Goal: Transaction & Acquisition: Purchase product/service

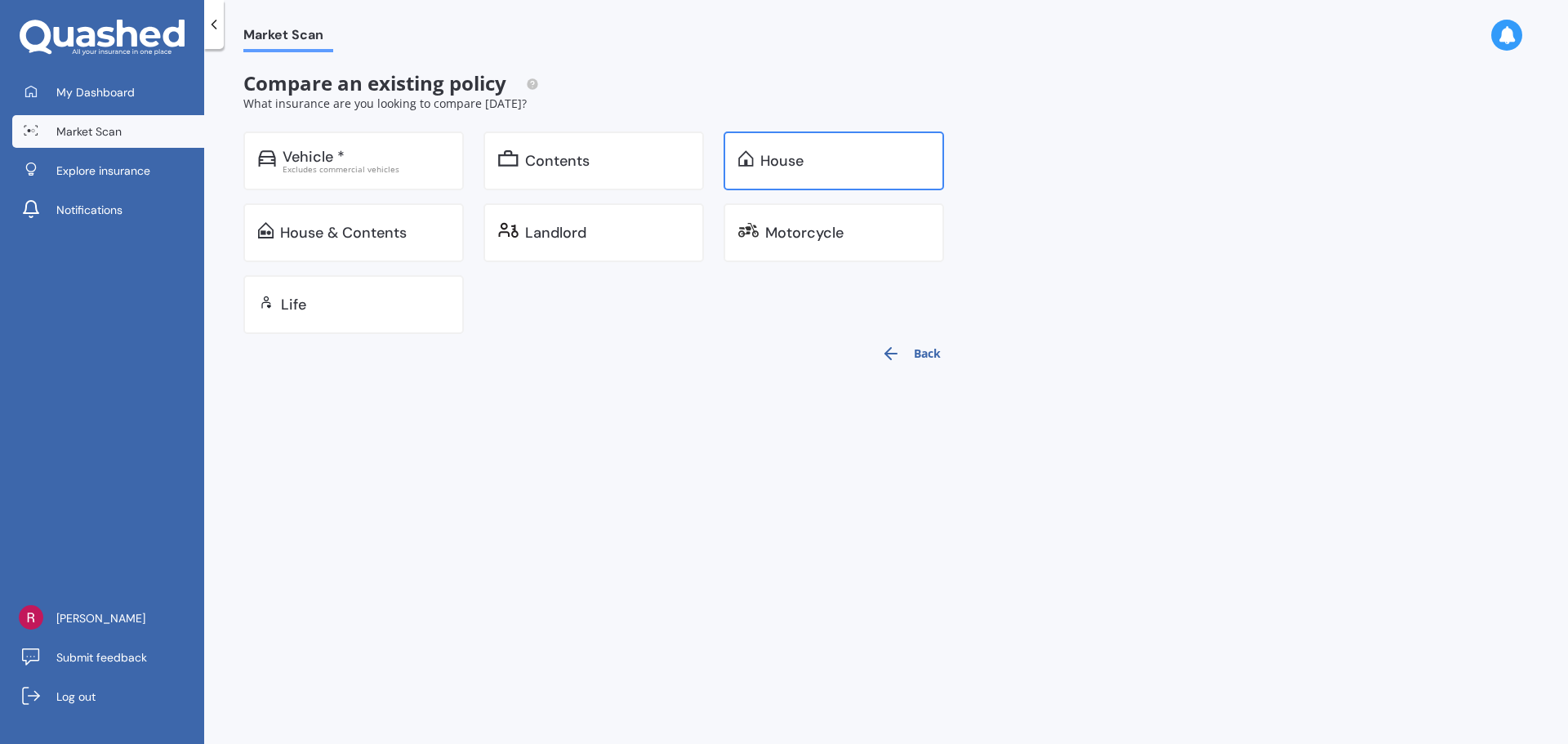
click at [793, 169] on div "House" at bounding box center [781, 161] width 43 height 17
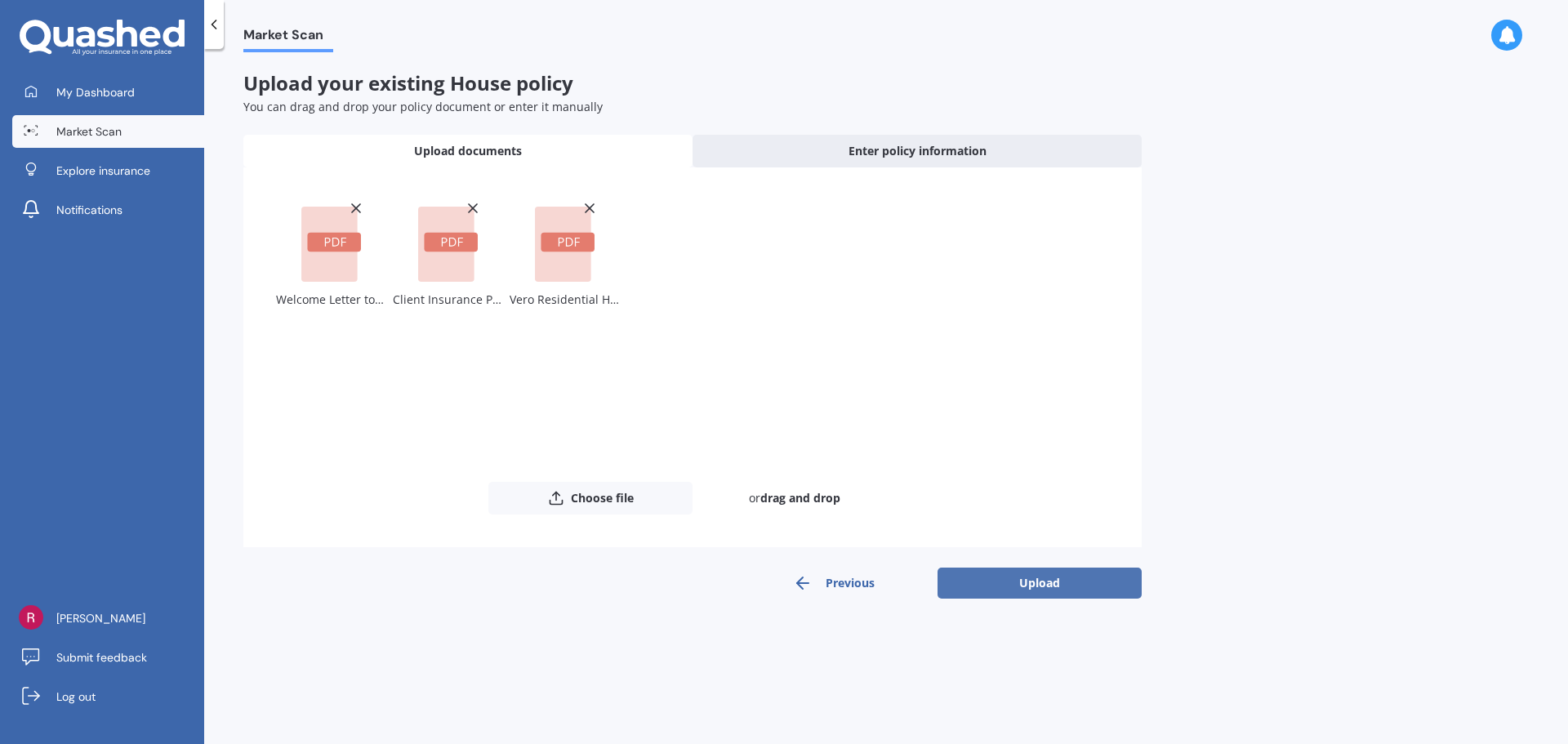
click at [1075, 587] on button "Upload" at bounding box center [1039, 582] width 204 height 31
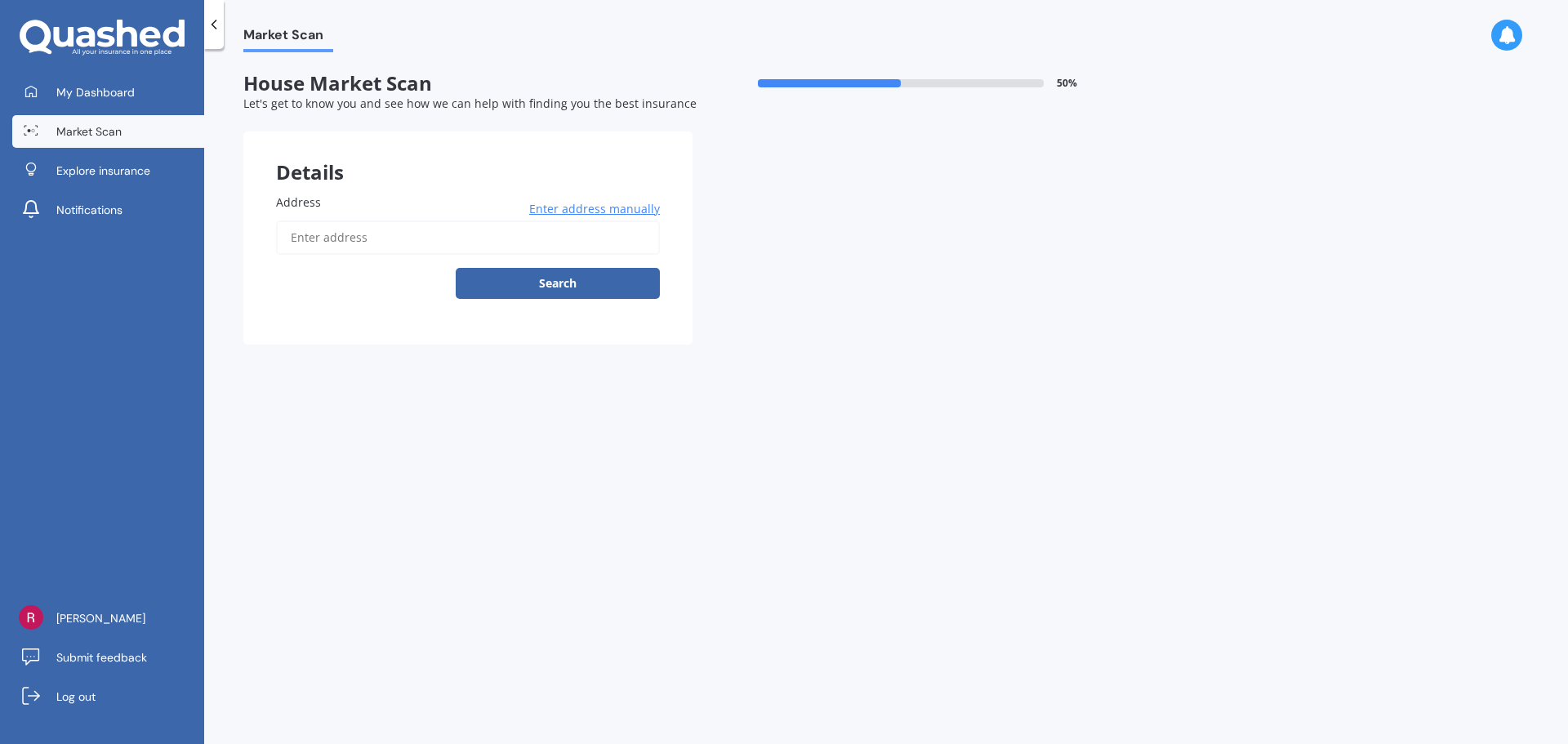
click at [462, 235] on input "Address" at bounding box center [467, 237] width 384 height 34
type input "[STREET_ADDRESS][PERSON_NAME]"
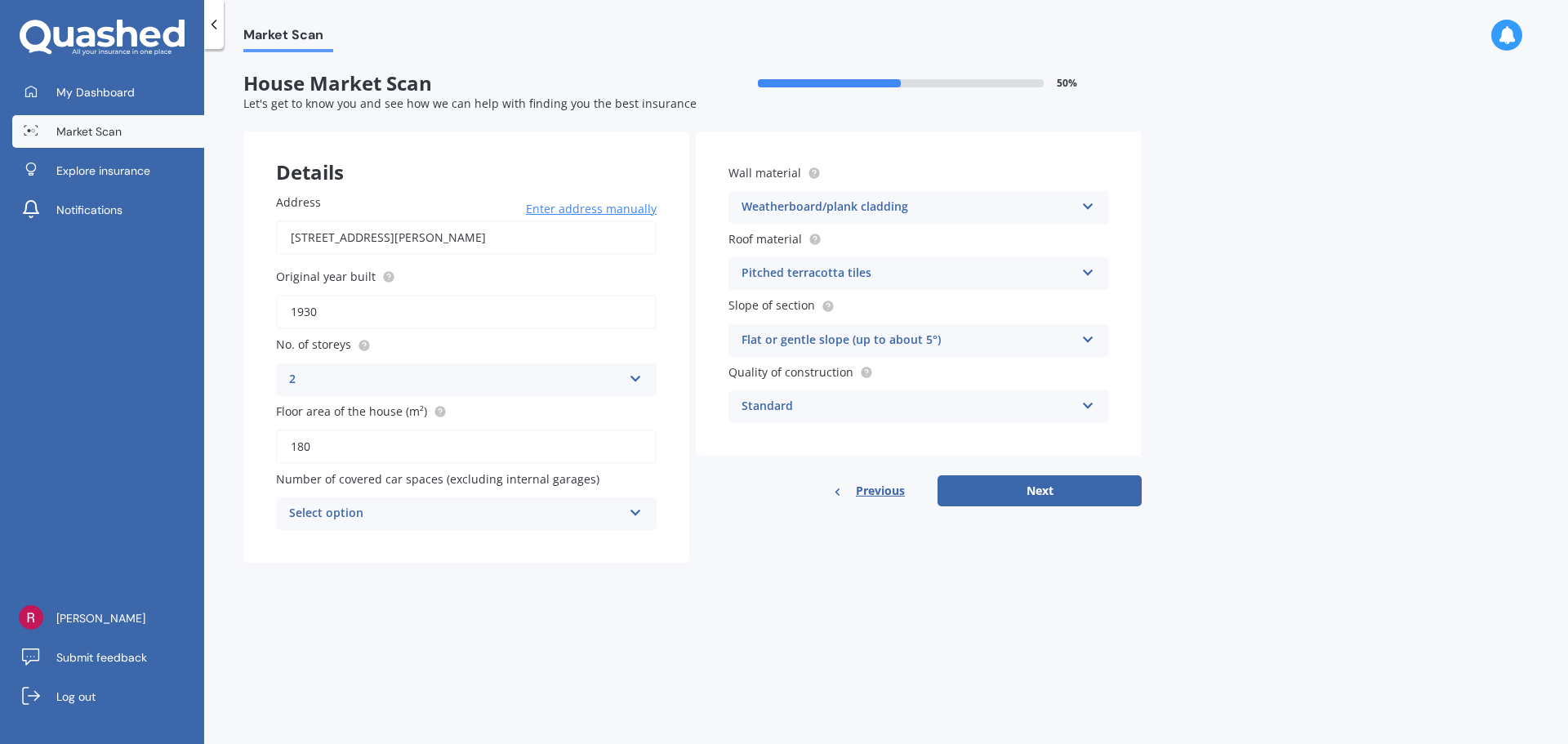
click at [574, 508] on div "Select option" at bounding box center [455, 514] width 333 height 19
click at [508, 551] on div "0" at bounding box center [466, 545] width 379 height 29
click at [1128, 477] on button "Next" at bounding box center [1039, 490] width 204 height 31
select select "18"
select select "09"
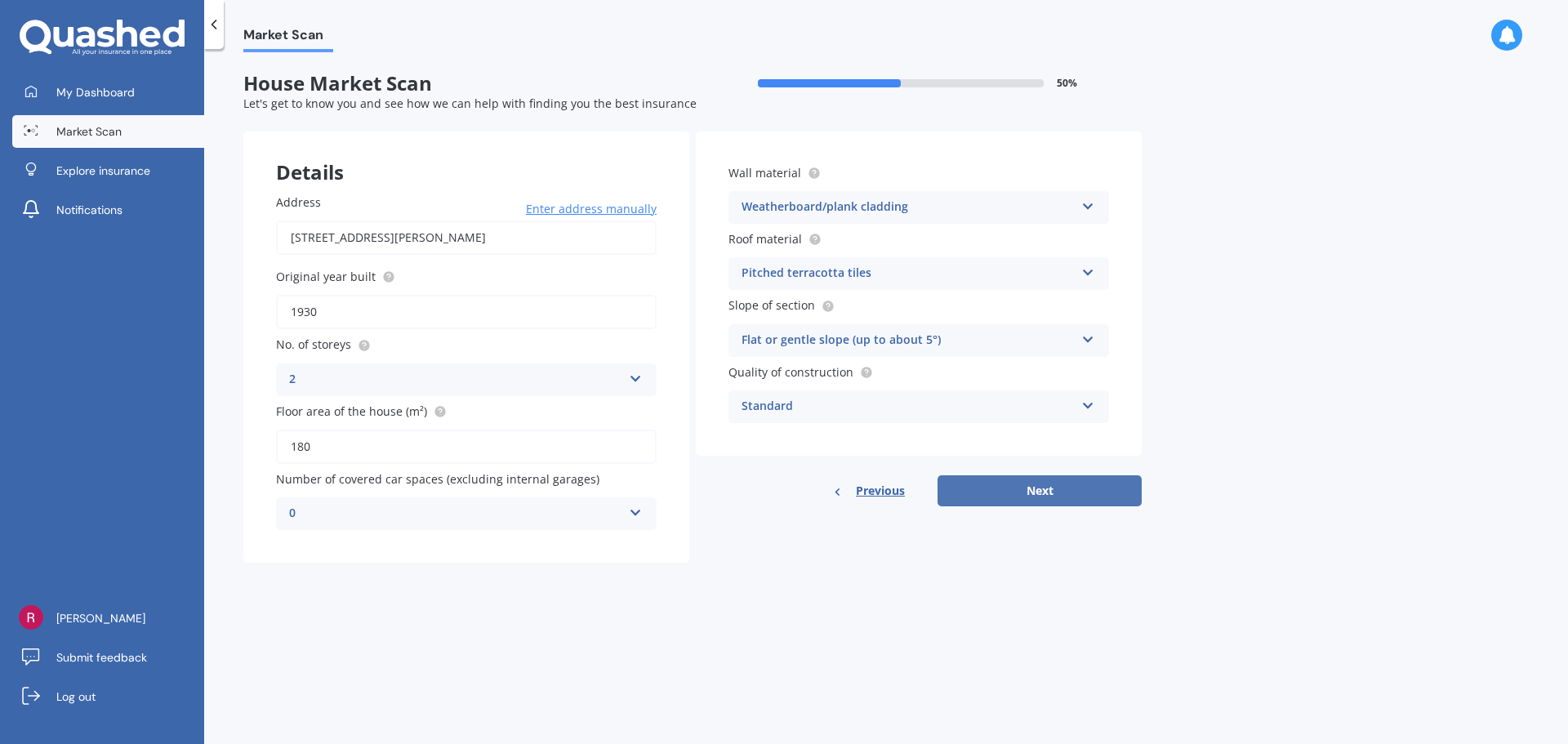
select select "1987"
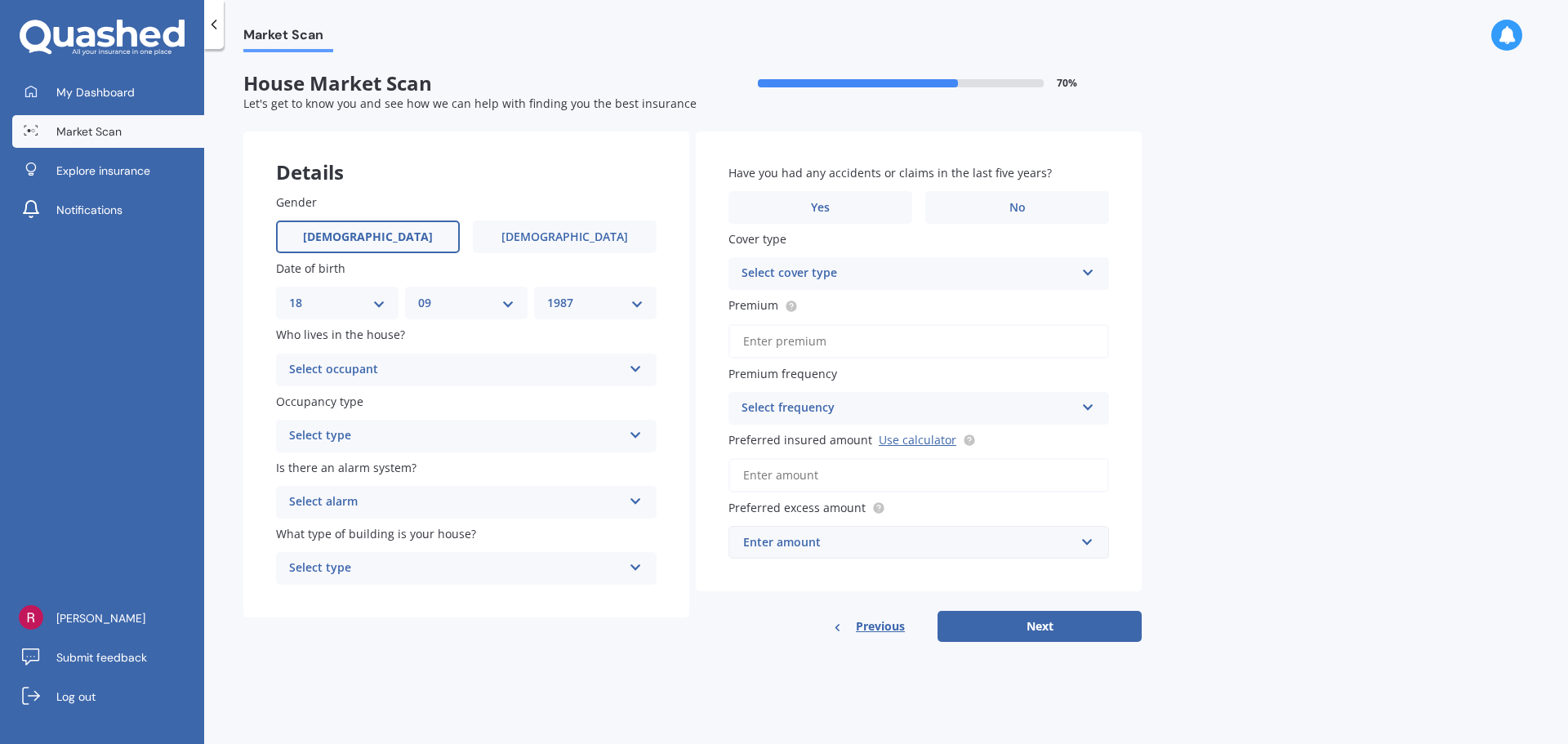
click at [610, 358] on div "Select occupant Owner Owner + Boarder" at bounding box center [466, 370] width 380 height 33
click at [487, 424] on div "Owner + Boarder" at bounding box center [466, 430] width 379 height 29
click at [483, 430] on div "Select type" at bounding box center [455, 436] width 333 height 19
click at [460, 470] on div "Permanent" at bounding box center [466, 467] width 379 height 29
click at [460, 492] on div "Select alarm Yes, monitored Yes, not monitored No" at bounding box center [466, 502] width 380 height 33
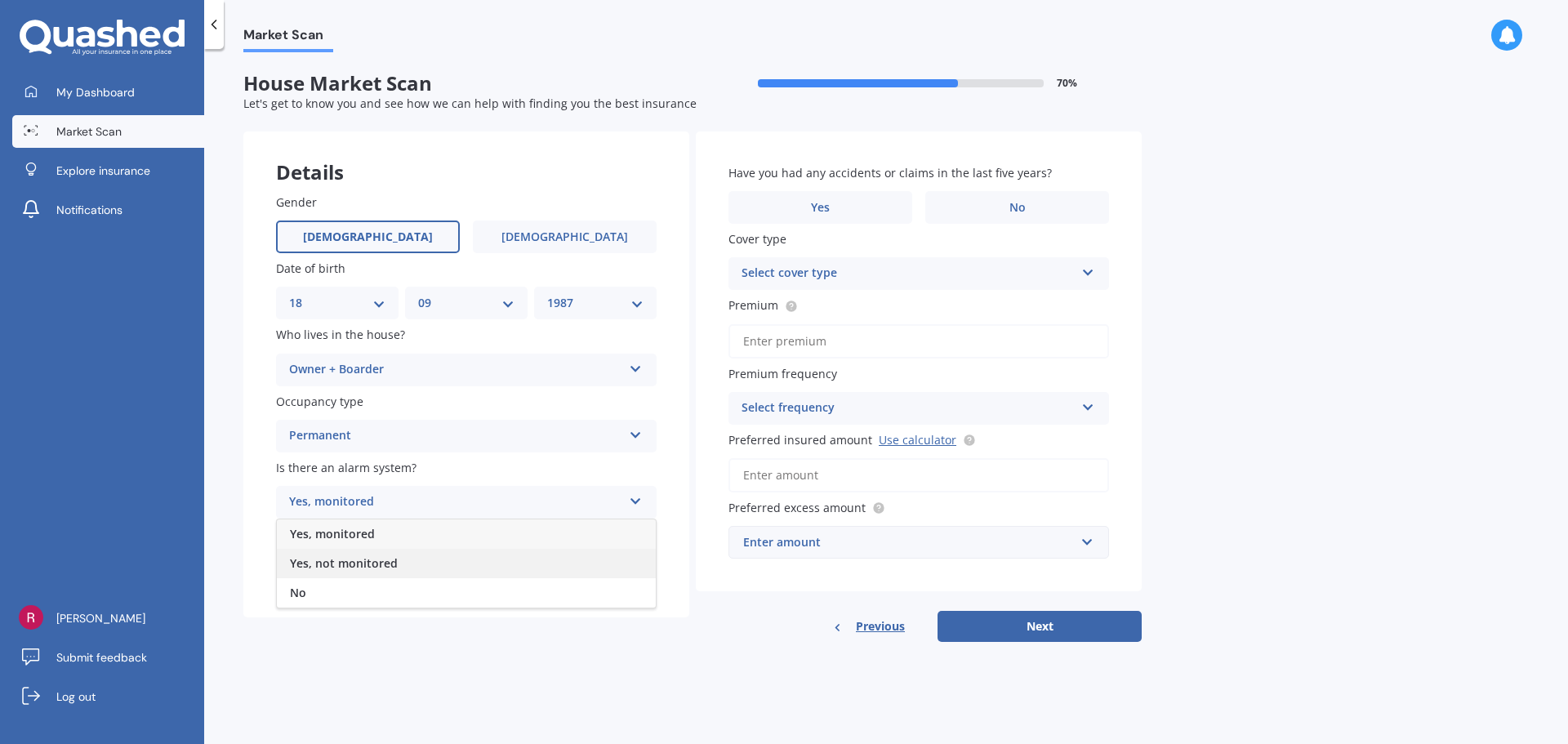
click at [446, 555] on div "Yes, not monitored" at bounding box center [466, 563] width 379 height 29
click at [436, 577] on div "Select type" at bounding box center [455, 568] width 333 height 19
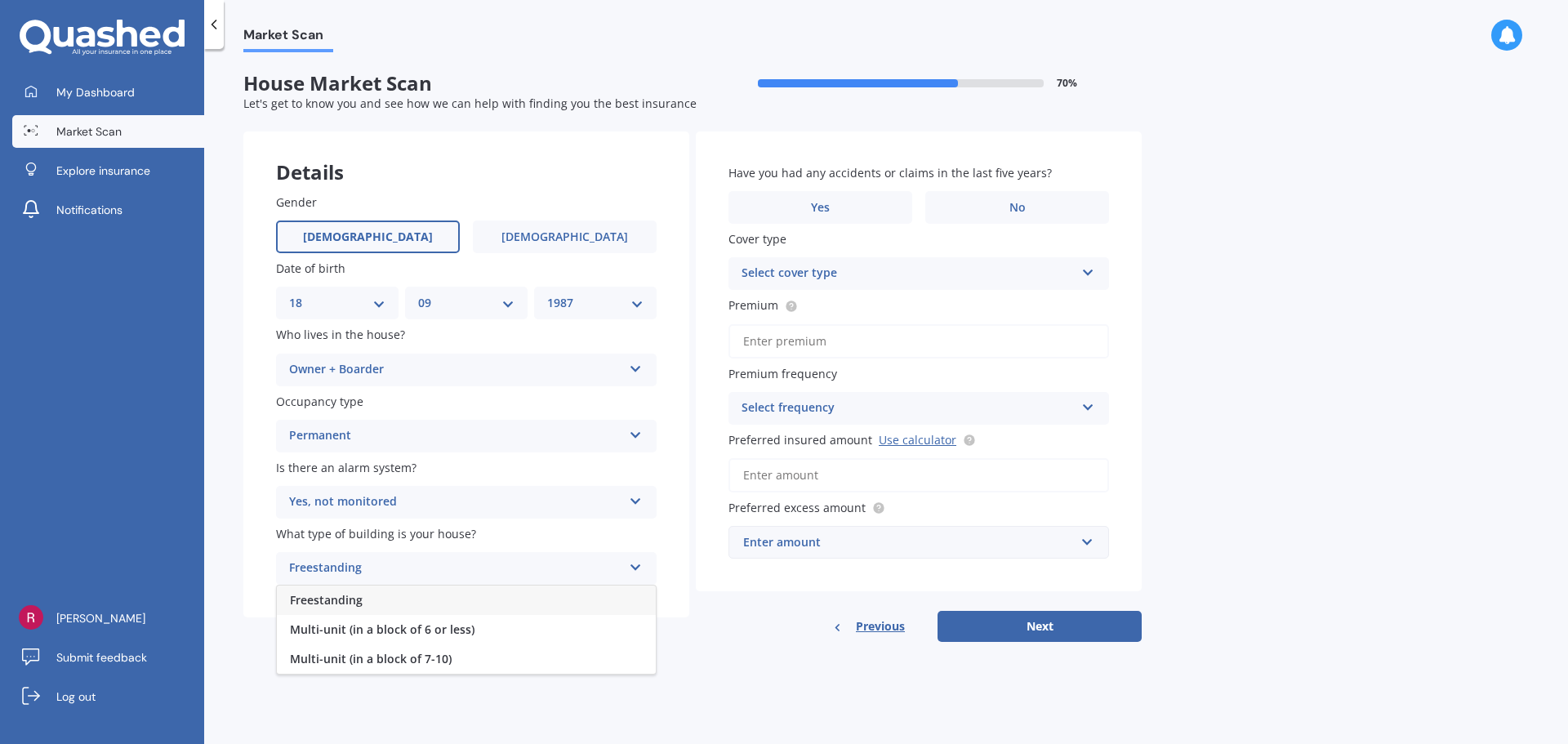
click at [423, 601] on div "Freestanding" at bounding box center [466, 600] width 379 height 29
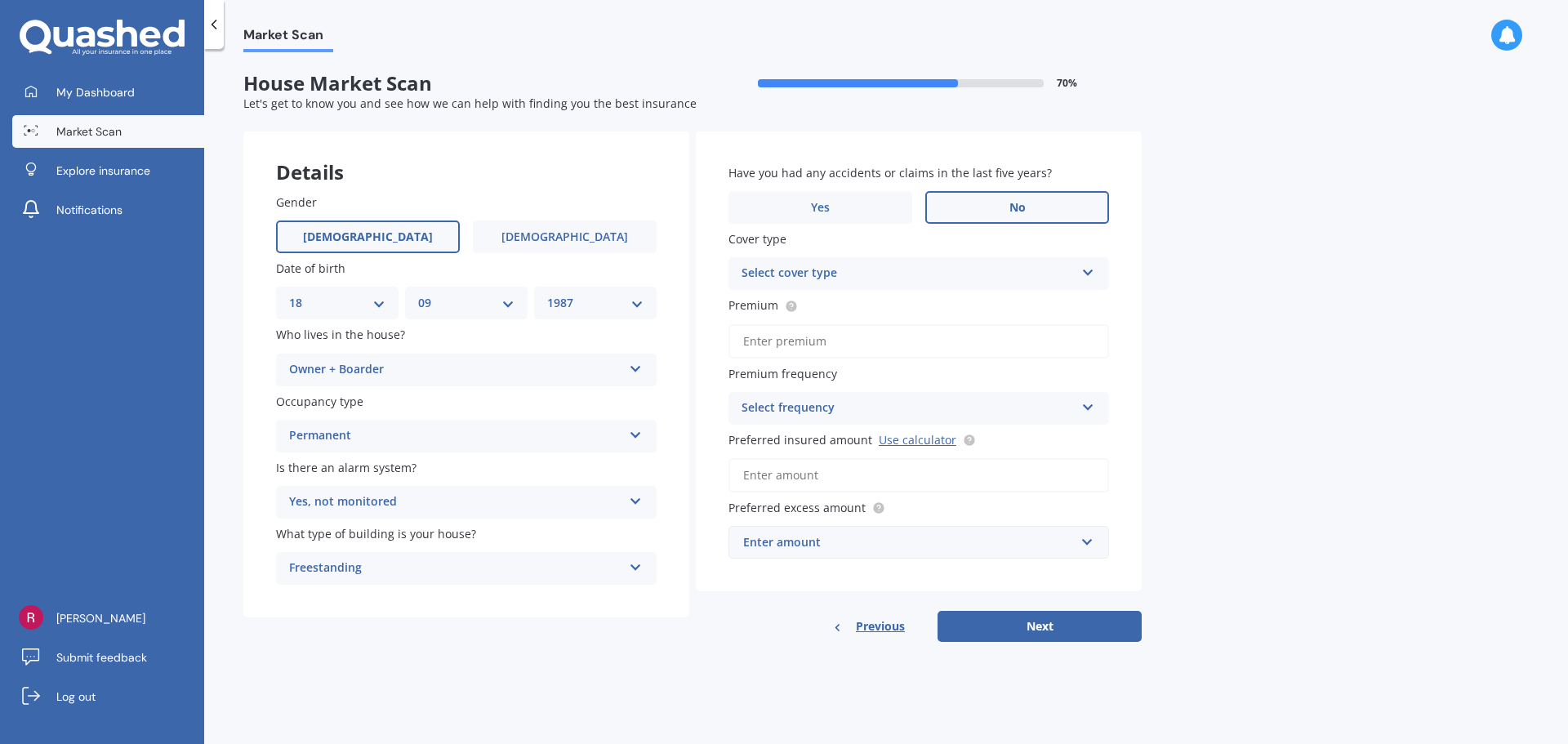
click at [1065, 202] on label "No" at bounding box center [1016, 207] width 184 height 33
click at [0, 0] on input "No" at bounding box center [0, 0] width 0 height 0
click at [1006, 266] on div "Select cover type" at bounding box center [907, 273] width 333 height 19
click at [979, 308] on div "High" at bounding box center [918, 305] width 379 height 29
click at [871, 341] on input "Premium" at bounding box center [918, 341] width 380 height 34
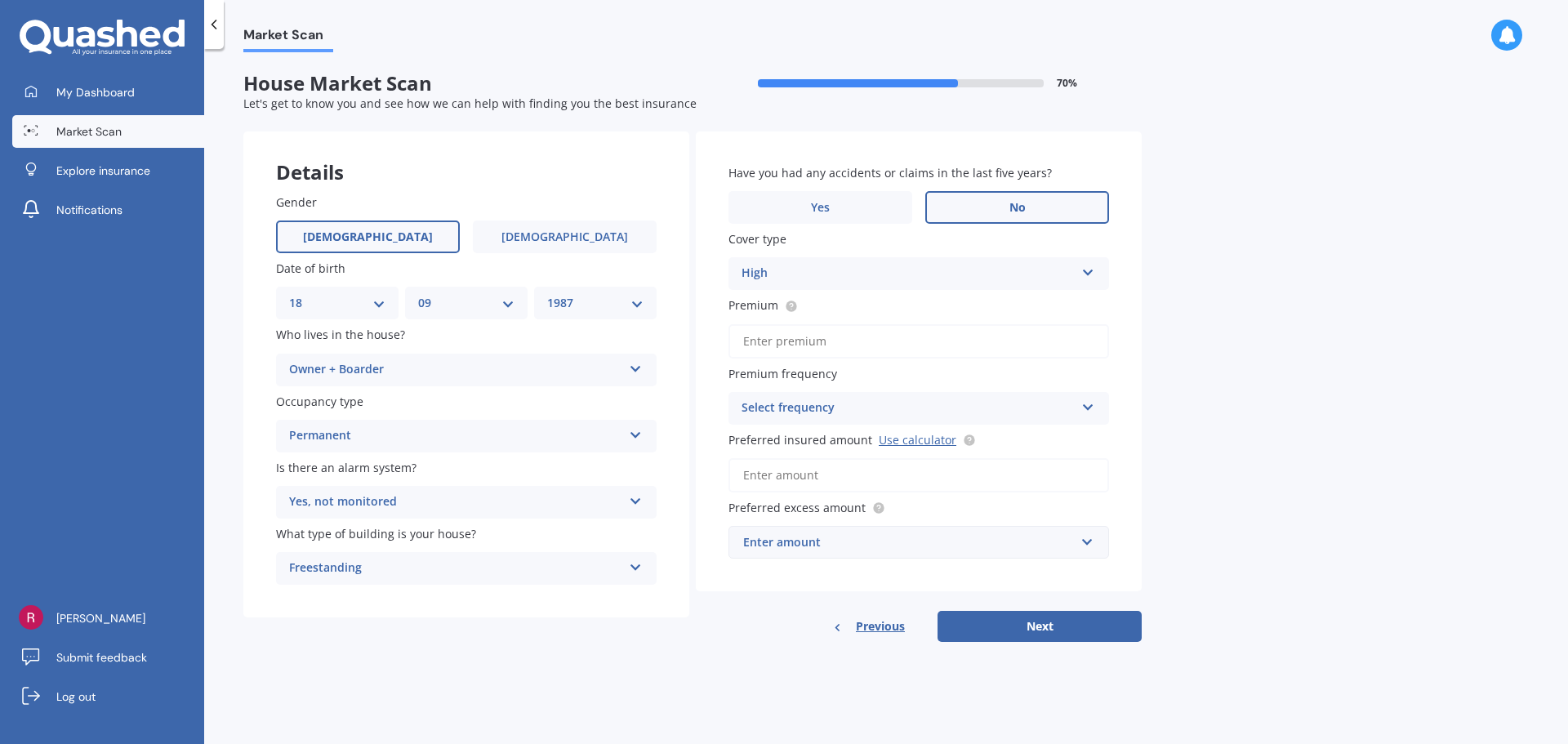
click at [905, 401] on div "Select frequency" at bounding box center [907, 408] width 333 height 19
click at [1230, 475] on div "Market Scan House Market Scan 70 % Let's get to know you and see how we can hel…" at bounding box center [885, 399] width 1363 height 695
click at [911, 440] on link "Use calculator" at bounding box center [917, 440] width 77 height 16
click at [903, 465] on input "Preferred insured amount Use calculator" at bounding box center [918, 475] width 380 height 34
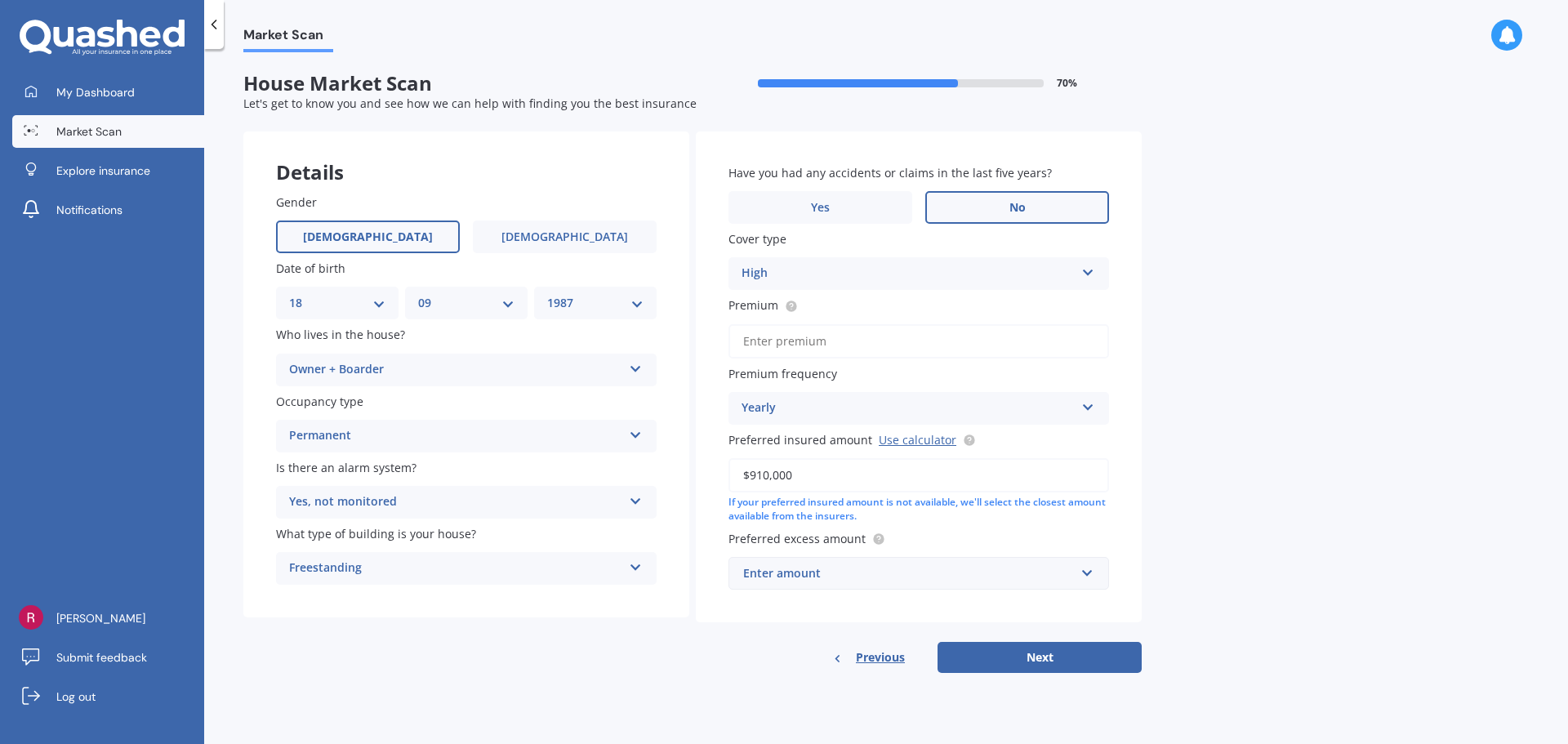
type input "$910,000"
click at [1015, 580] on div "Enter amount" at bounding box center [908, 573] width 331 height 18
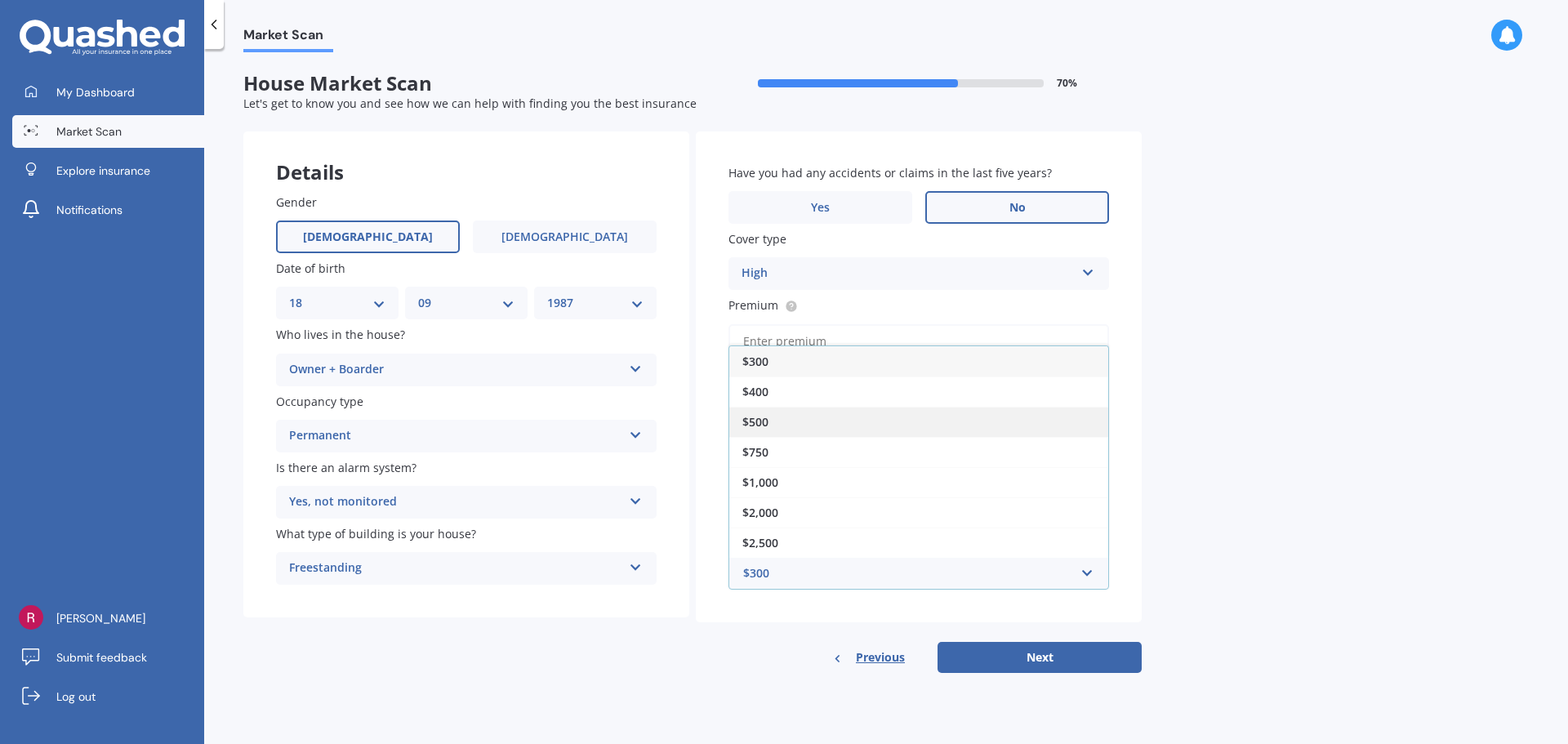
click at [933, 410] on div "$500" at bounding box center [918, 422] width 379 height 30
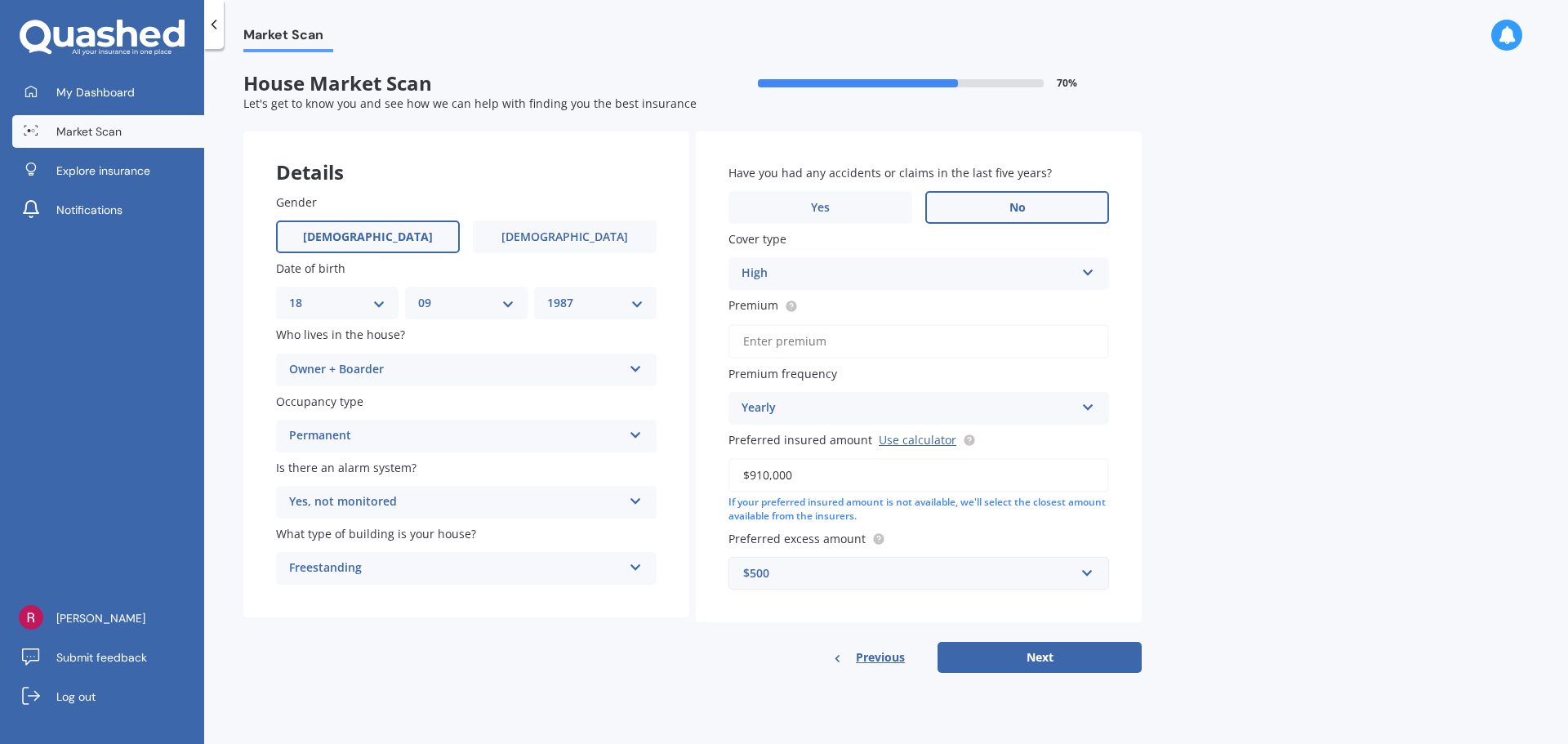
click at [892, 576] on div "$500" at bounding box center [908, 573] width 331 height 18
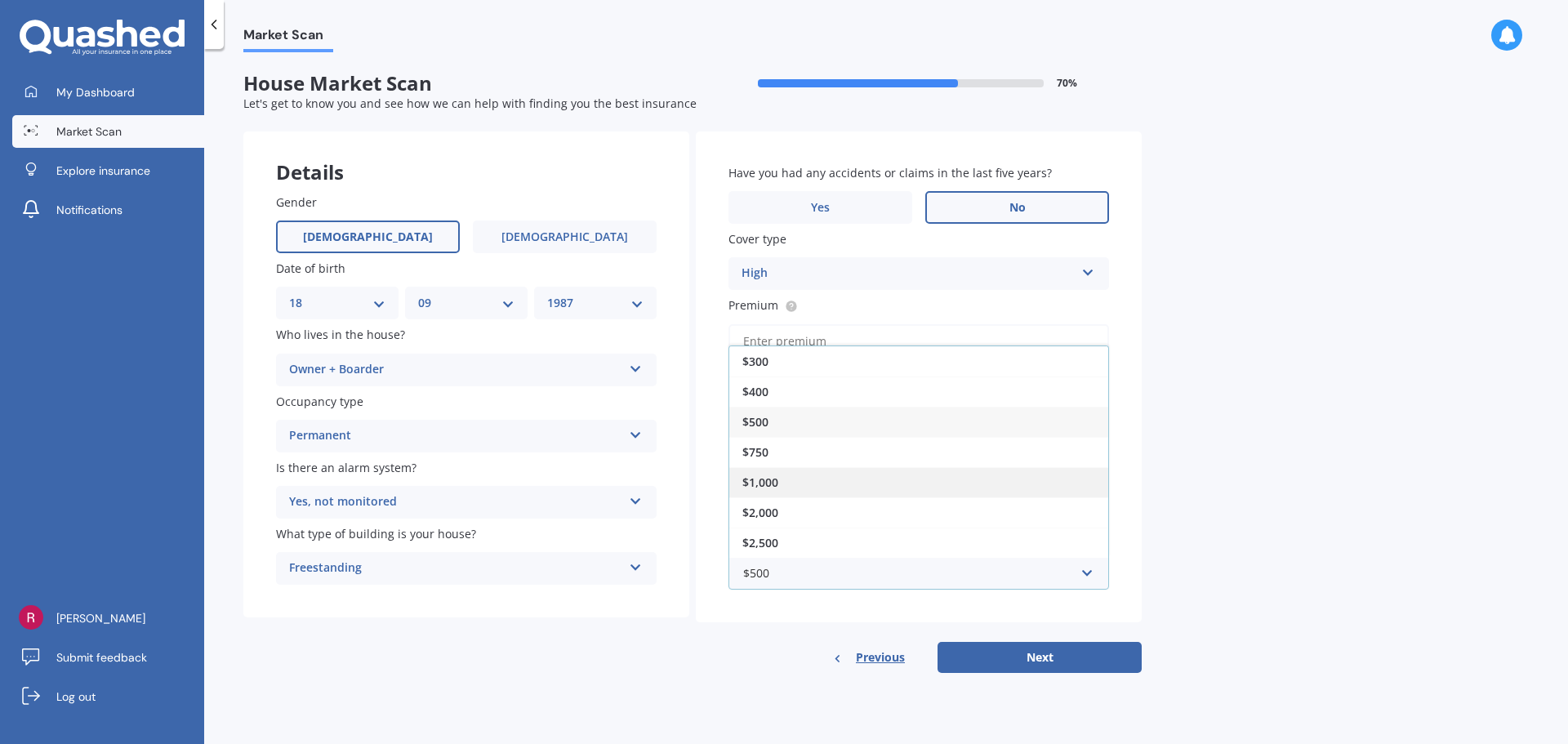
click at [858, 475] on div "$1,000" at bounding box center [918, 482] width 379 height 30
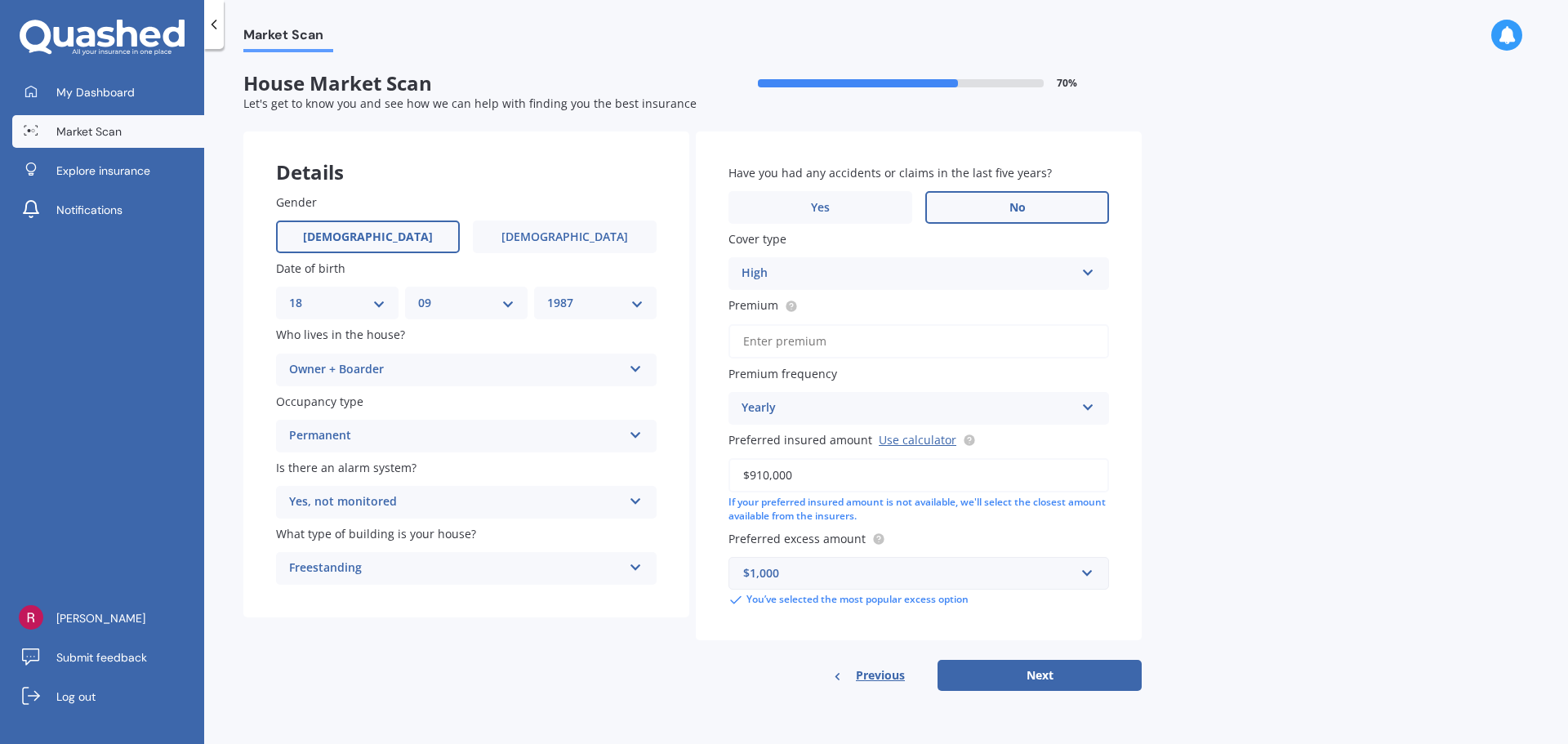
click at [862, 329] on input "Premium" at bounding box center [918, 341] width 380 height 34
type input "$140.88"
click at [888, 408] on div "Yearly" at bounding box center [907, 408] width 333 height 19
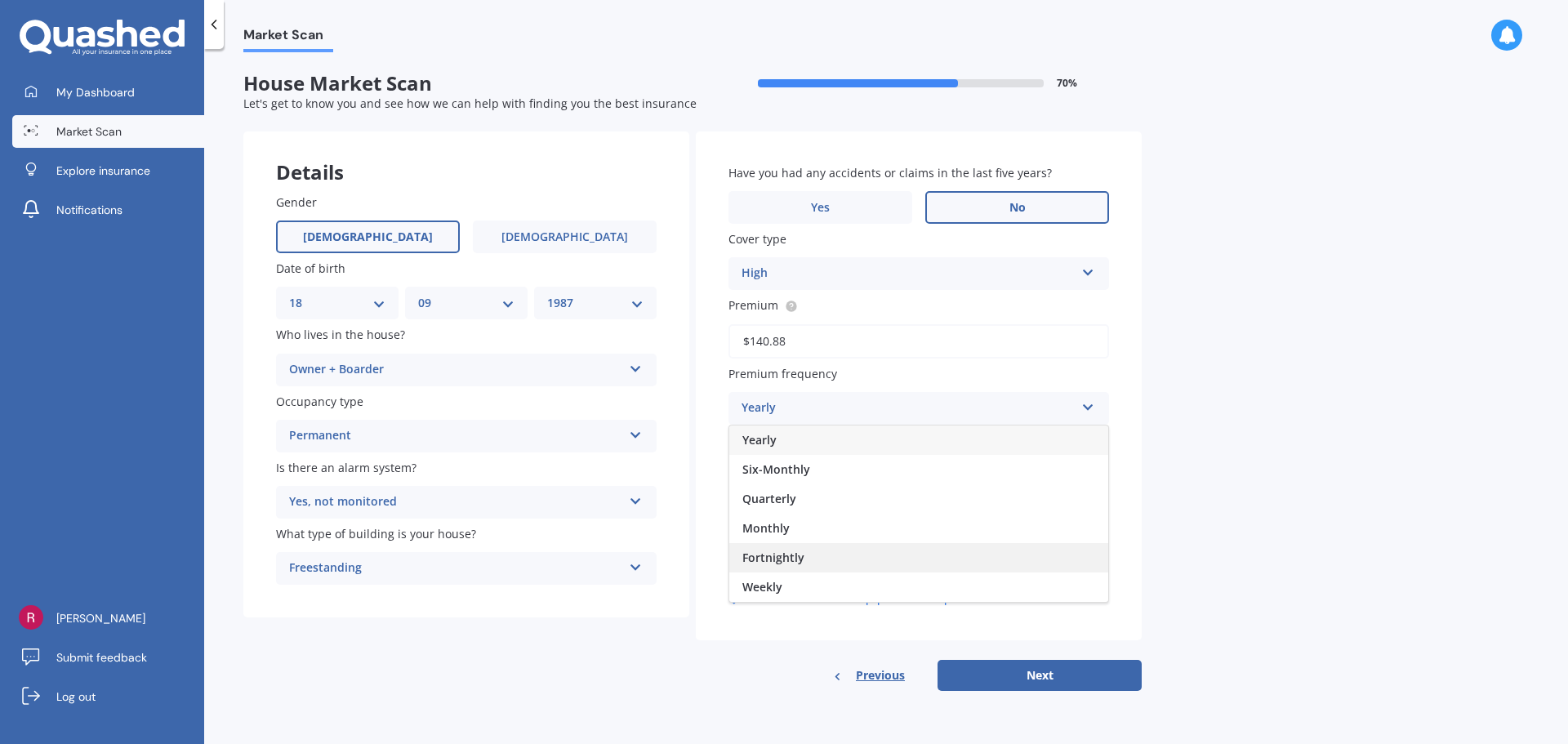
click at [858, 559] on div "Fortnightly" at bounding box center [918, 557] width 379 height 29
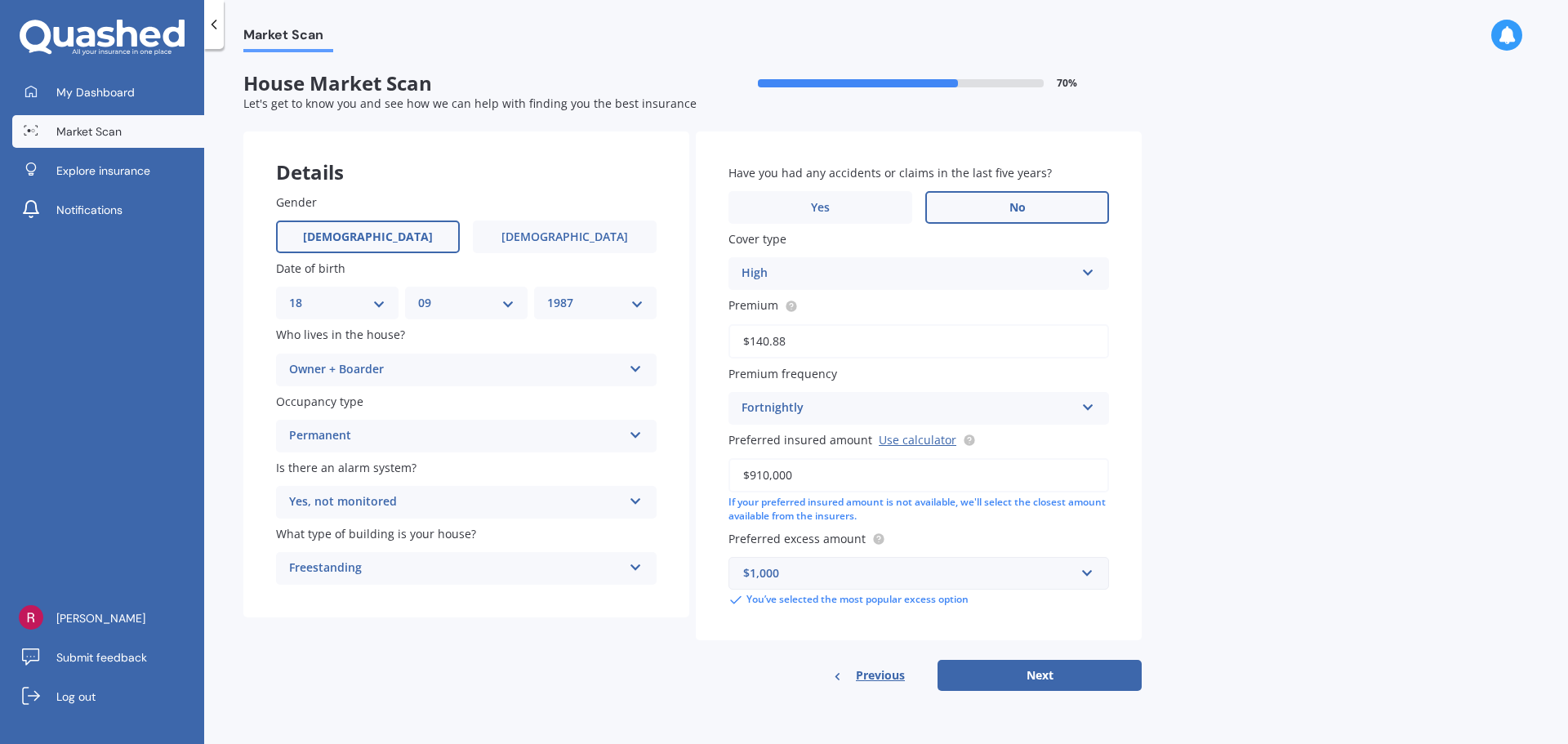
click at [1315, 542] on div "Market Scan House Market Scan 70 % Let's get to know you and see how we can hel…" at bounding box center [885, 399] width 1363 height 695
click at [1080, 679] on button "Next" at bounding box center [1039, 675] width 204 height 31
select select "18"
select select "09"
select select "1987"
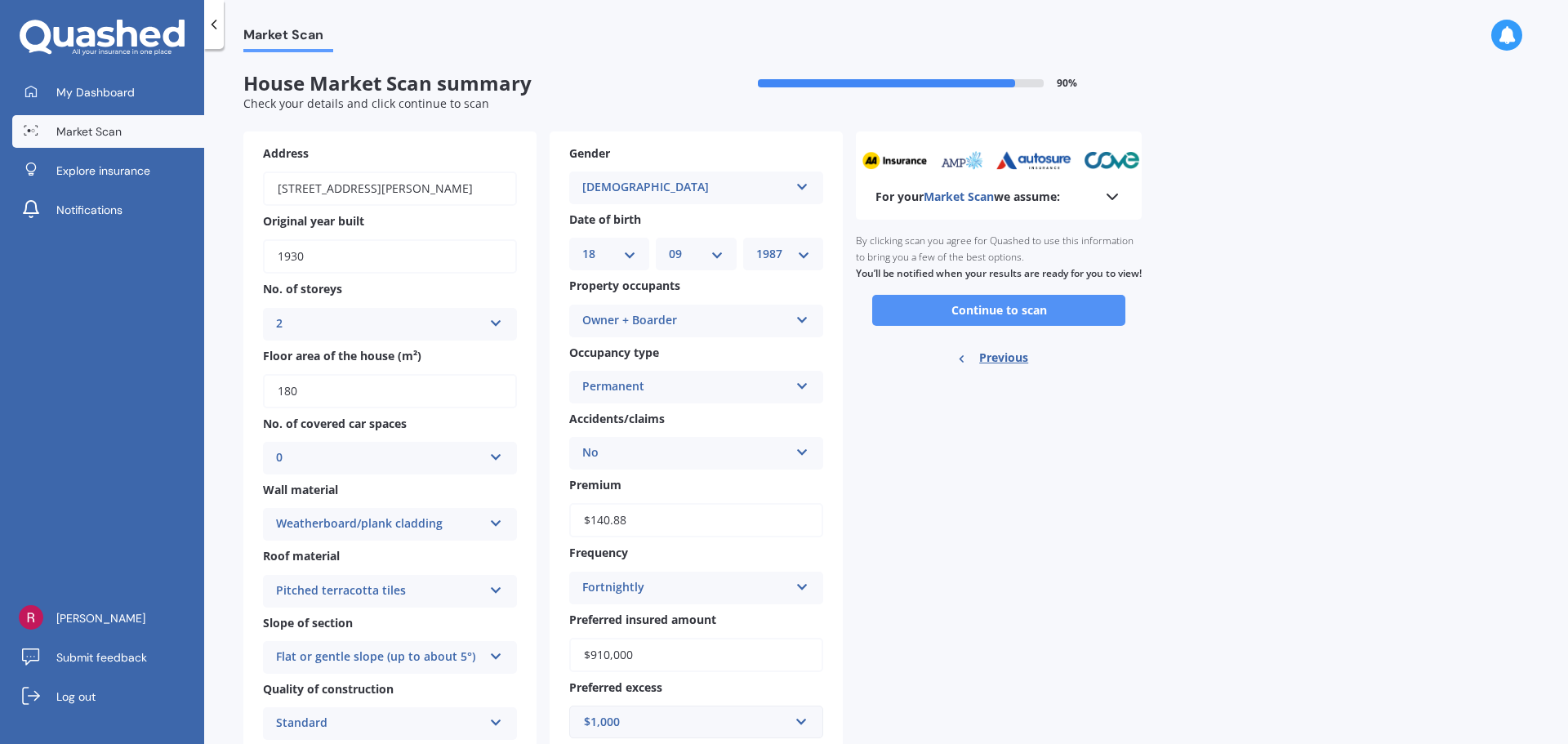
click at [1031, 326] on button "Continue to scan" at bounding box center [999, 310] width 253 height 31
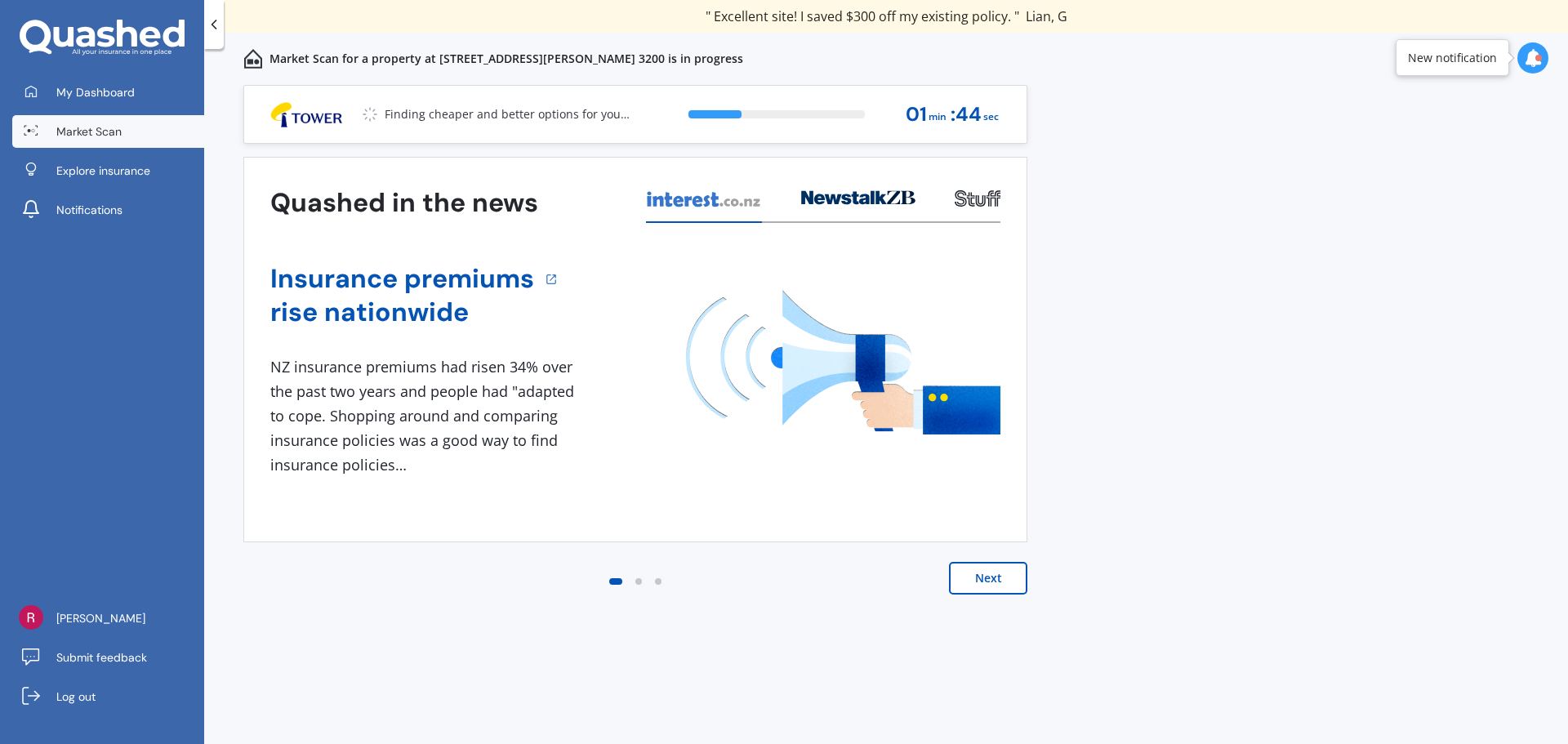
click at [1018, 574] on button "Next" at bounding box center [987, 578] width 78 height 33
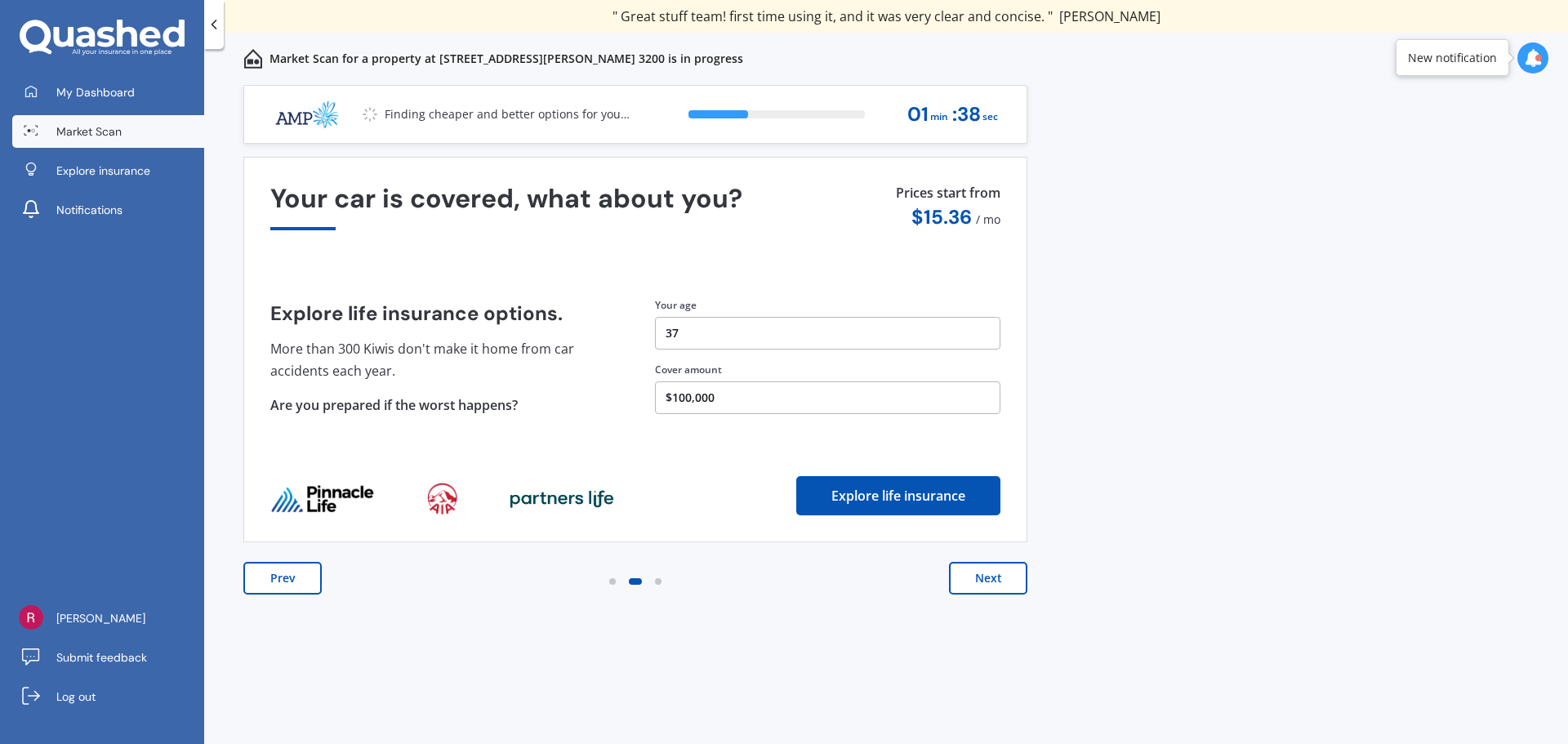
click at [1018, 574] on button "Next" at bounding box center [987, 578] width 78 height 33
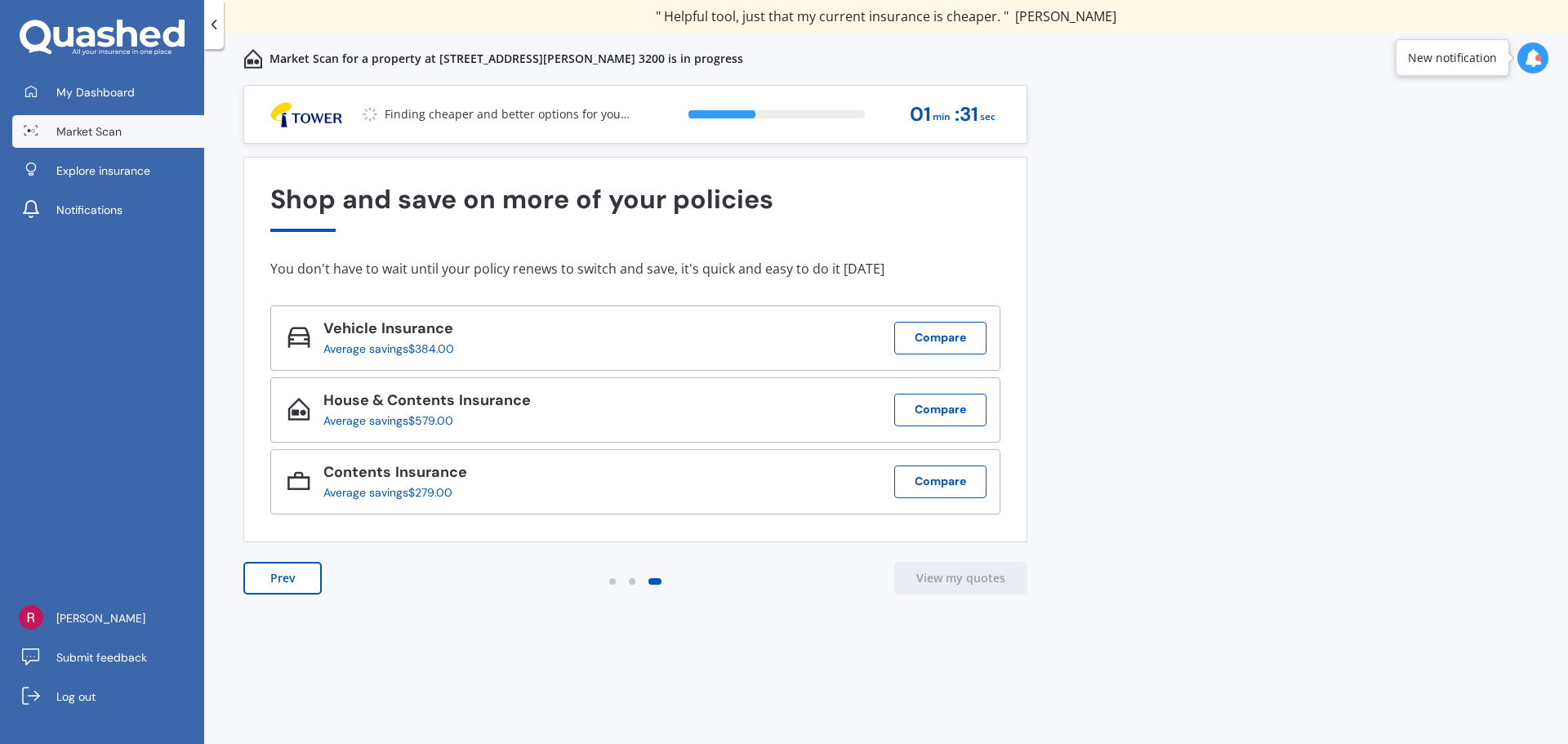
click at [1224, 564] on div "Previous 60,000+ Kiwis have signed up to shop and save on insurance with us " H…" at bounding box center [885, 432] width 1363 height 695
click at [296, 583] on button "Prev" at bounding box center [282, 578] width 78 height 33
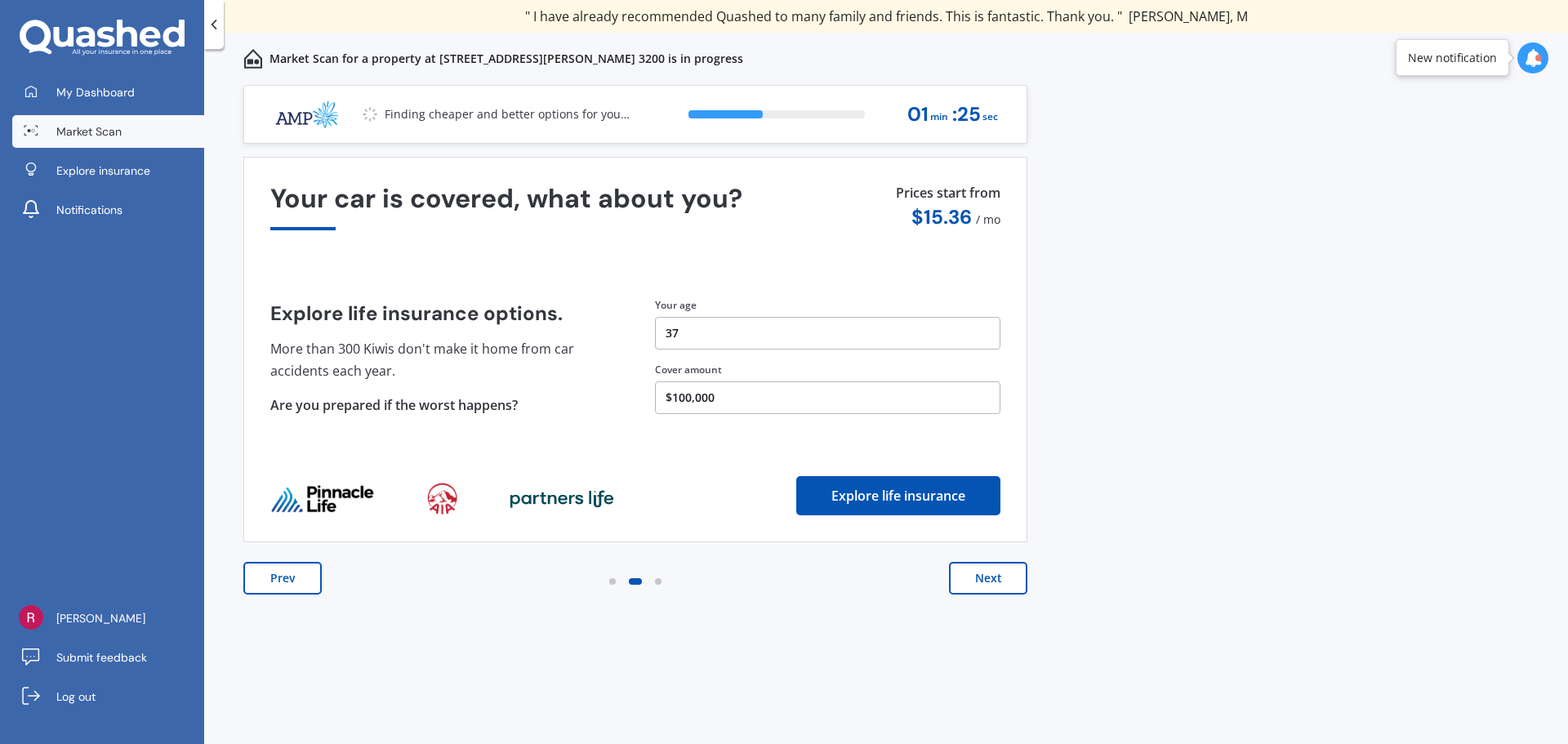
click at [296, 583] on button "Prev" at bounding box center [282, 578] width 78 height 33
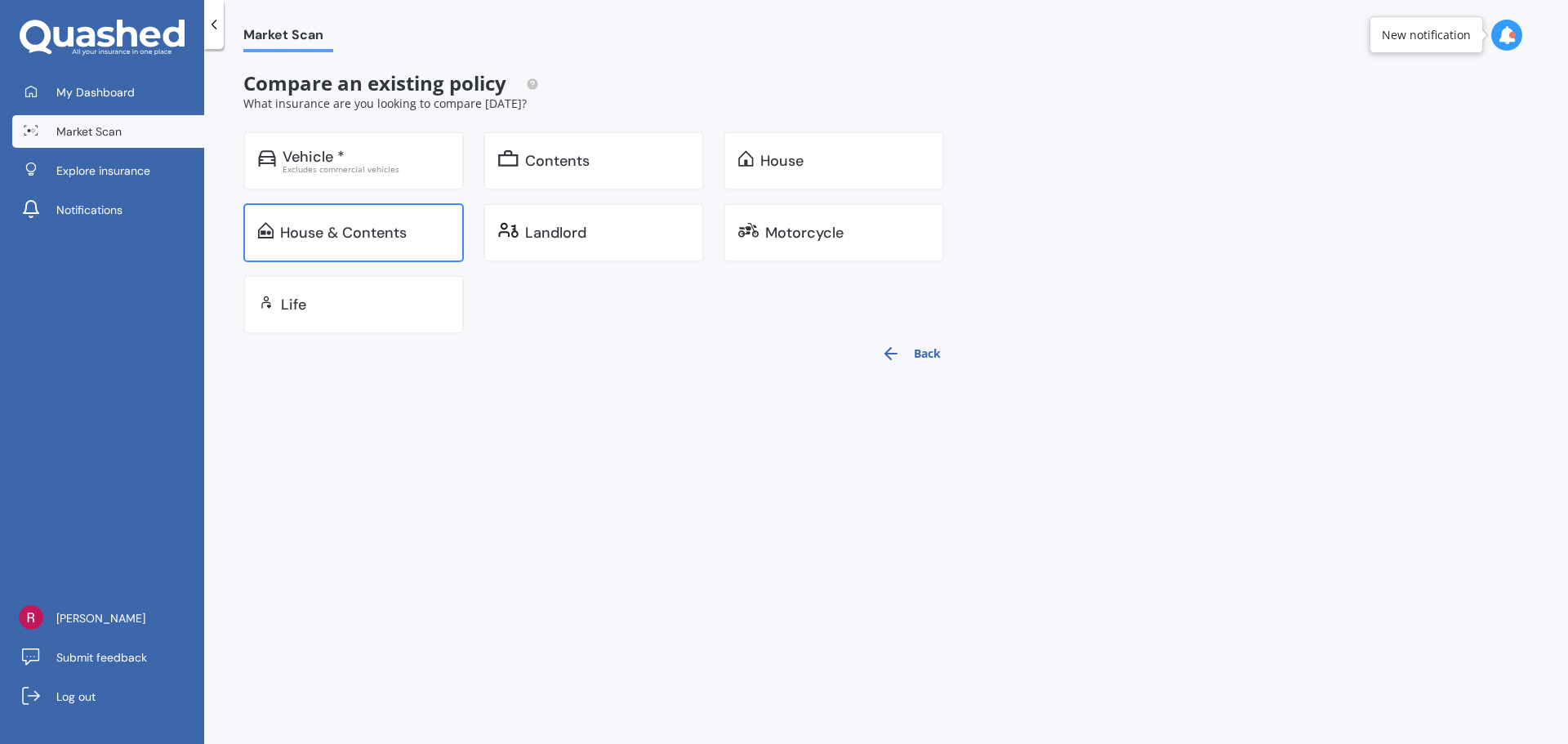
click at [402, 239] on div "House & Contents" at bounding box center [343, 233] width 126 height 17
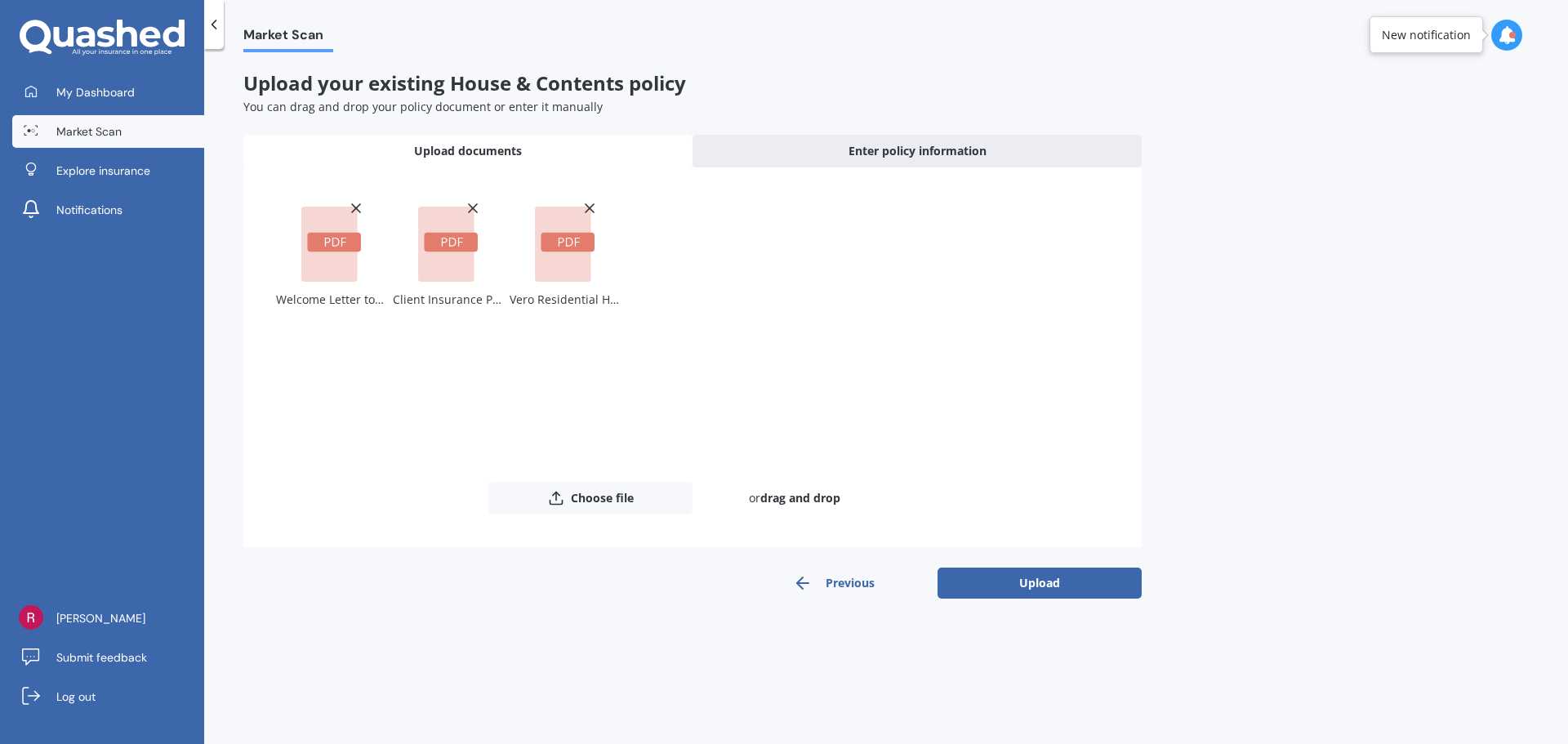
click at [1052, 599] on div "Market Scan Upload your existing House & Contents policy You can drag and drop …" at bounding box center [885, 399] width 1363 height 695
click at [1045, 573] on button "Upload" at bounding box center [1039, 582] width 204 height 31
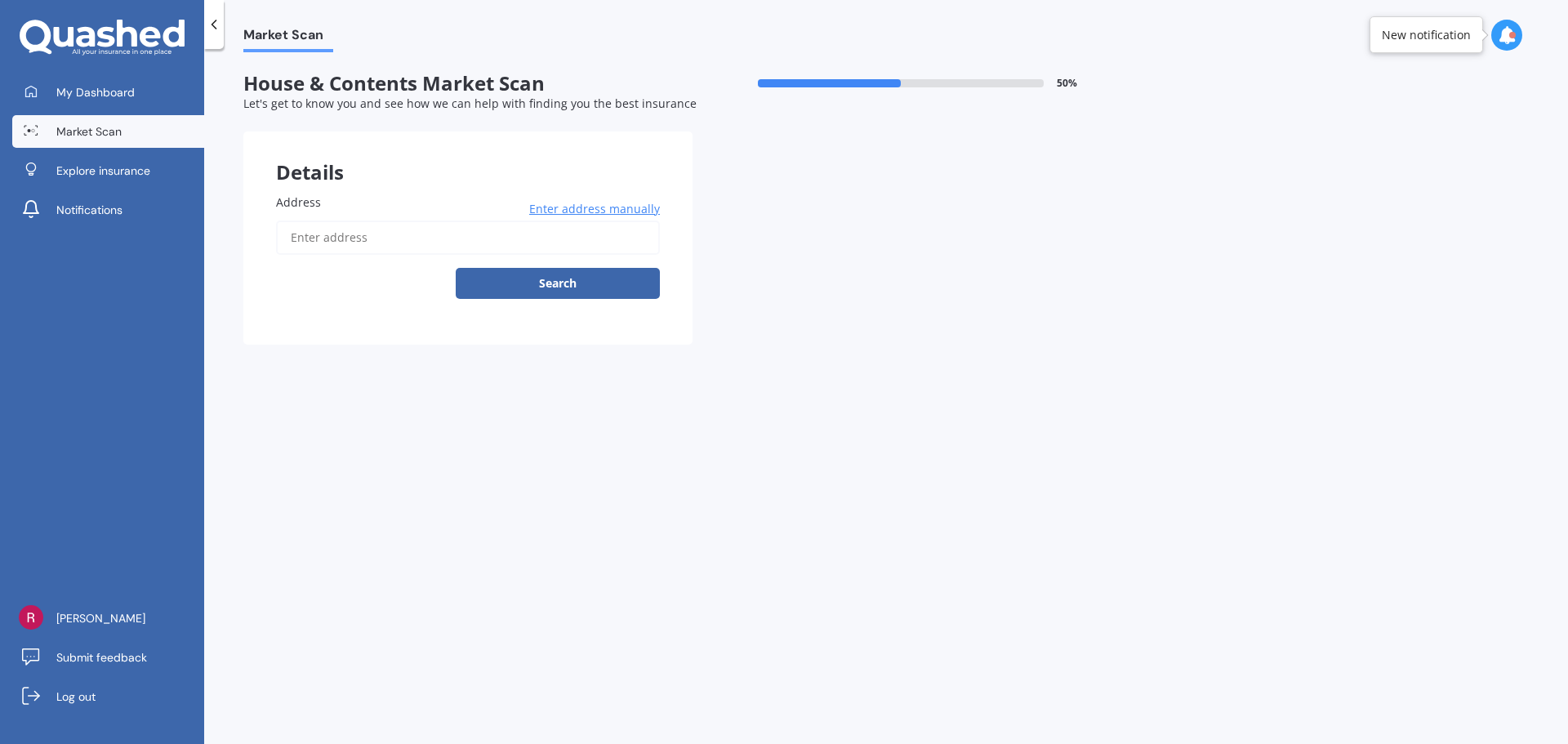
click at [329, 240] on input "Address" at bounding box center [467, 237] width 384 height 34
type input "[STREET_ADDRESS][PERSON_NAME]"
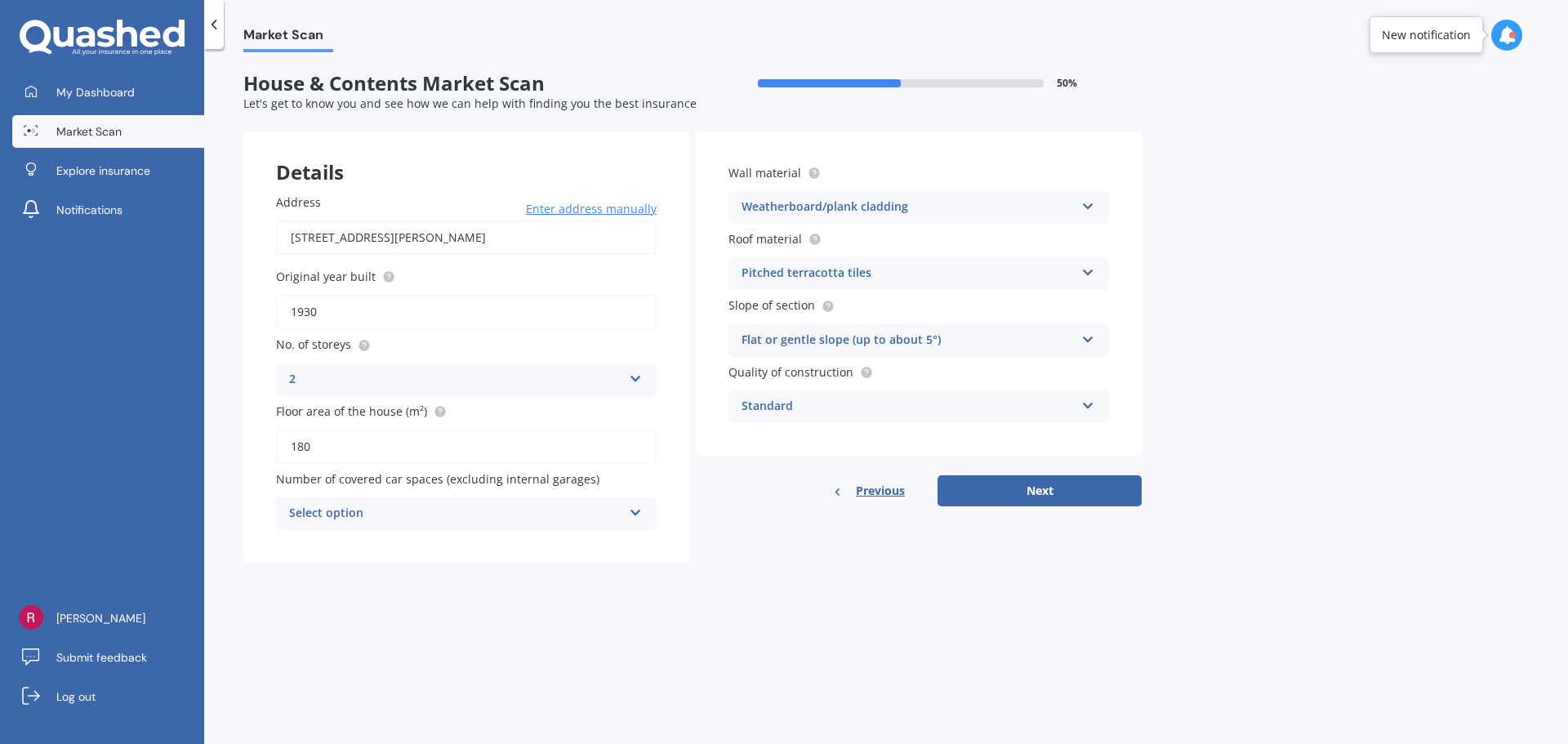
click at [507, 520] on div "Select option" at bounding box center [455, 514] width 333 height 19
click at [496, 549] on div "0" at bounding box center [466, 545] width 379 height 29
click at [1044, 497] on button "Next" at bounding box center [1039, 490] width 204 height 31
select select "18"
select select "09"
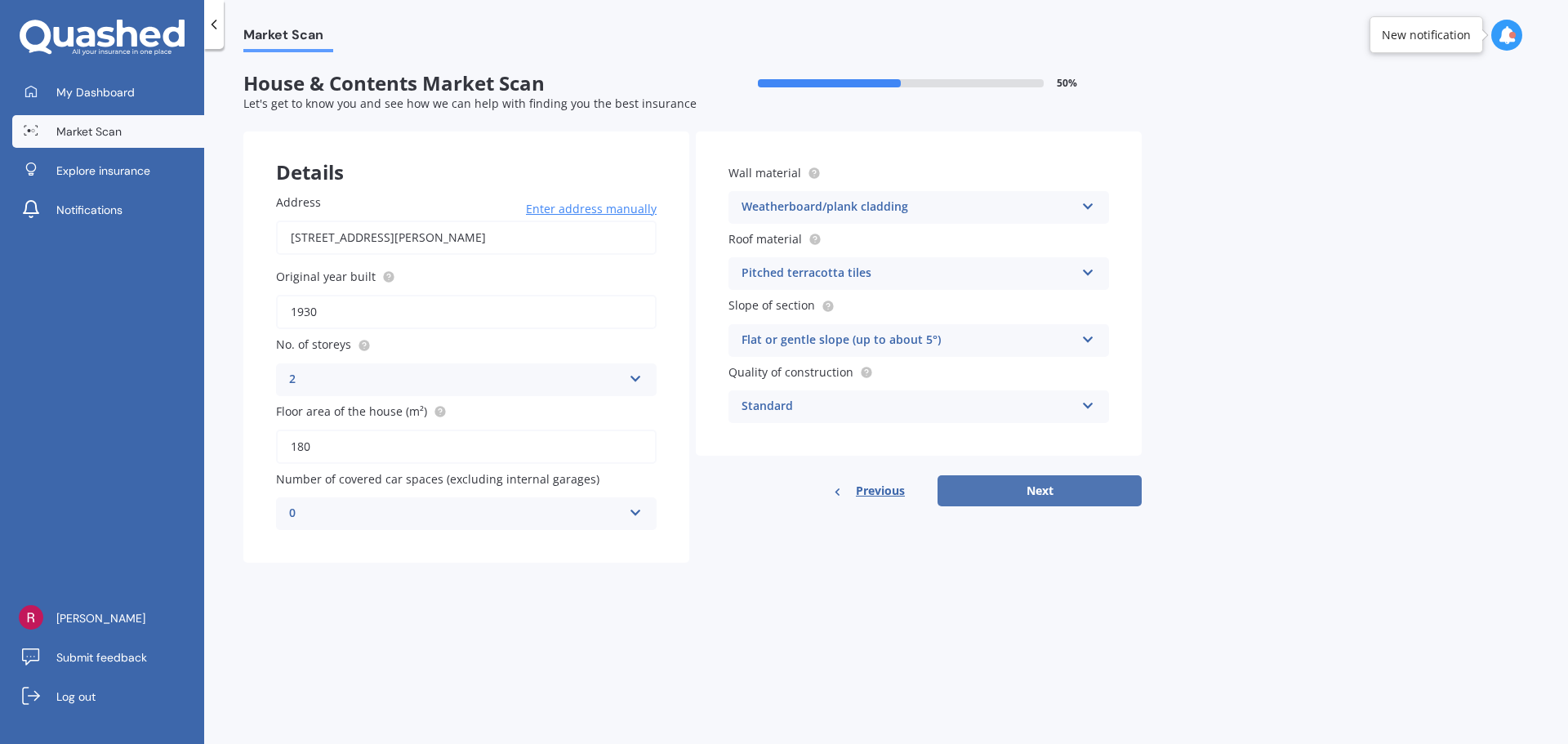
select select "1987"
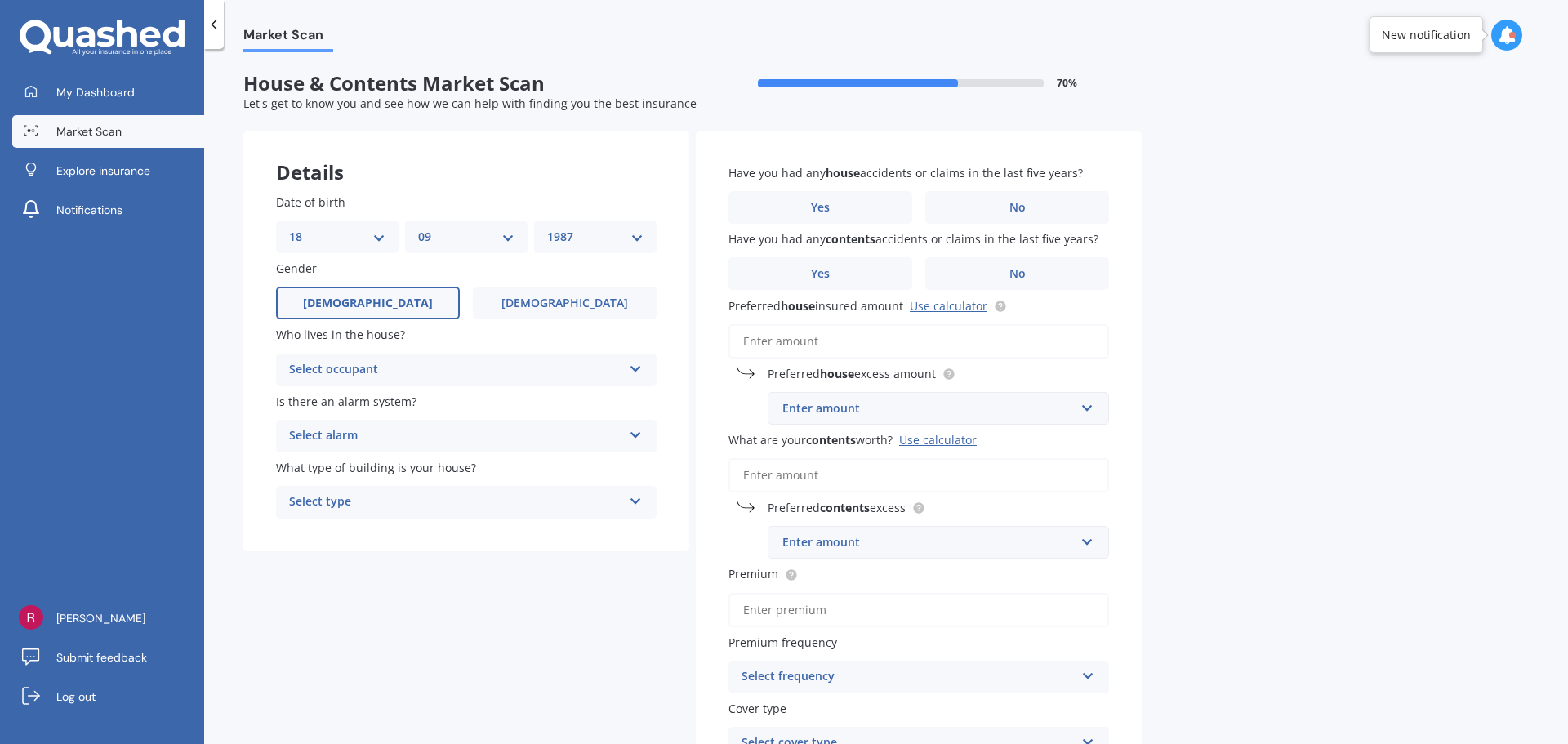
click at [515, 358] on div "Select occupant Owner Owner + Boarder" at bounding box center [466, 370] width 380 height 33
click at [498, 423] on div "Owner + Boarder" at bounding box center [466, 430] width 379 height 29
click at [496, 427] on div "Select alarm" at bounding box center [455, 436] width 333 height 19
click at [476, 495] on div "Yes, not monitored" at bounding box center [466, 496] width 379 height 29
click at [474, 507] on div "Select type" at bounding box center [455, 502] width 333 height 19
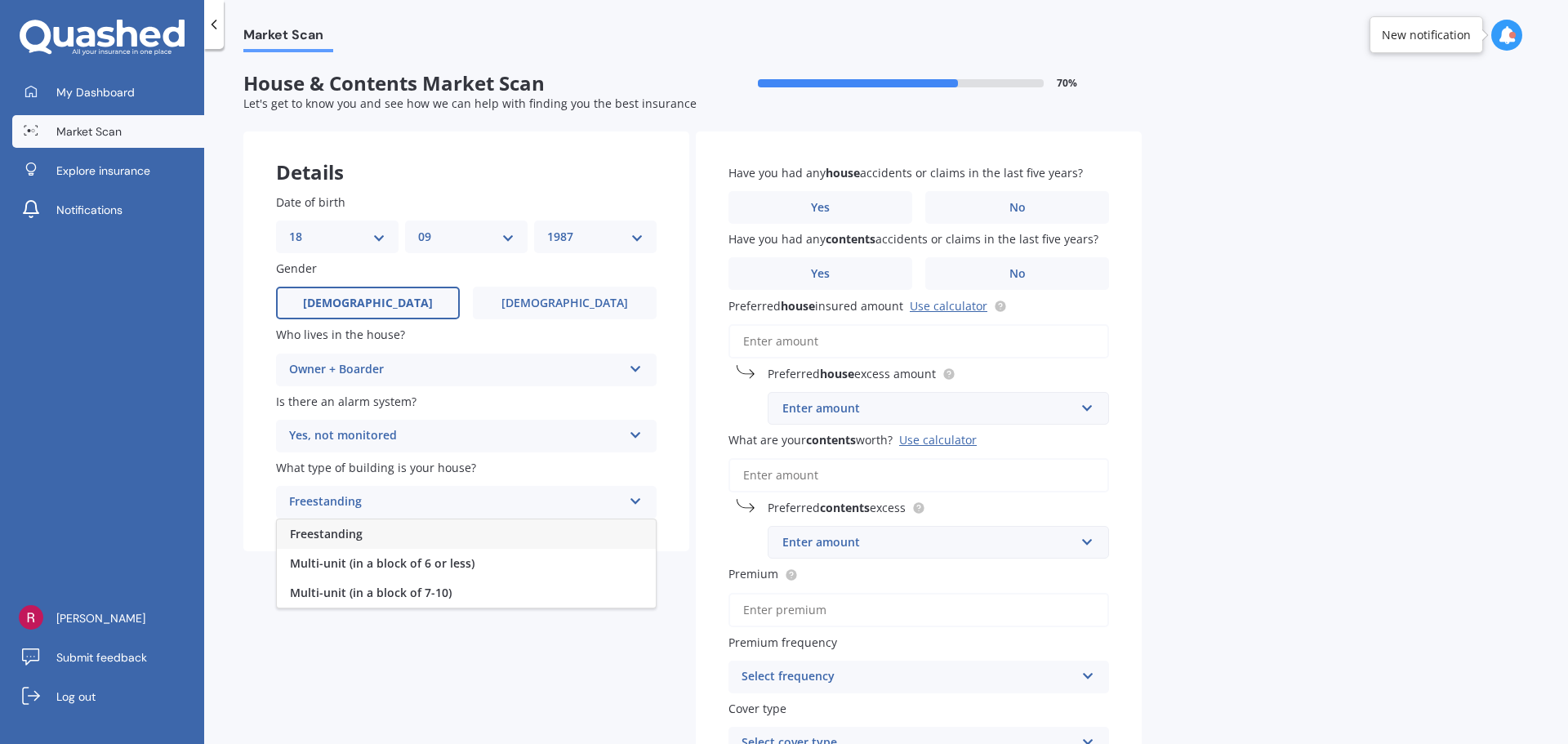
click at [472, 528] on div "Freestanding" at bounding box center [466, 533] width 379 height 29
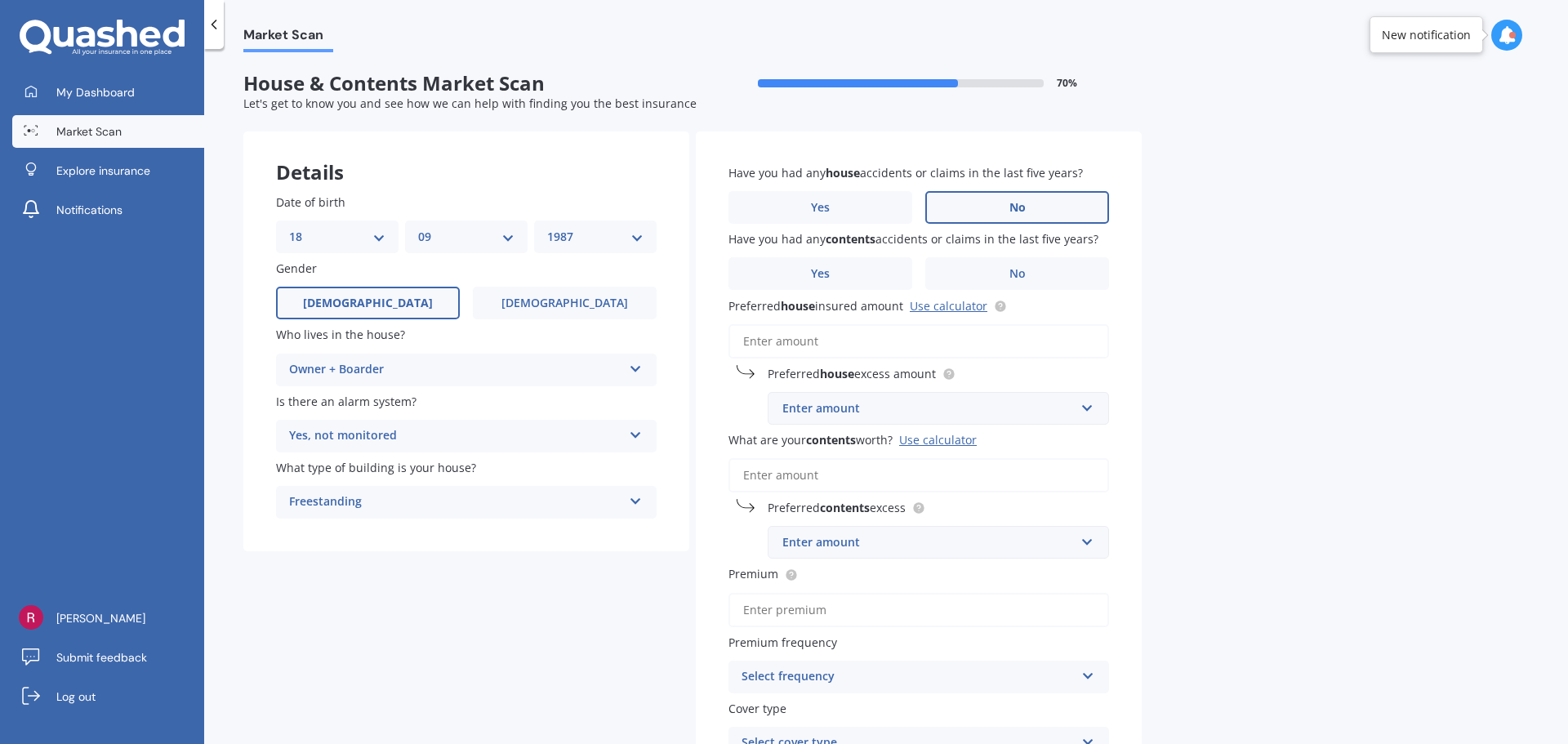
click at [1059, 213] on label "No" at bounding box center [1016, 207] width 184 height 33
click at [0, 0] on input "No" at bounding box center [0, 0] width 0 height 0
click at [1058, 271] on label "No" at bounding box center [1016, 273] width 184 height 33
click at [0, 0] on input "No" at bounding box center [0, 0] width 0 height 0
click at [1003, 348] on input "Preferred house insured amount Use calculator" at bounding box center [918, 341] width 380 height 34
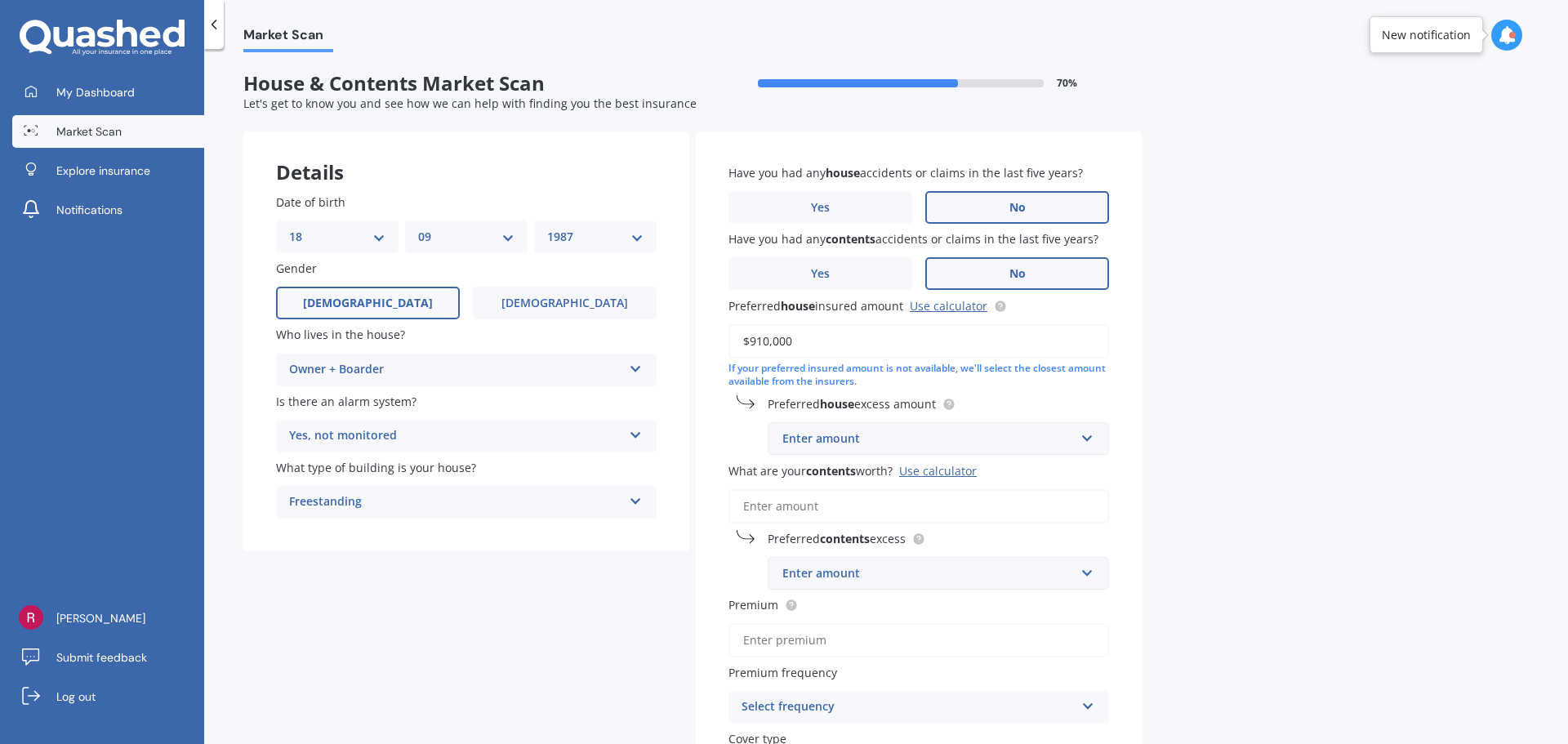
type input "$910,000"
click at [986, 441] on div "Enter amount" at bounding box center [929, 438] width 293 height 18
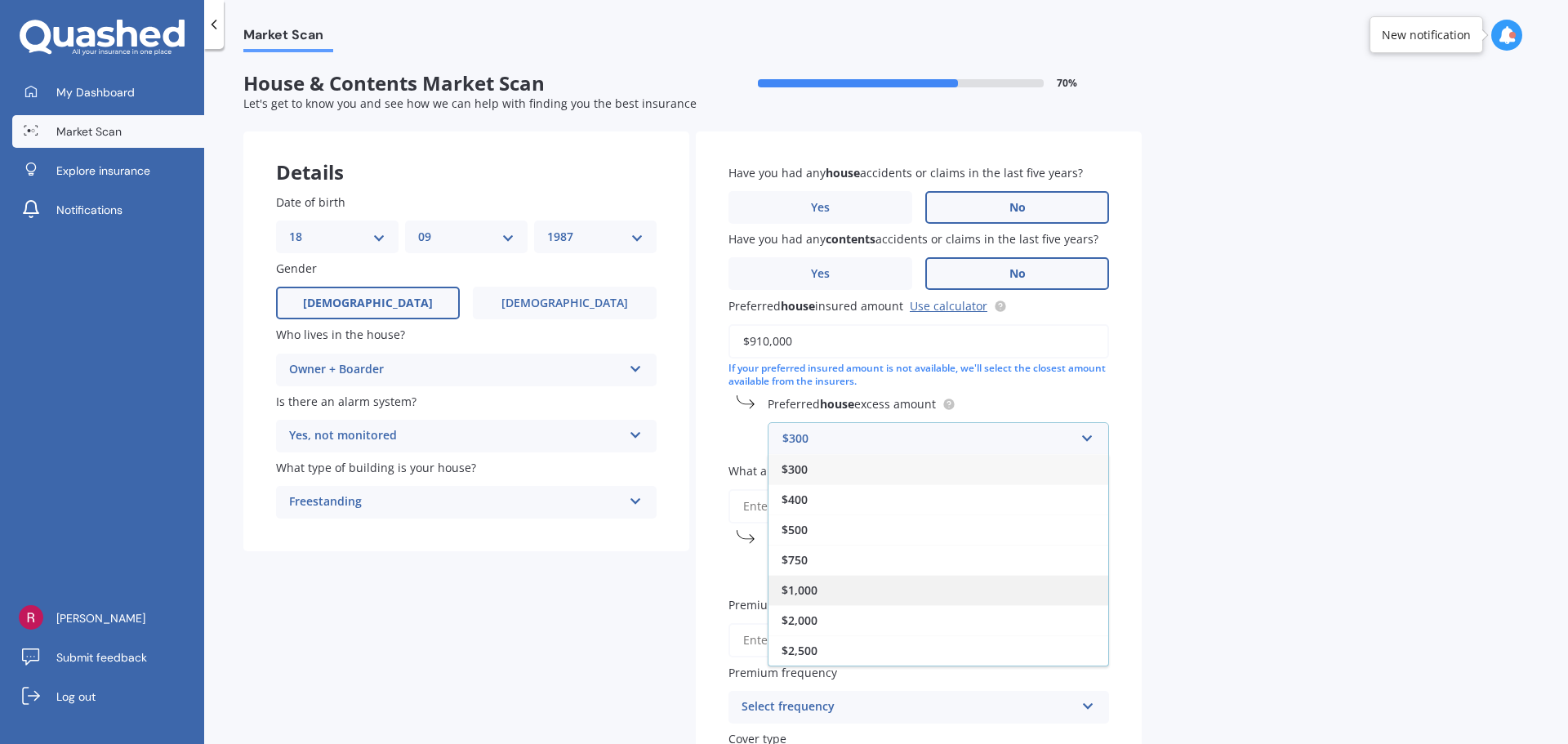
click at [936, 589] on div "$1,000" at bounding box center [938, 589] width 340 height 30
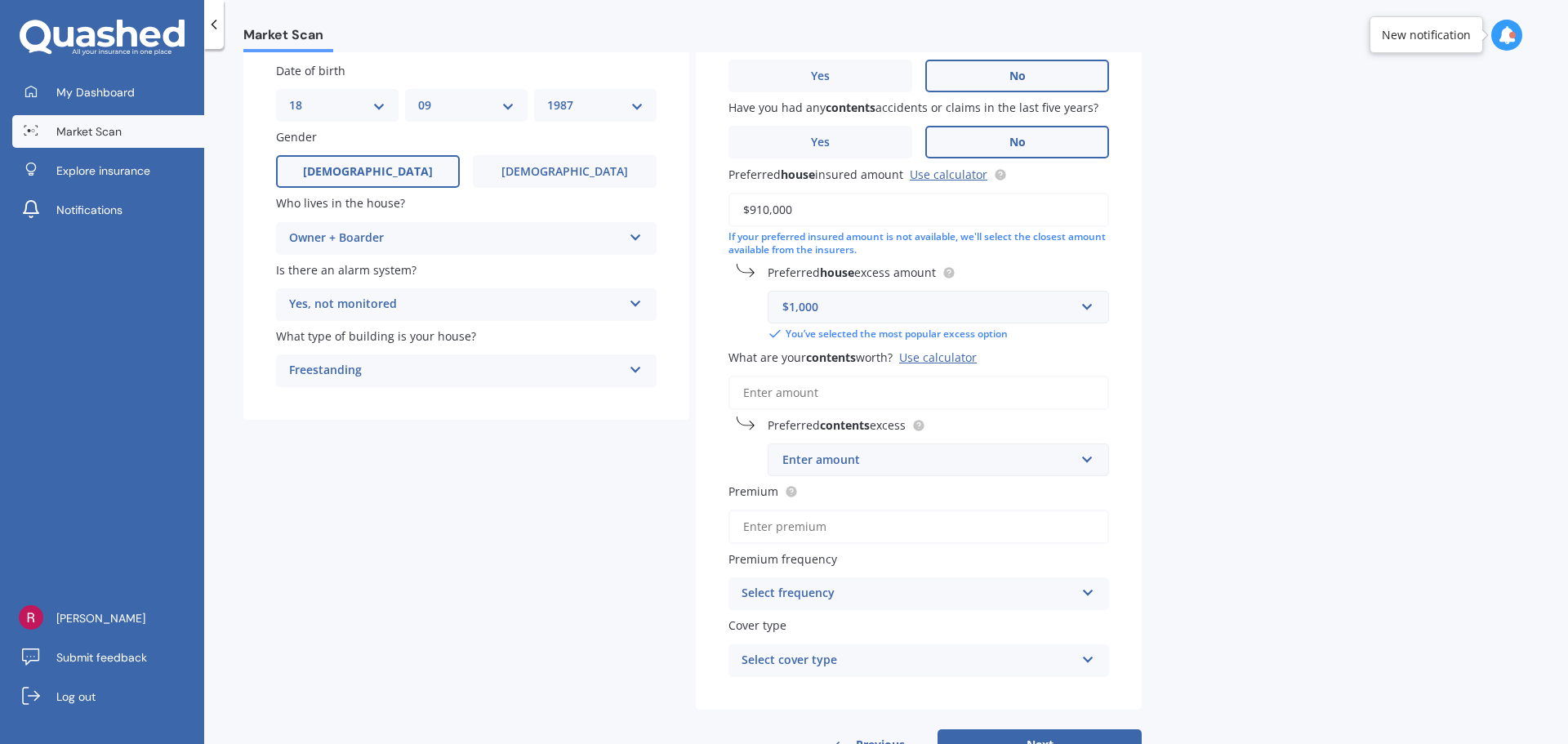
scroll to position [163, 0]
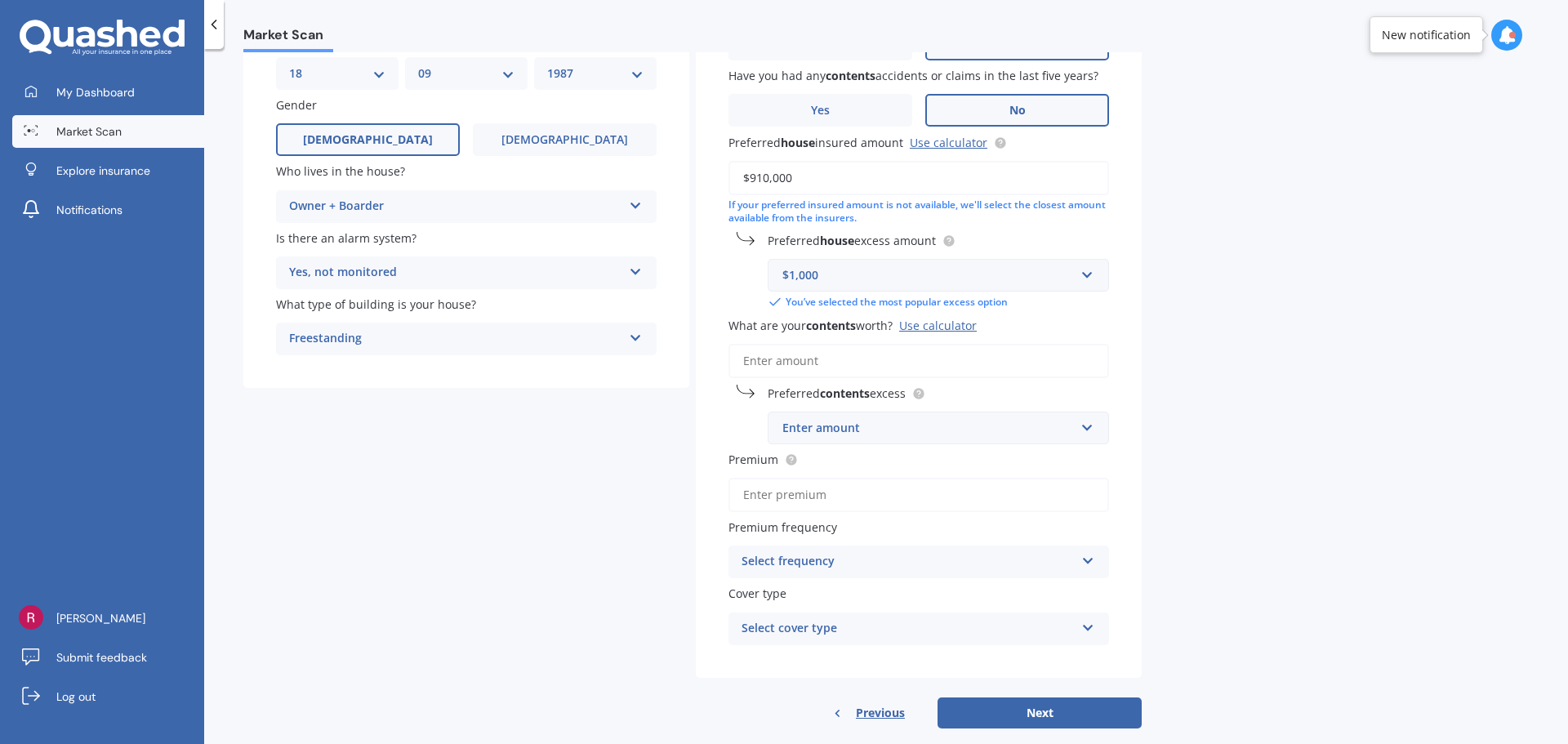
click at [1001, 354] on input "What are your contents worth? Use calculator" at bounding box center [918, 360] width 380 height 34
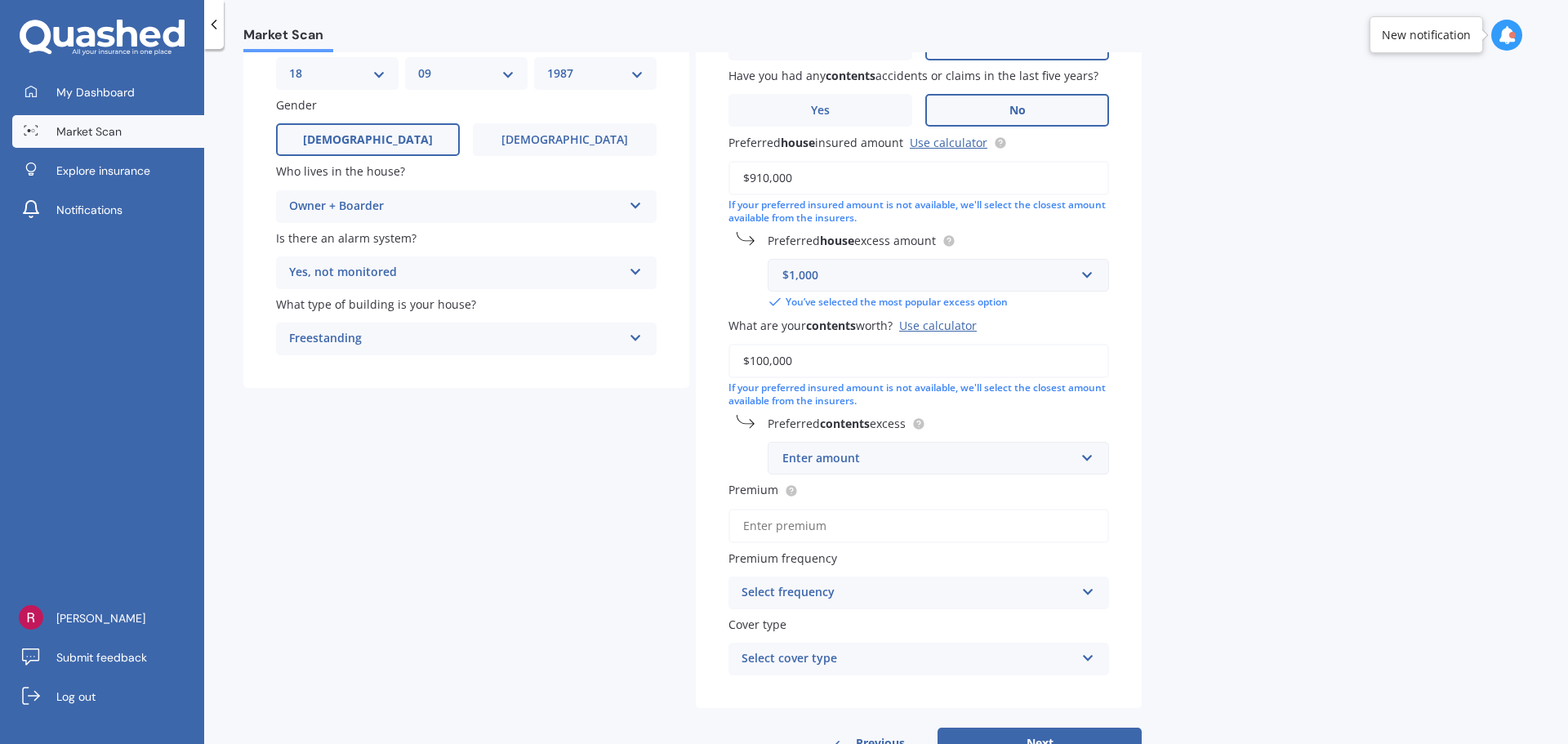
type input "$100,000"
click at [1058, 465] on div "Enter amount" at bounding box center [929, 458] width 293 height 18
click at [963, 493] on div "$250" at bounding box center [938, 488] width 340 height 30
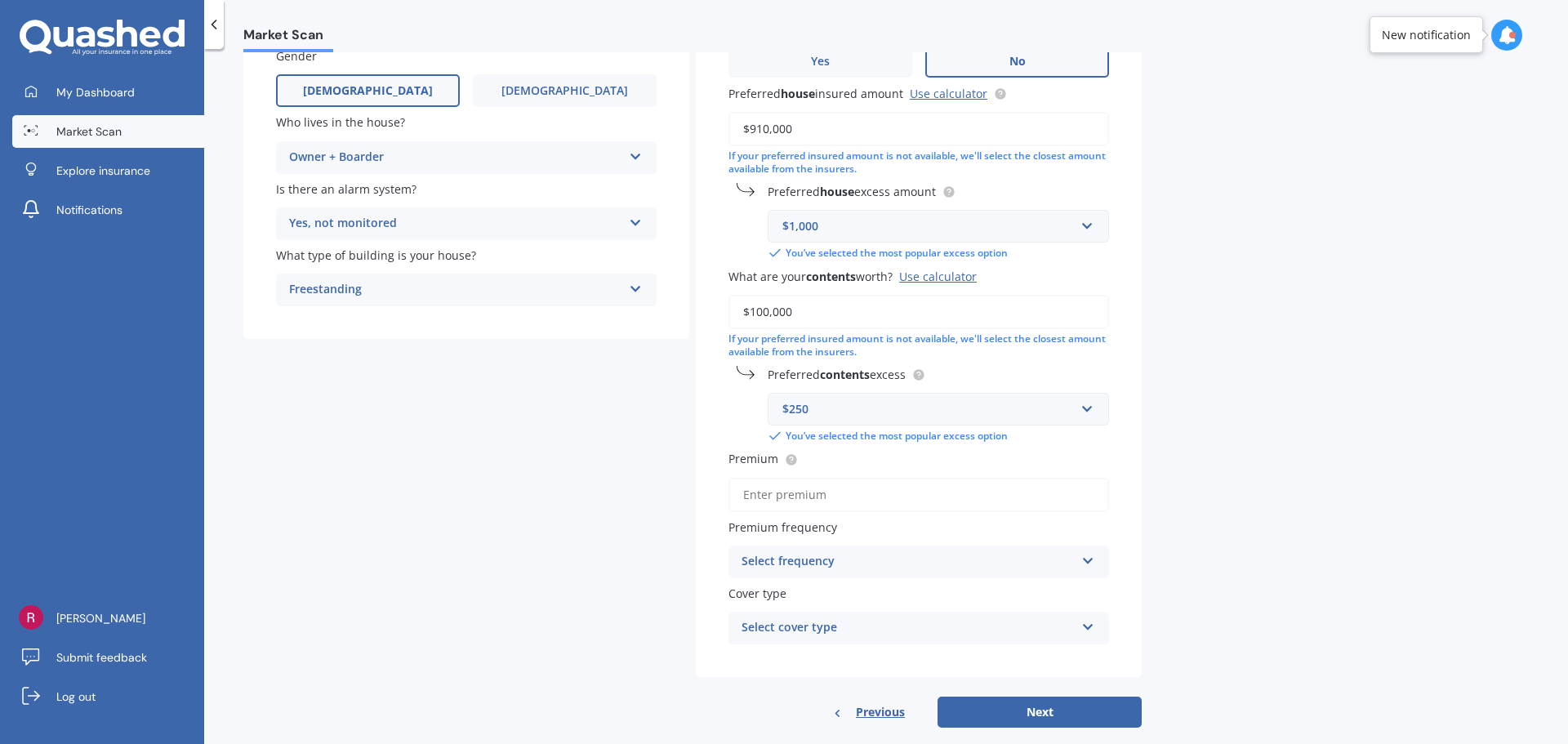
scroll to position [238, 0]
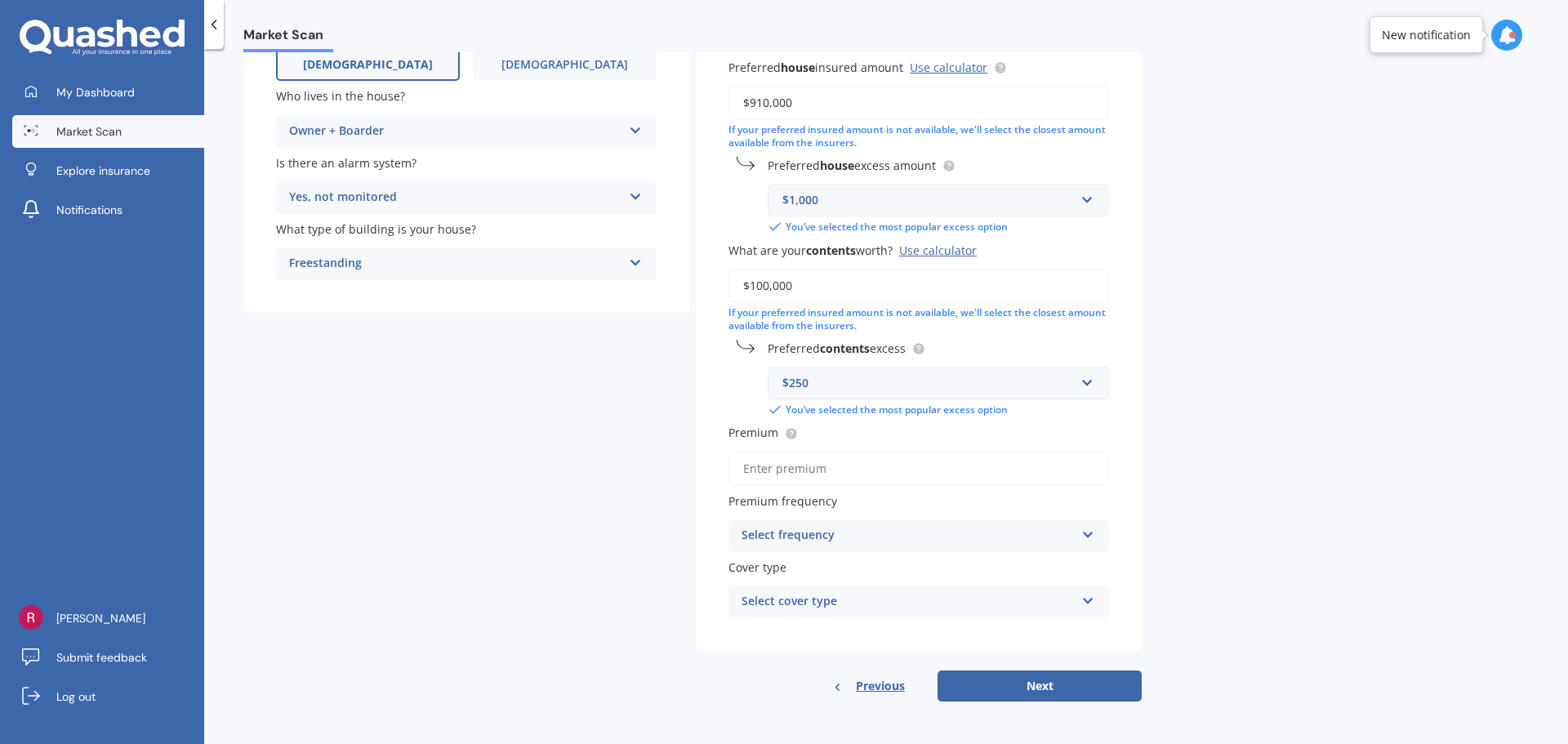
click at [1007, 470] on input "Premium" at bounding box center [918, 468] width 380 height 34
type input "$140.88"
click at [878, 547] on div "Select frequency Yearly Six-Monthly Quarterly Monthly Fortnightly Weekly" at bounding box center [918, 535] width 380 height 33
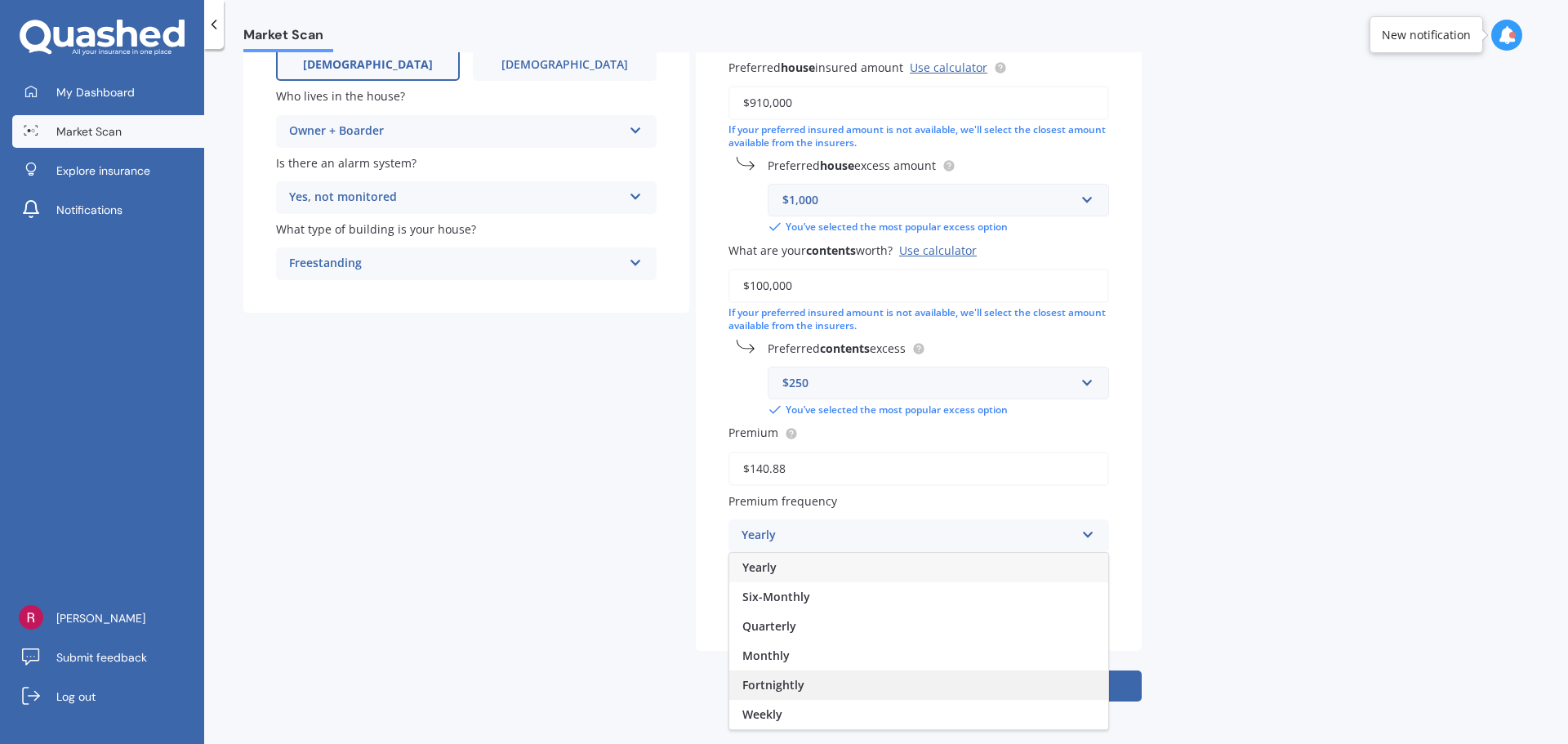
click at [843, 680] on div "Fortnightly" at bounding box center [918, 684] width 379 height 29
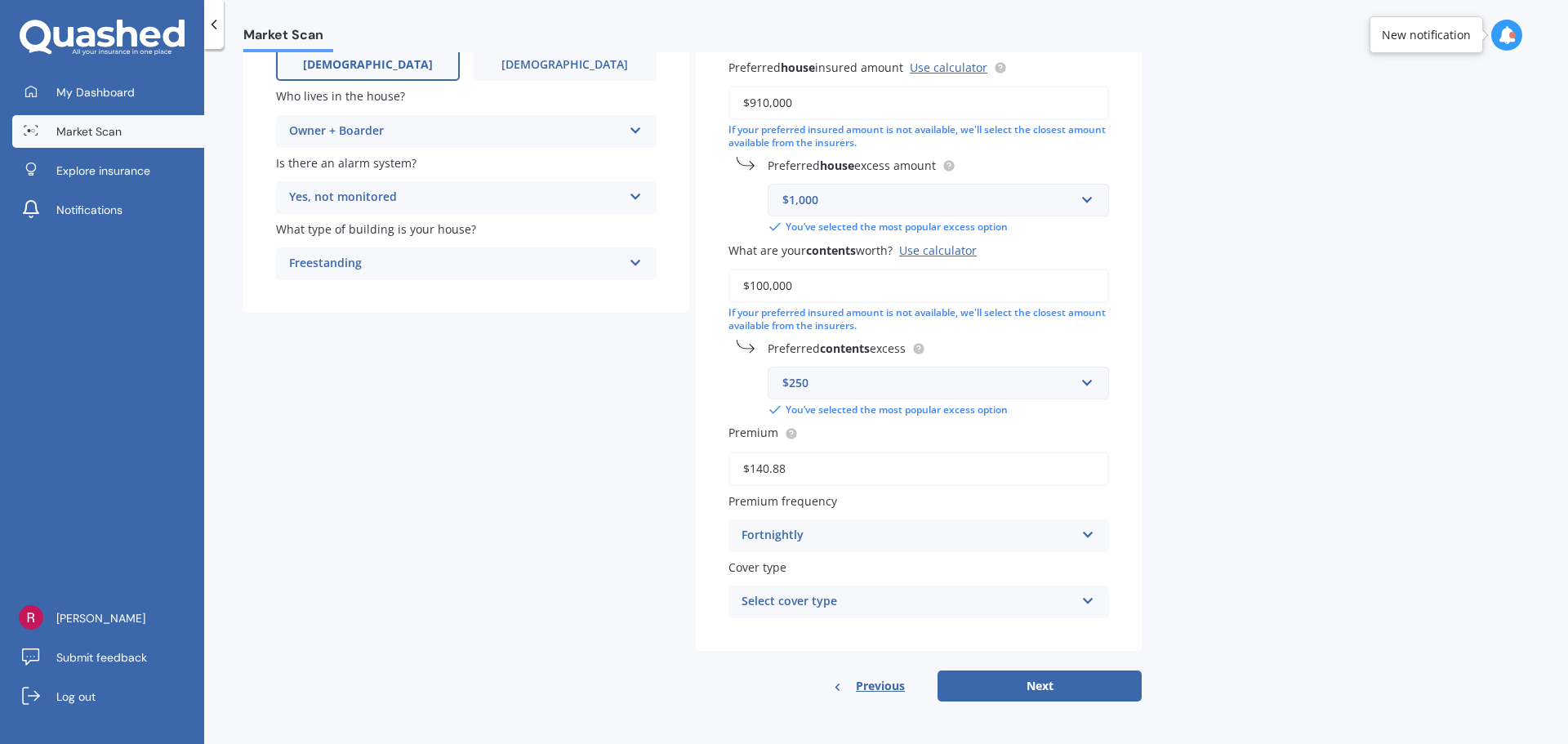
click at [859, 609] on div "Select cover type" at bounding box center [907, 602] width 333 height 19
click at [859, 609] on div "High" at bounding box center [907, 602] width 333 height 19
click at [859, 609] on div "Select cover type" at bounding box center [911, 602] width 325 height 18
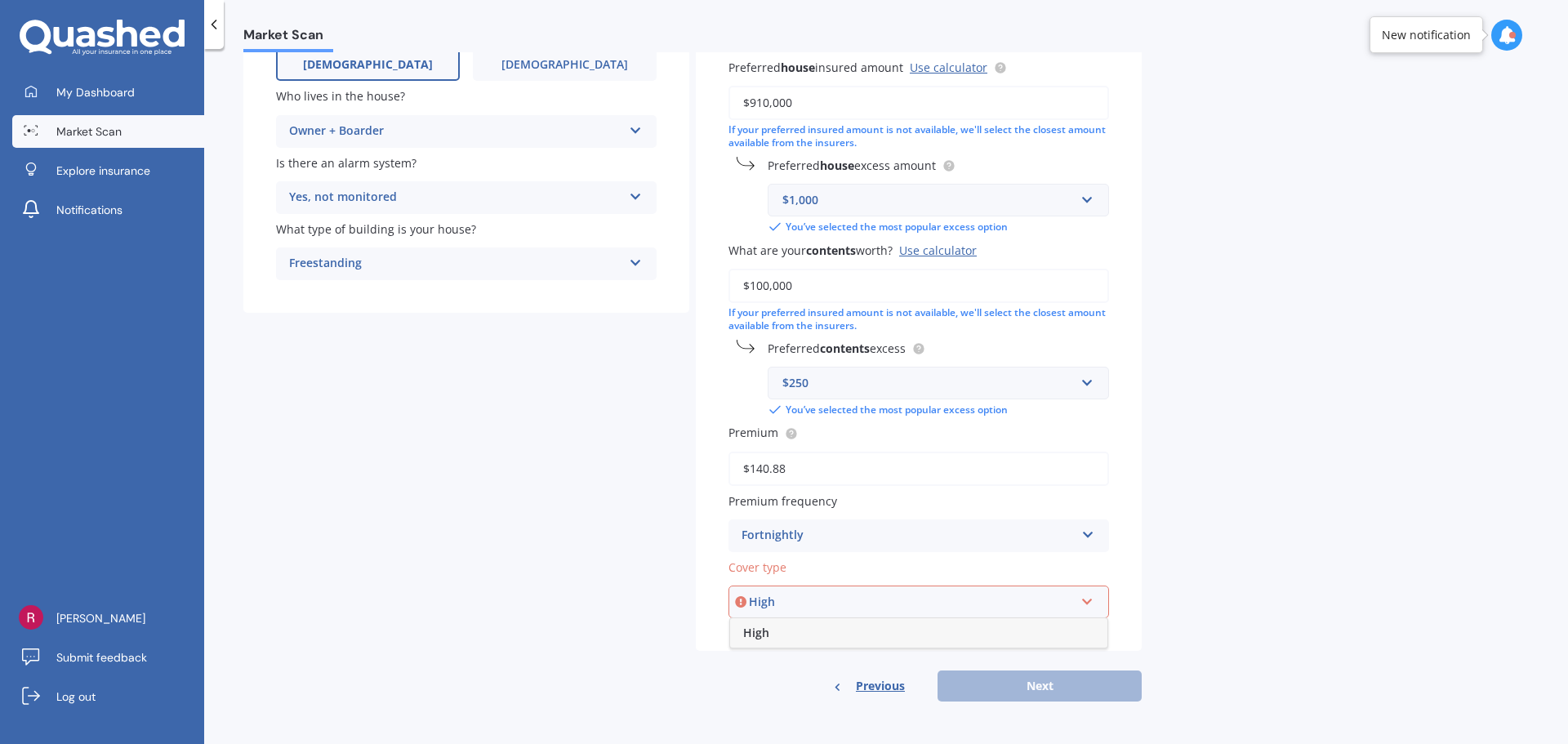
click at [827, 632] on div "High" at bounding box center [918, 632] width 377 height 29
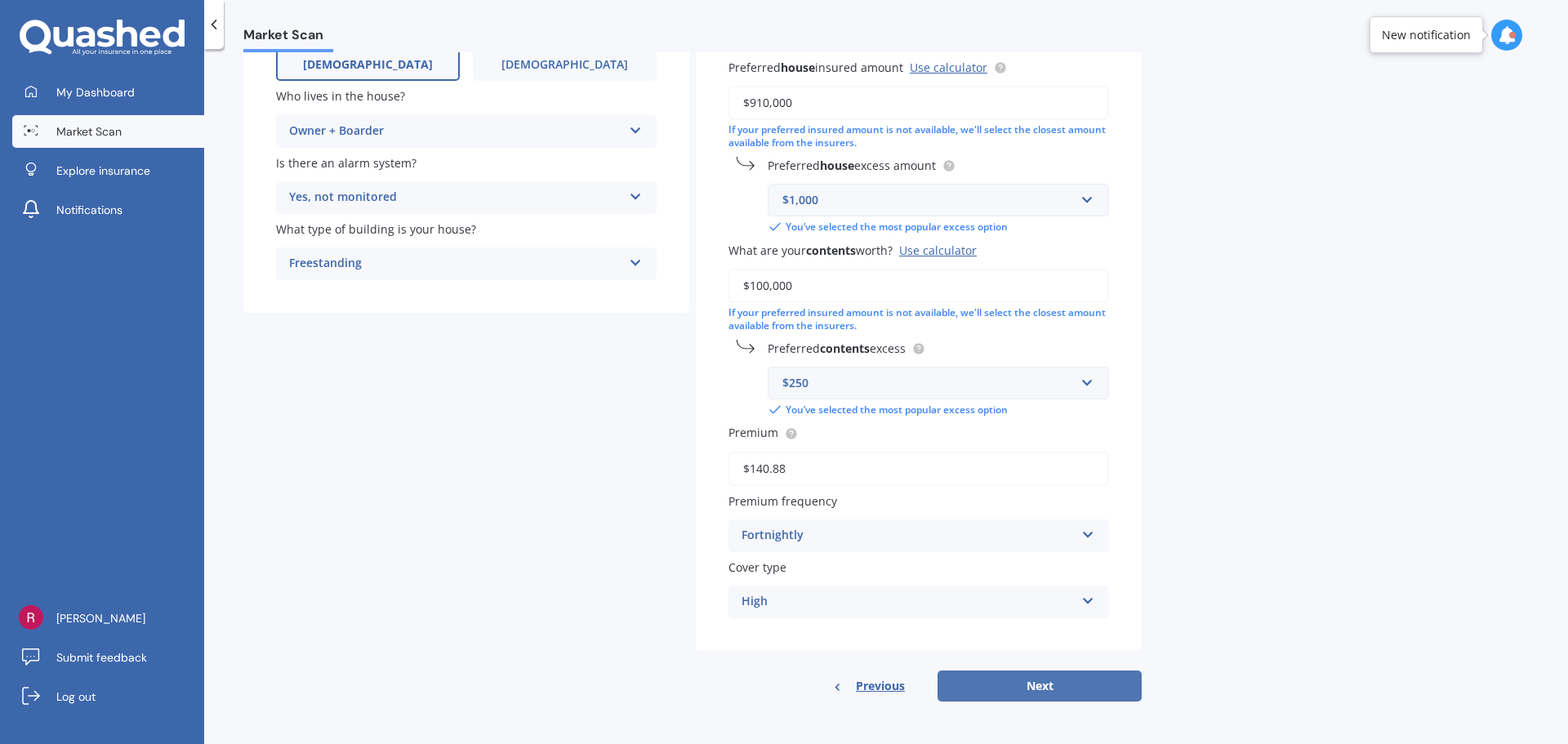
click at [1043, 690] on button "Next" at bounding box center [1039, 685] width 204 height 31
select select "18"
select select "09"
select select "1987"
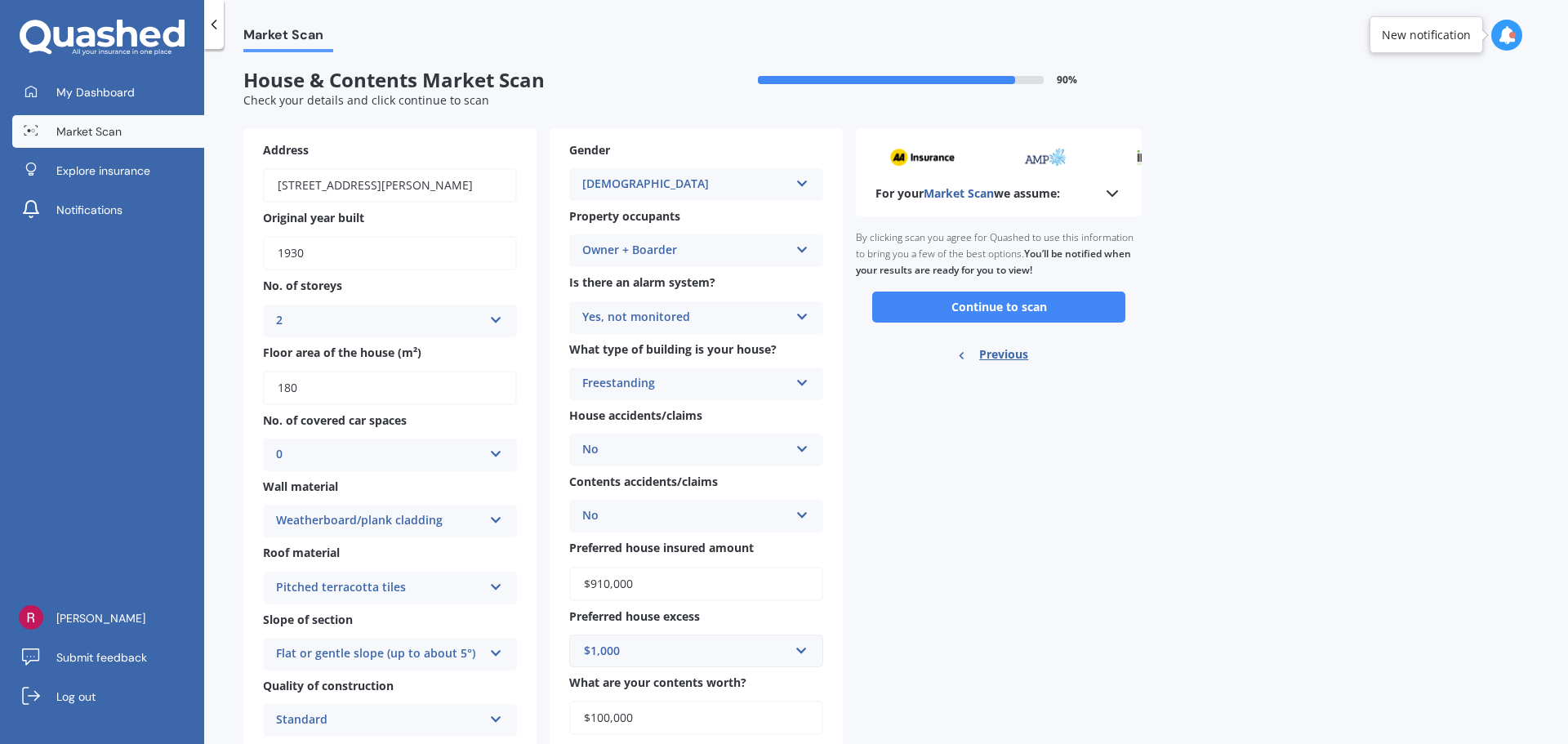
scroll to position [0, 0]
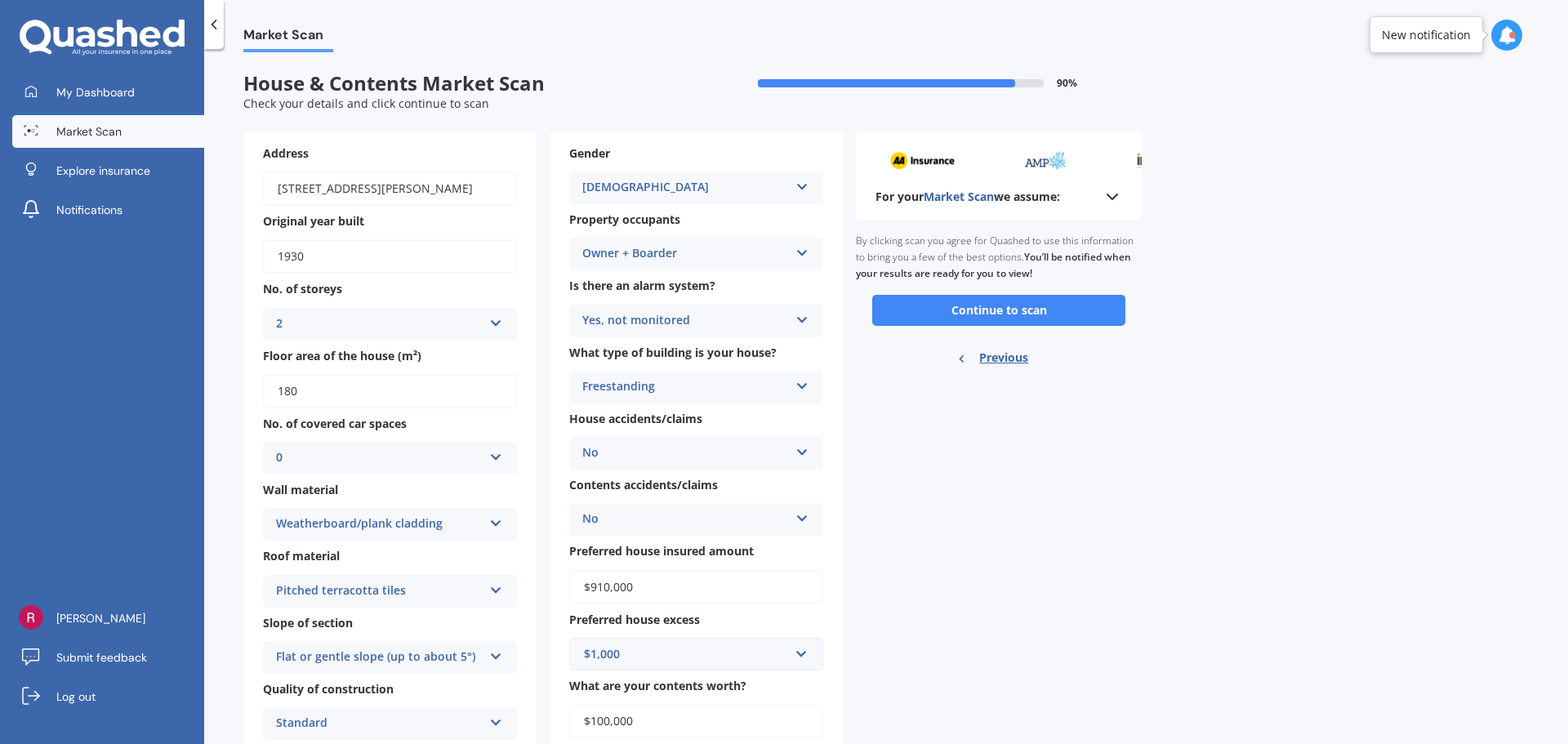
click at [1020, 291] on div "By clicking scan you agree for Quashed to use this information to bring you a f…" at bounding box center [998, 257] width 285 height 76
click at [1019, 304] on button "Continue to scan" at bounding box center [999, 310] width 253 height 31
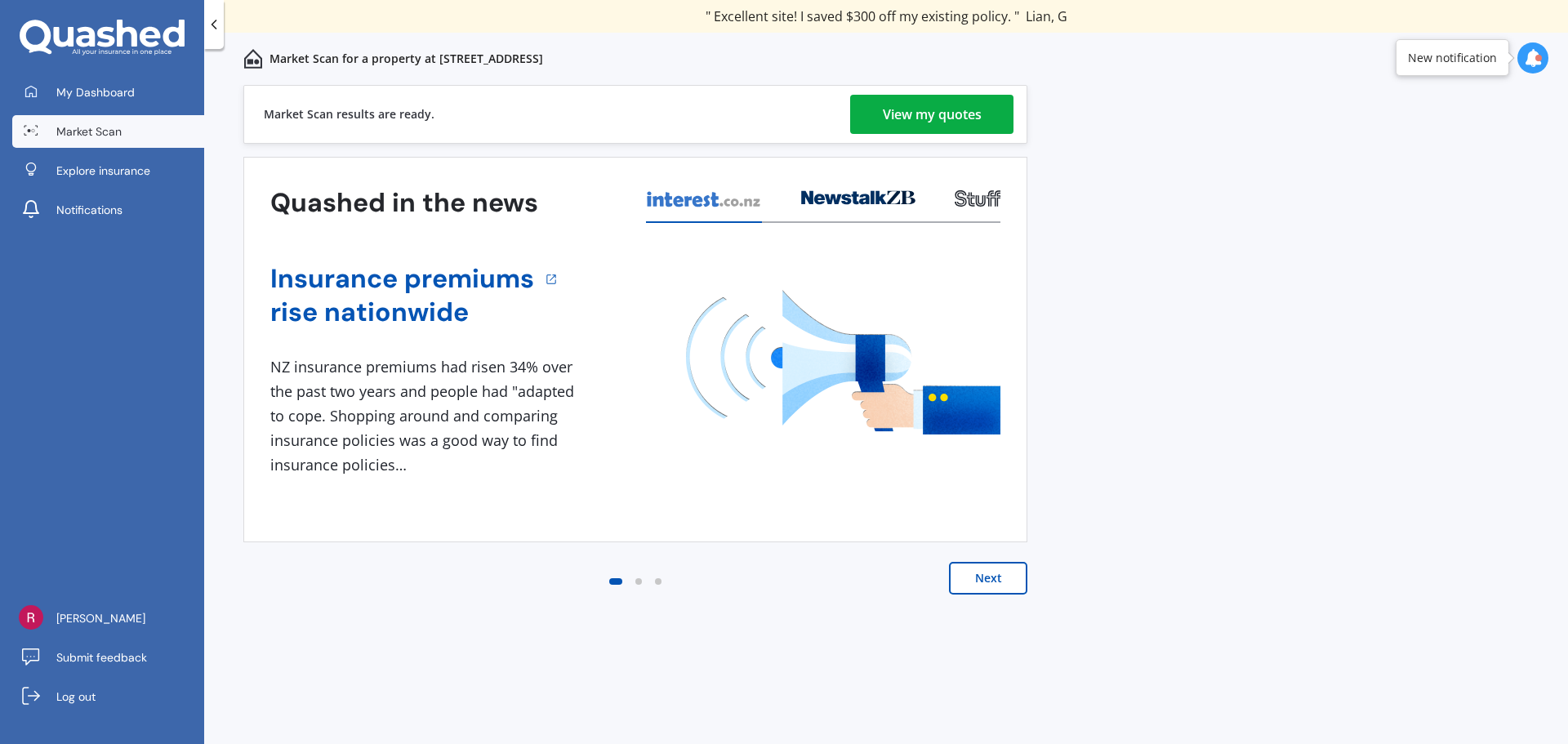
click at [997, 100] on link "View my quotes" at bounding box center [932, 114] width 163 height 40
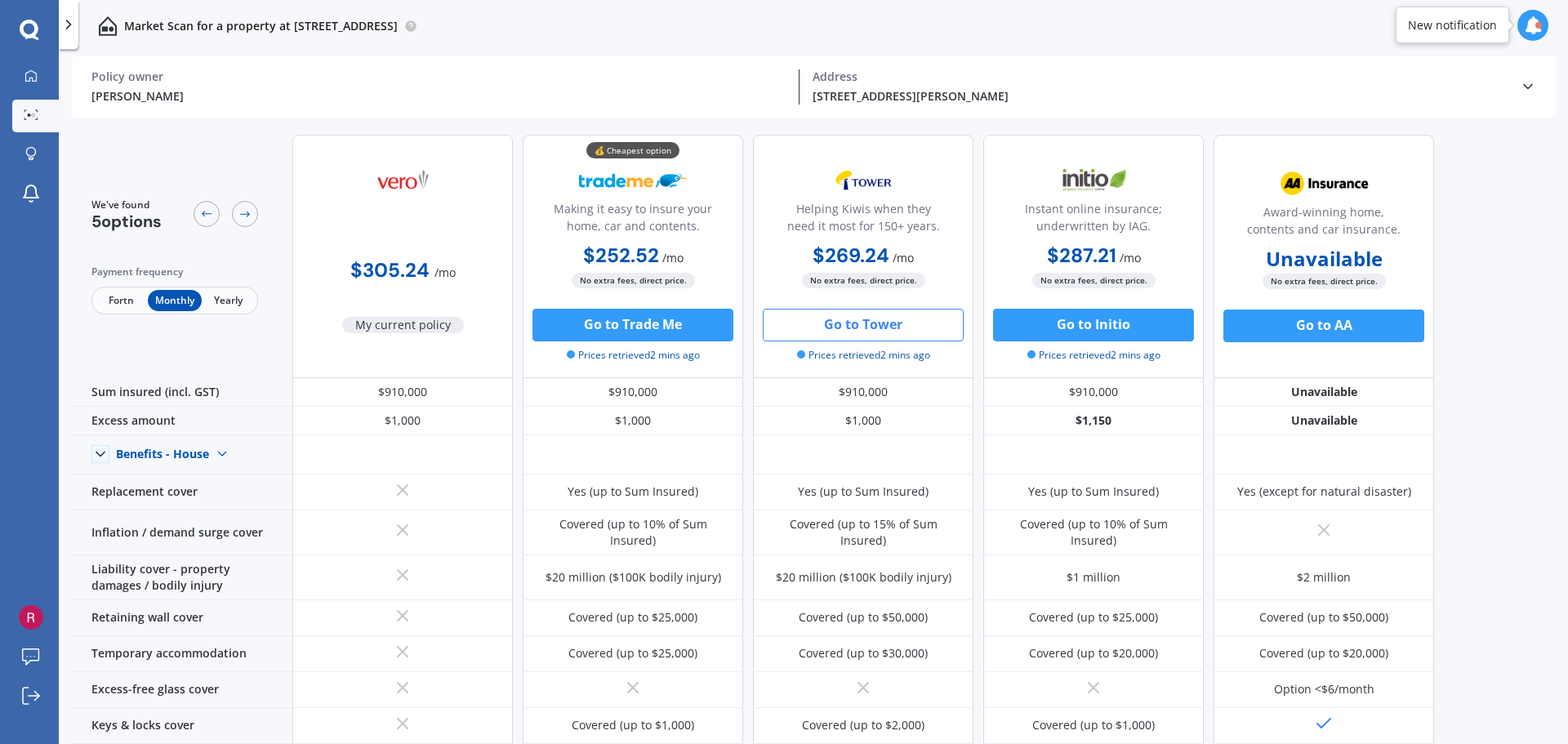
click at [937, 324] on button "Go to Tower" at bounding box center [863, 324] width 201 height 33
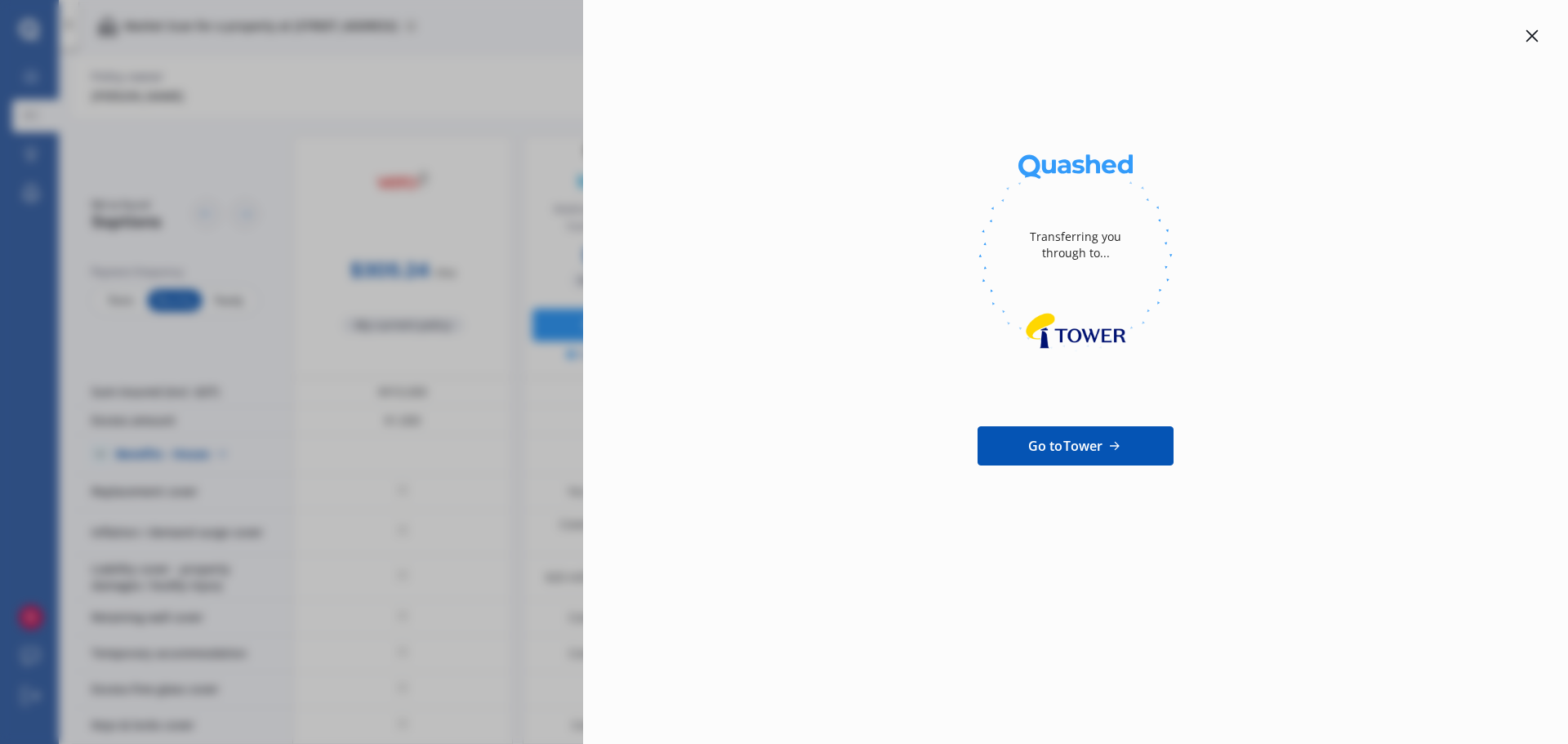
click at [1536, 32] on icon at bounding box center [1532, 36] width 12 height 12
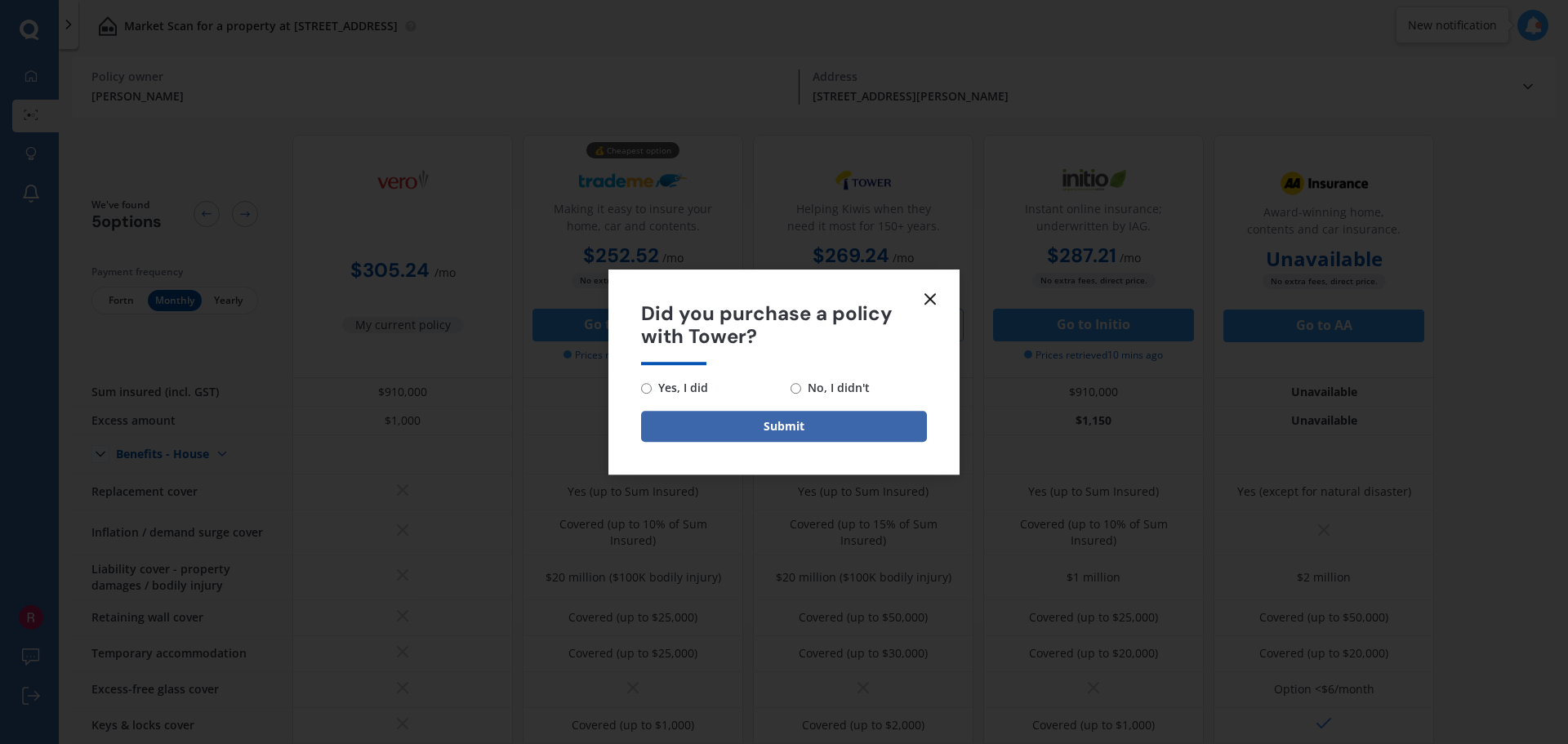
click at [649, 390] on input "Yes, I did" at bounding box center [647, 388] width 11 height 11
radio input "true"
click at [702, 417] on button "Submit" at bounding box center [784, 426] width 285 height 31
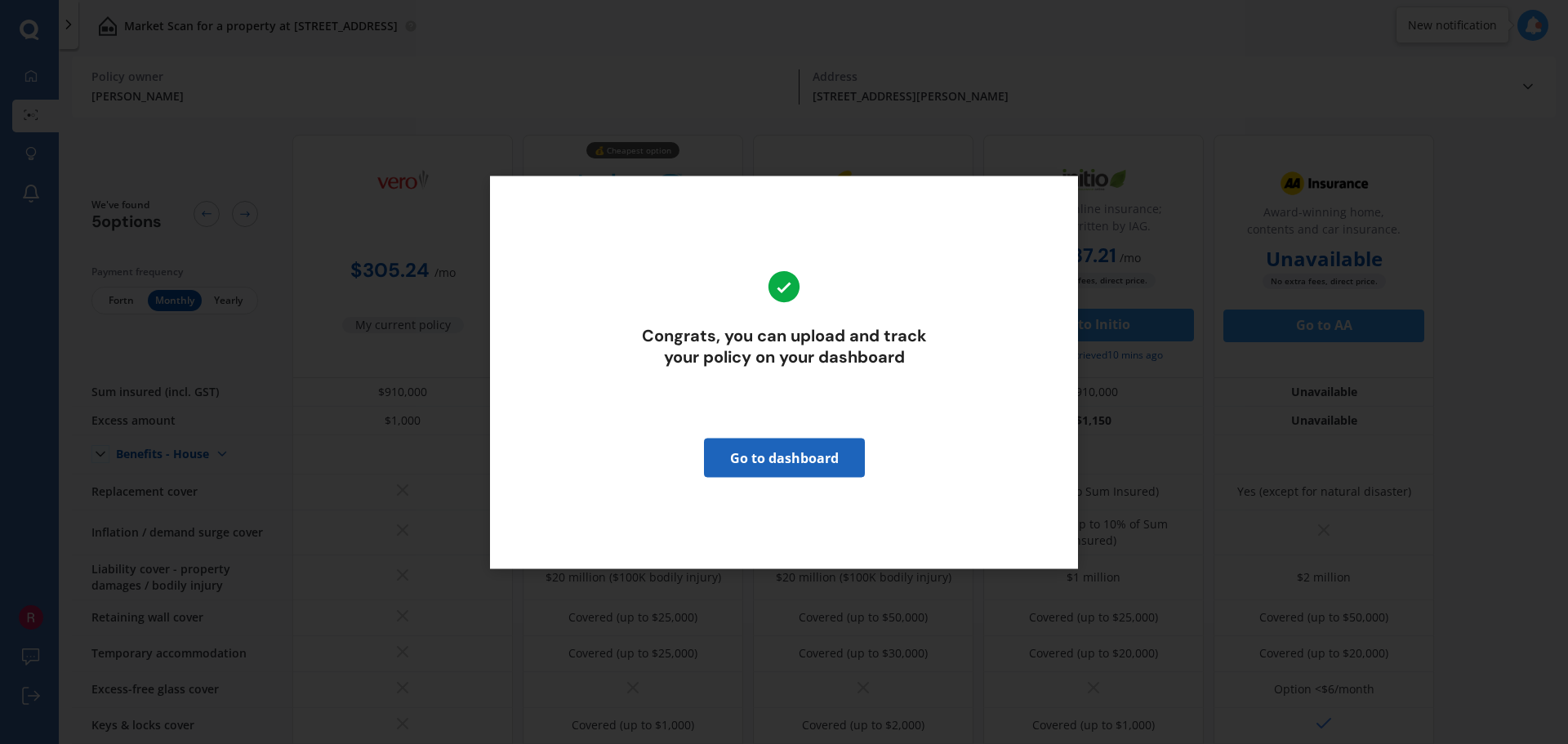
click at [770, 461] on link "Go to dashboard" at bounding box center [784, 457] width 161 height 40
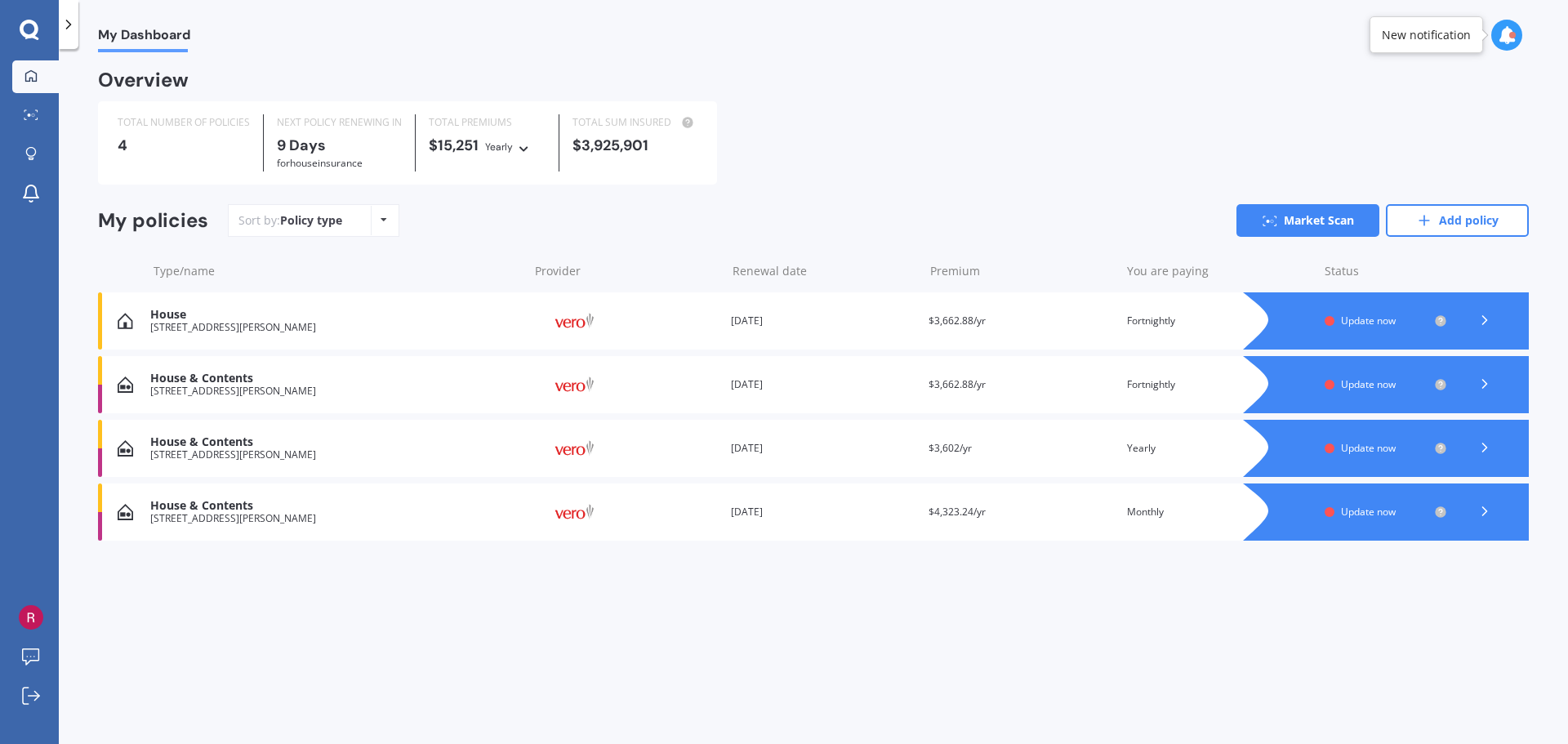
click at [295, 513] on div "House & Contents" at bounding box center [335, 506] width 370 height 14
click at [242, 321] on div "House" at bounding box center [335, 314] width 370 height 14
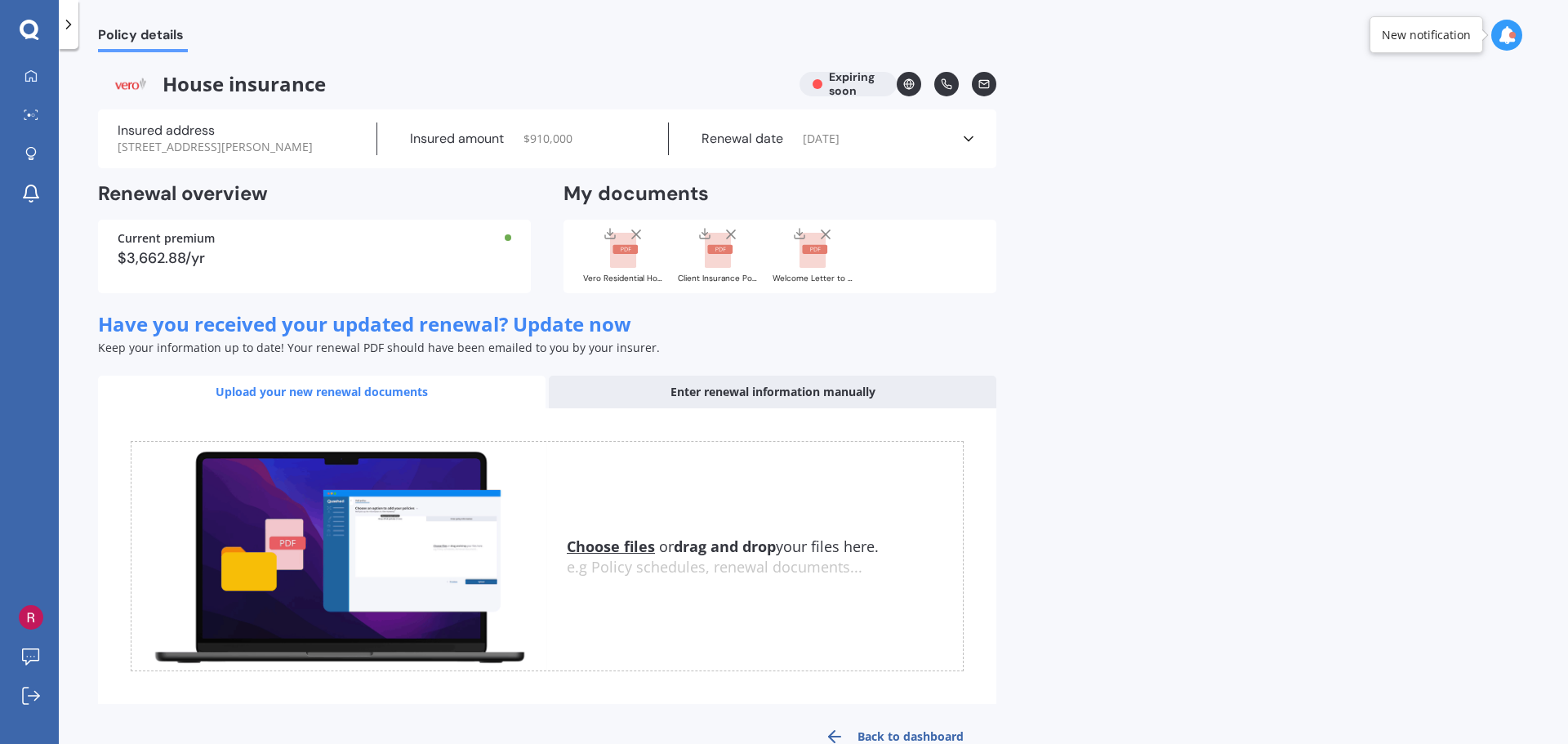
click at [468, 152] on div "Insured amount $ 910,000" at bounding box center [523, 138] width 293 height 33
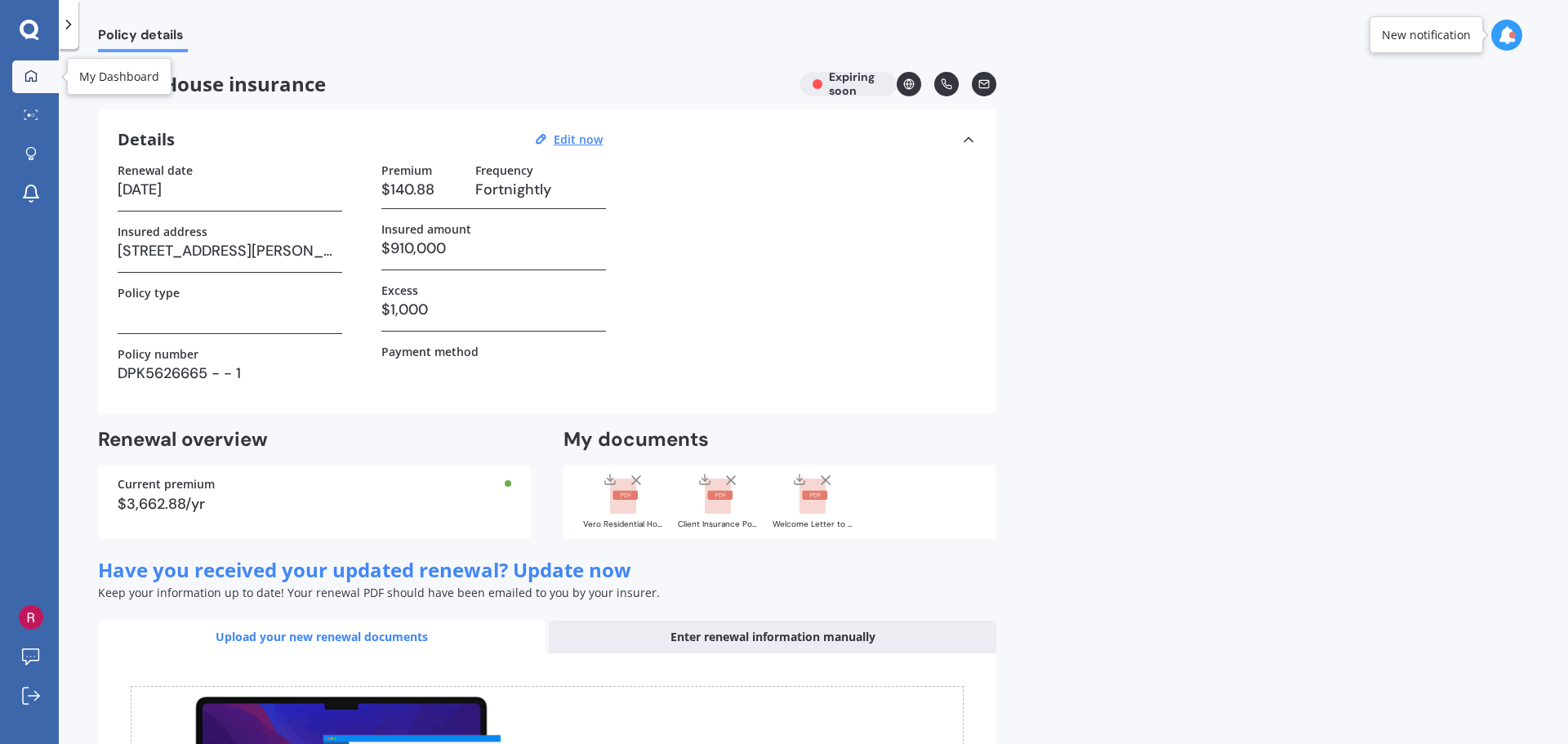
click at [42, 80] on div at bounding box center [31, 76] width 25 height 15
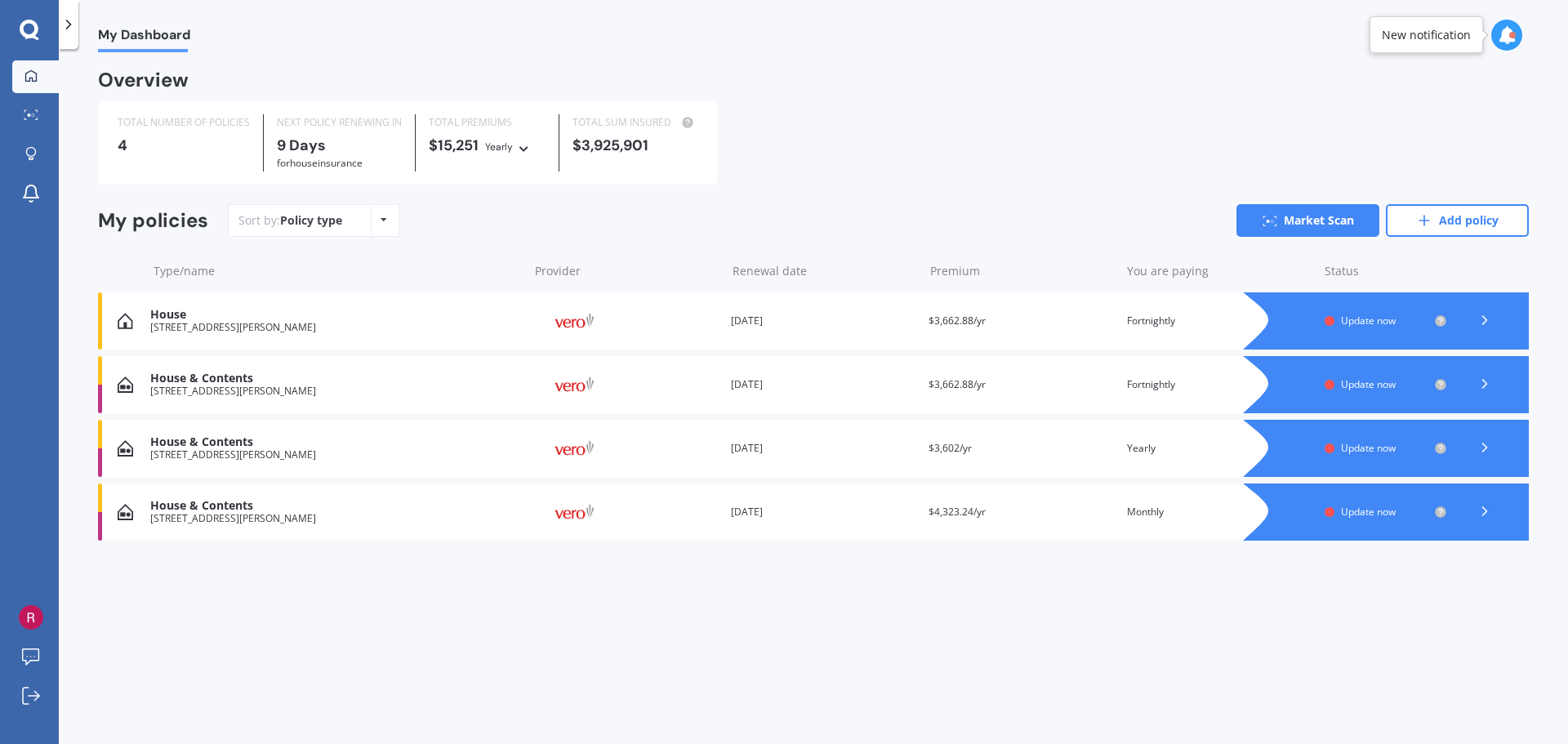
click at [524, 148] on icon at bounding box center [523, 146] width 11 height 10
click at [396, 215] on div "Sort by: Policy type Policy type Alphabetical Date added Renewing next" at bounding box center [313, 220] width 171 height 33
click at [384, 223] on icon at bounding box center [383, 219] width 6 height 10
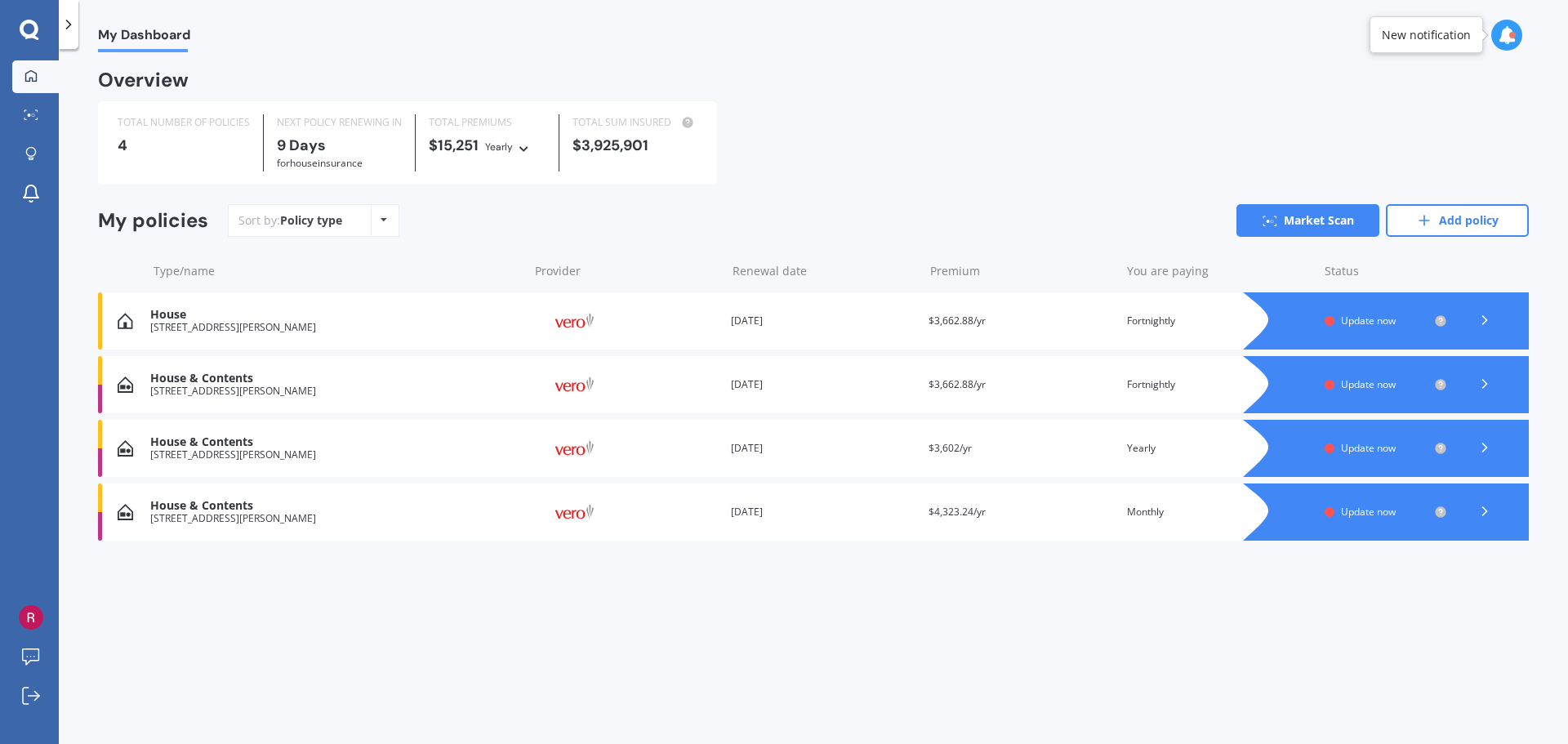
click at [1474, 317] on div at bounding box center [1485, 321] width 49 height 25
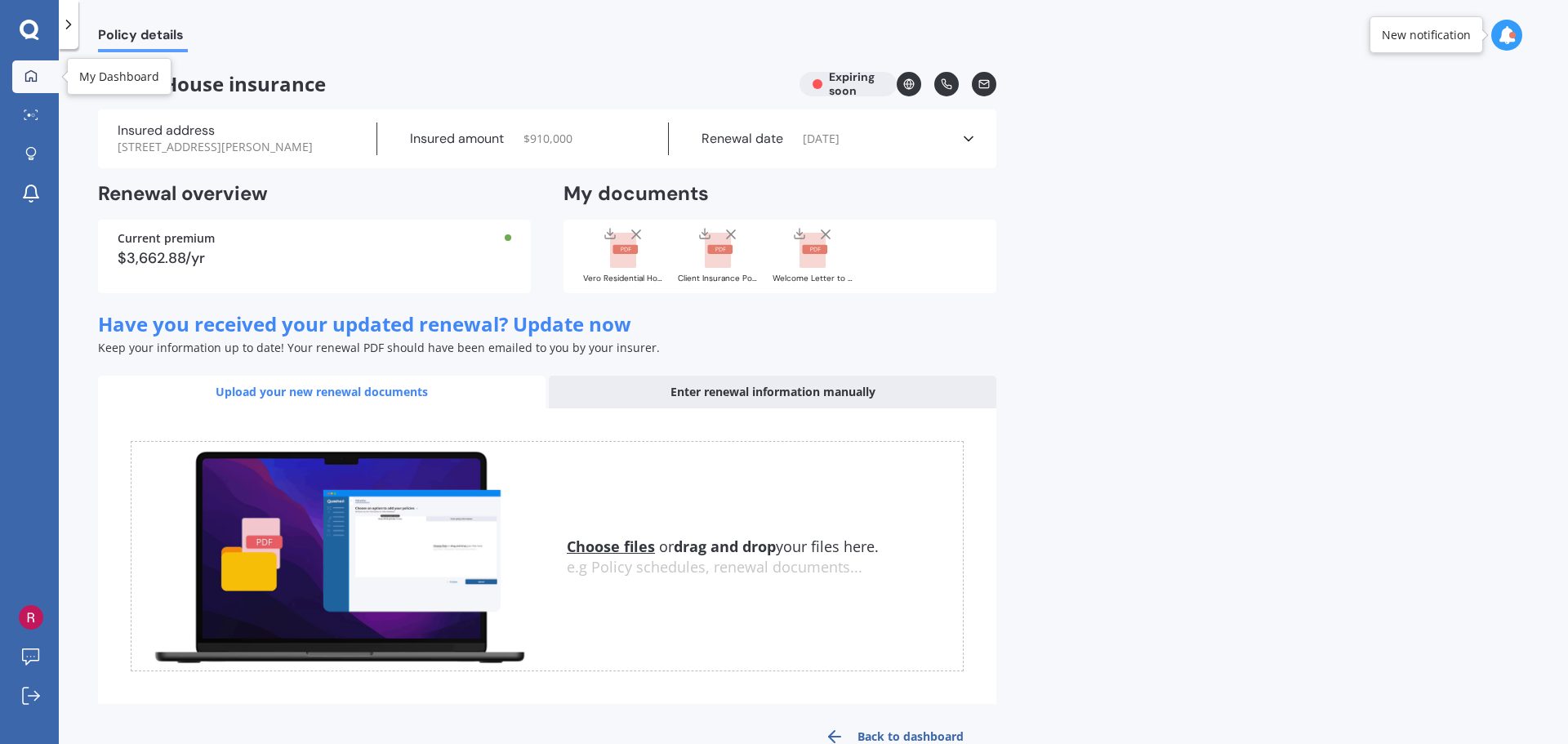
click at [21, 83] on div at bounding box center [31, 76] width 25 height 15
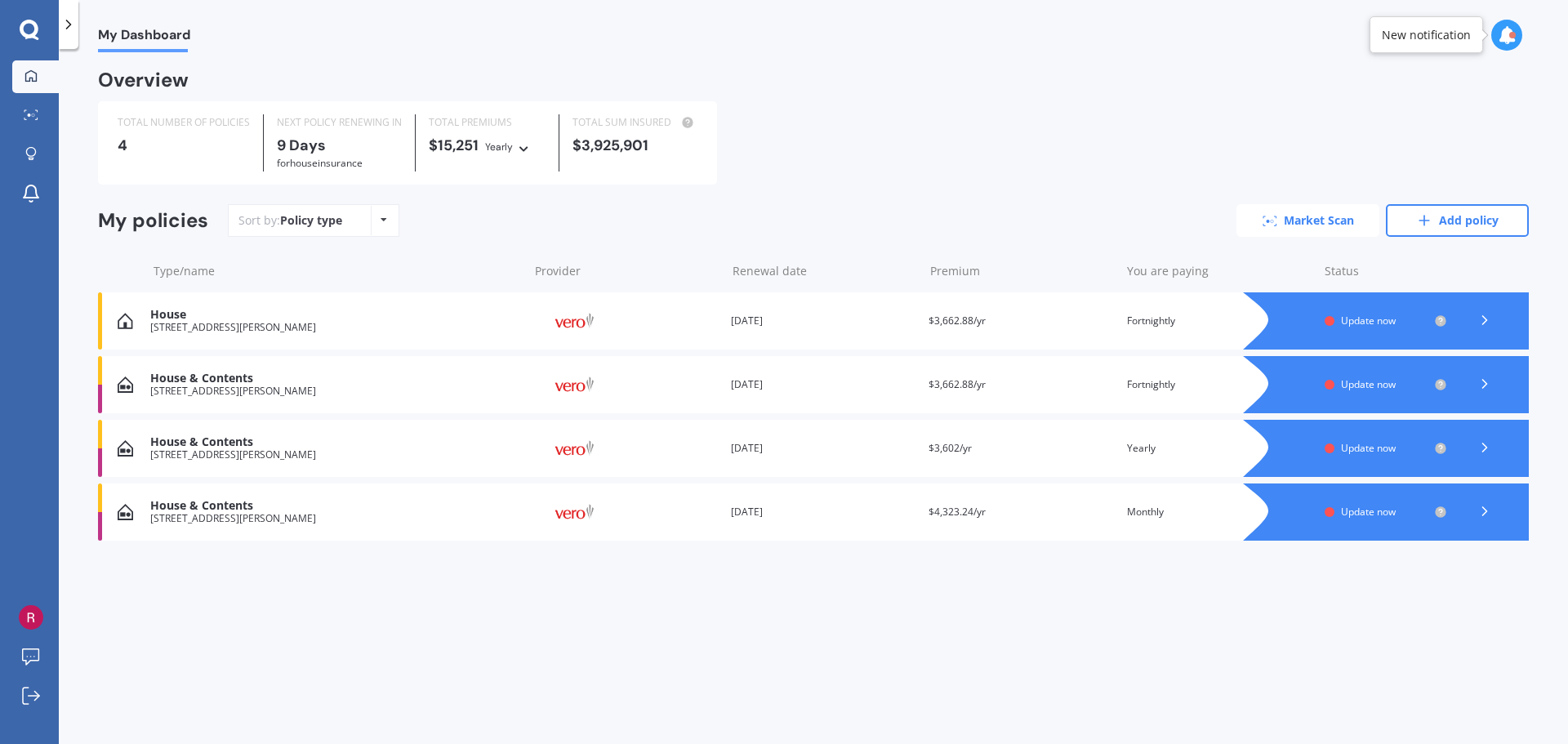
click at [1351, 225] on link "Market Scan" at bounding box center [1307, 220] width 143 height 33
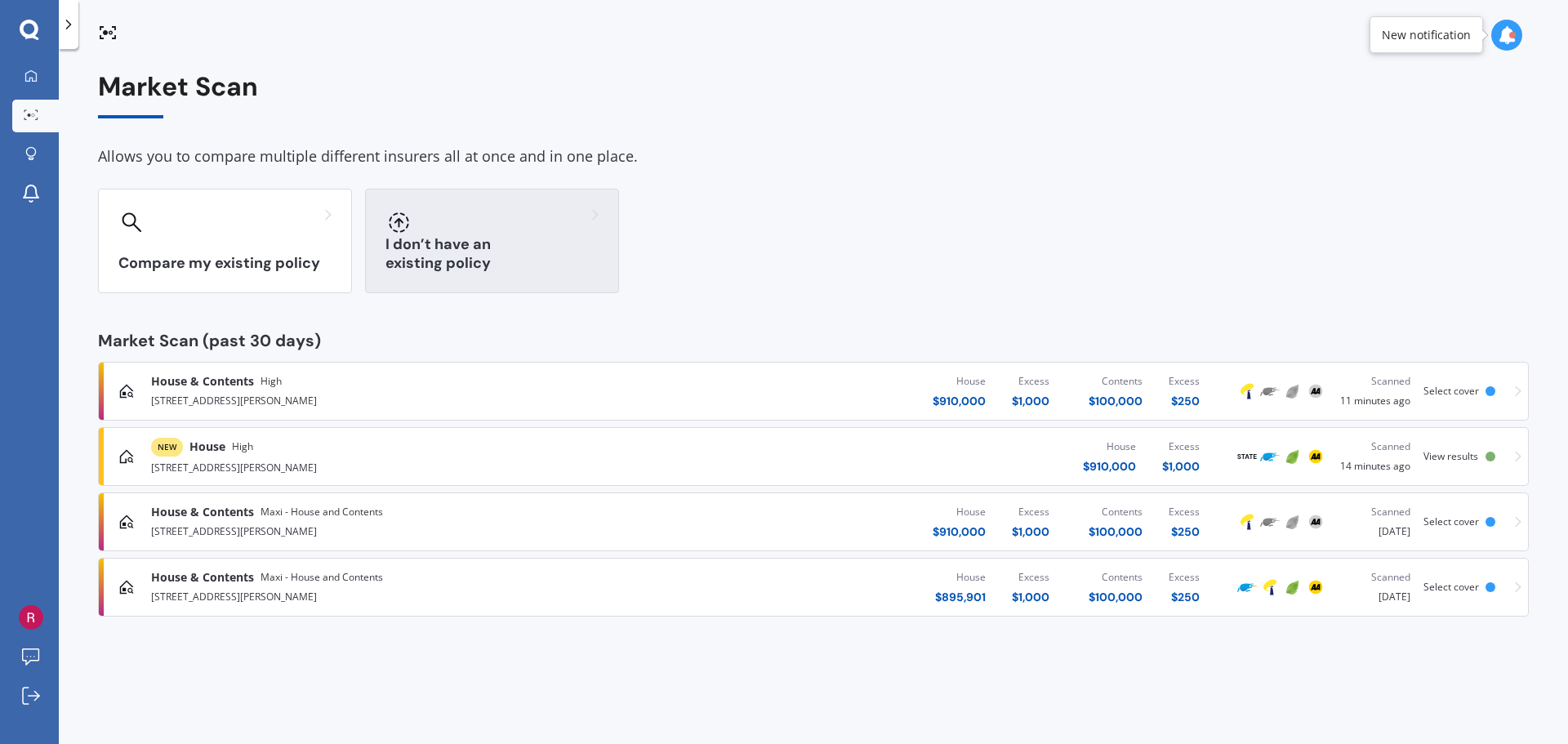
click at [506, 206] on div "I don’t have an existing policy" at bounding box center [492, 241] width 254 height 105
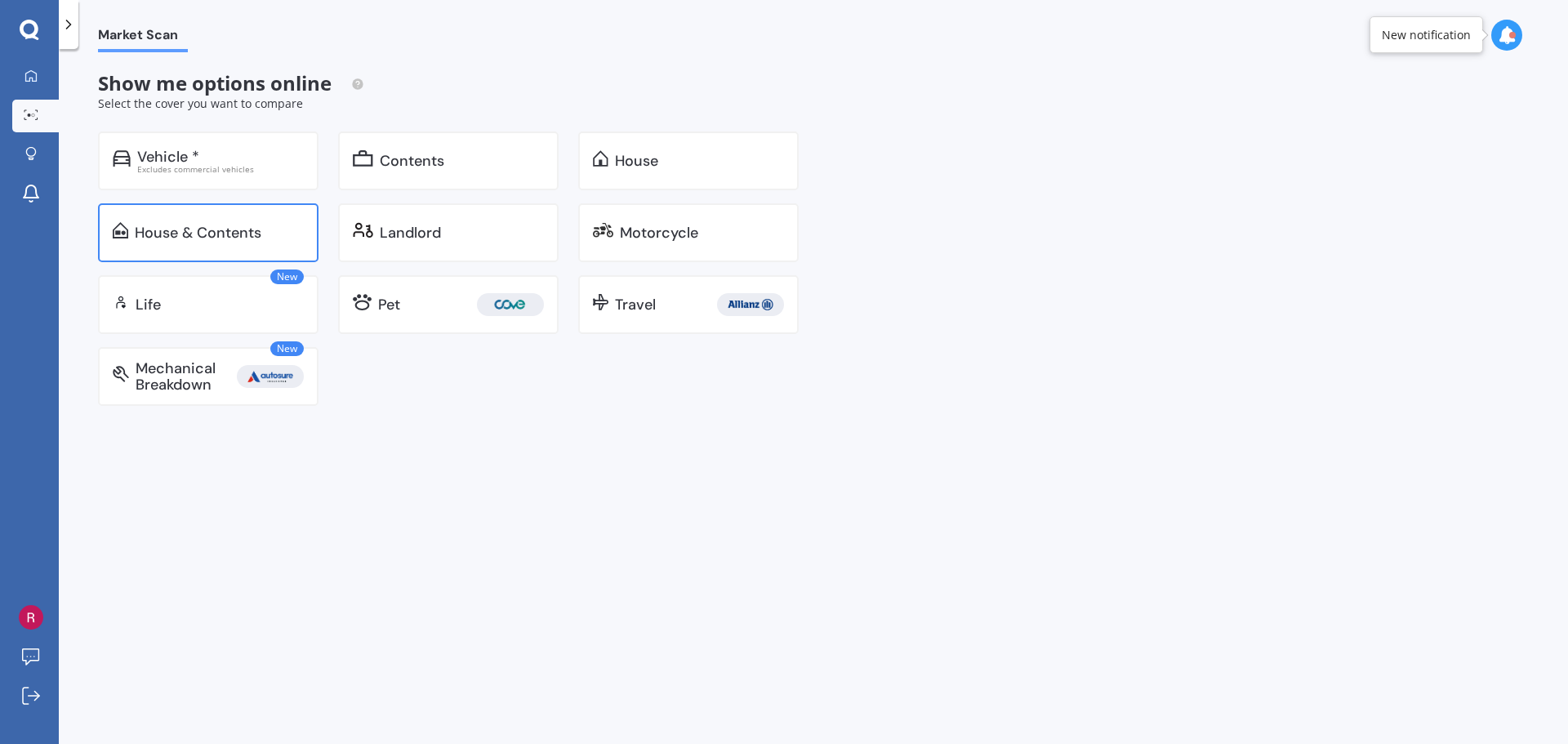
click at [173, 248] on div "House & Contents" at bounding box center [208, 232] width 220 height 59
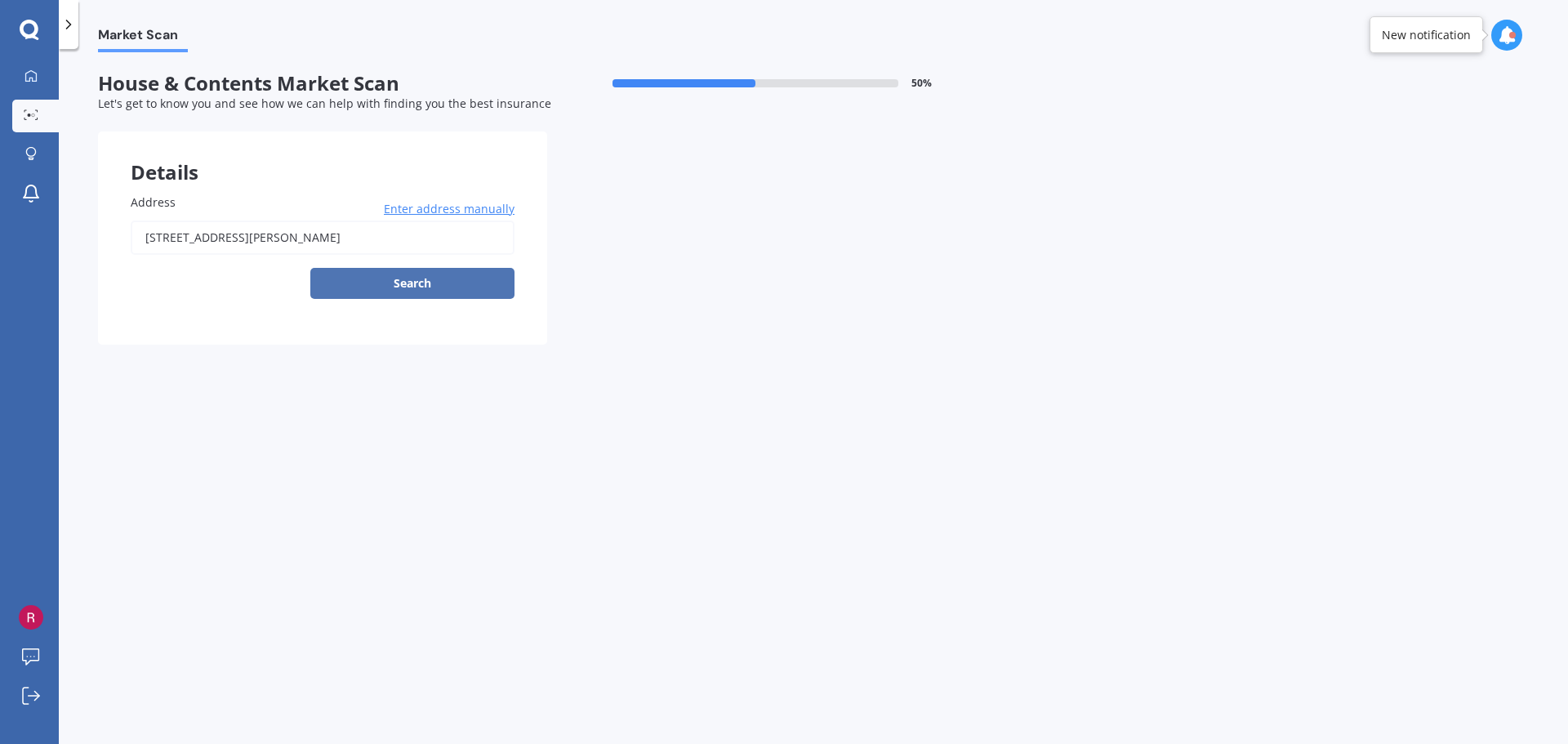
click at [429, 283] on button "Search" at bounding box center [412, 283] width 204 height 31
type input "[STREET_ADDRESS][PERSON_NAME]"
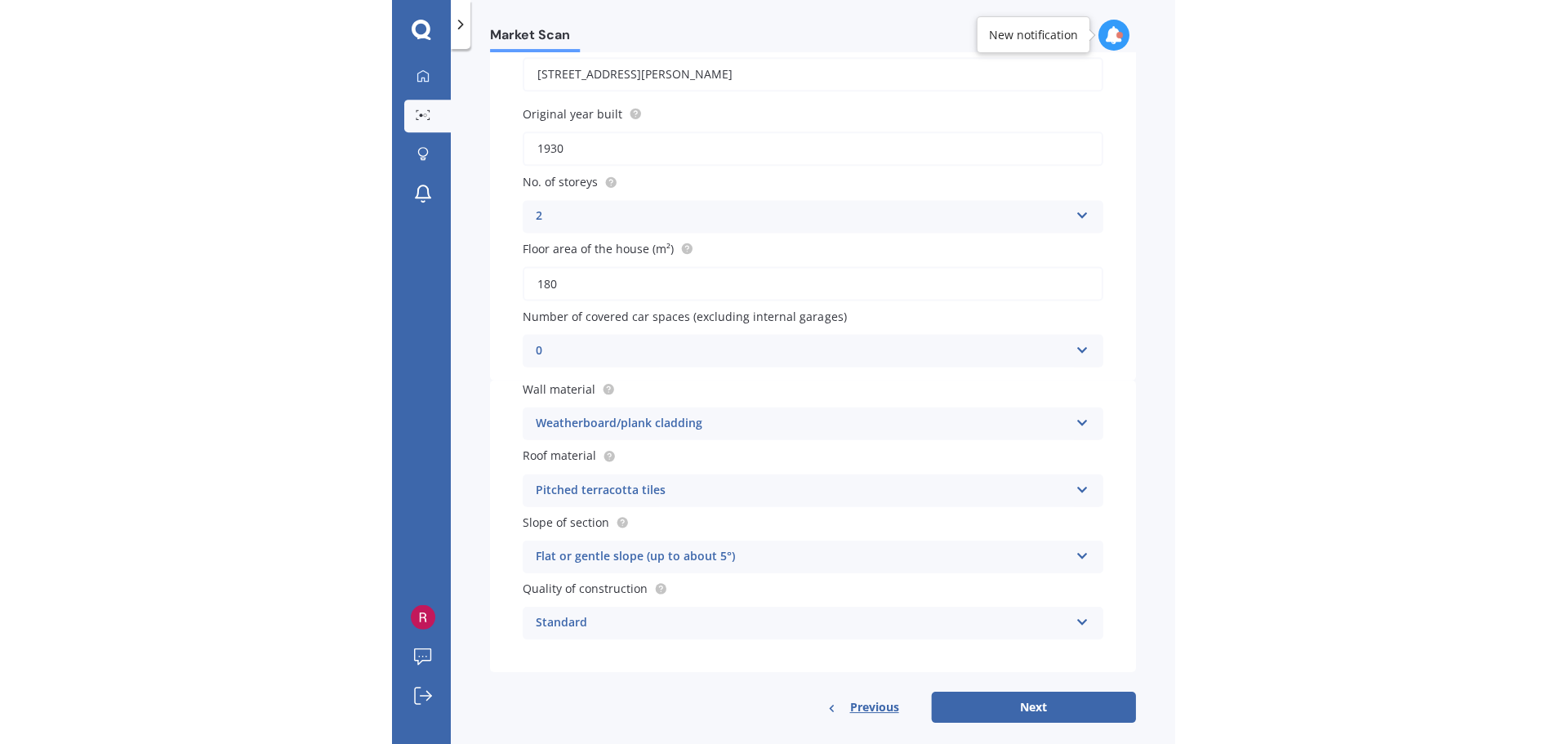
scroll to position [184, 0]
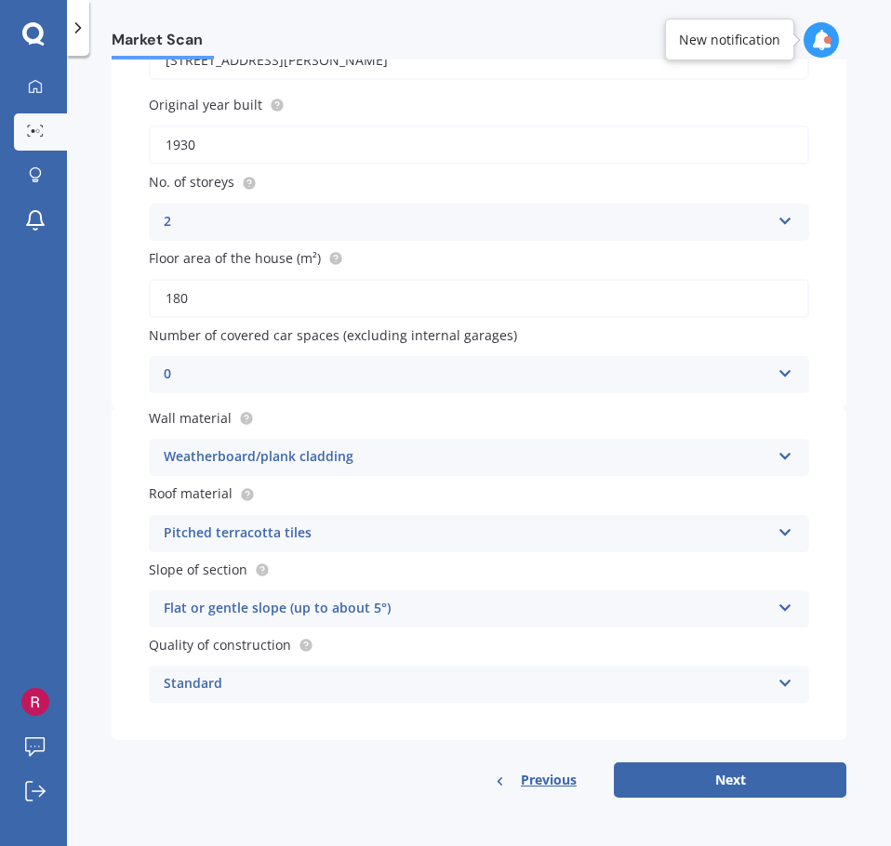
click at [669, 586] on div "Slope of section Flat or gentle slope (up to about 5°) Flat or gentle slope (up…" at bounding box center [479, 594] width 660 height 68
click at [667, 594] on div "Flat or gentle slope (up to about 5°) Flat or gentle slope (up to about 5°) Mod…" at bounding box center [479, 608] width 660 height 37
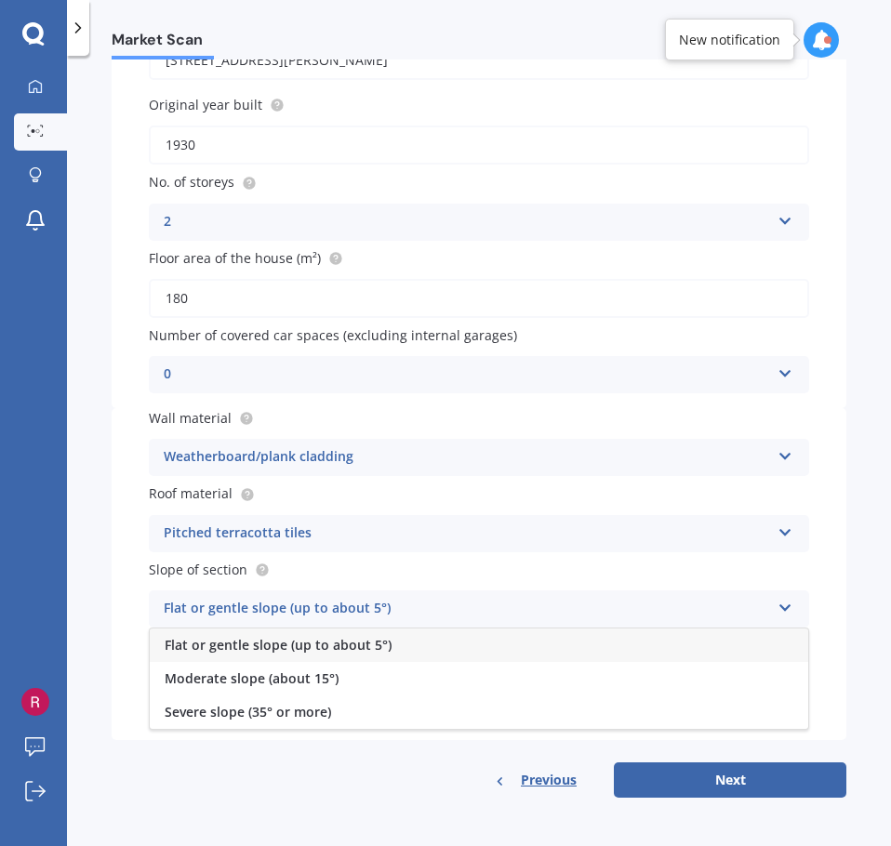
click at [667, 594] on div "Flat or gentle slope (up to about 5°) Flat or gentle slope (up to about 5°) Mod…" at bounding box center [479, 608] width 660 height 37
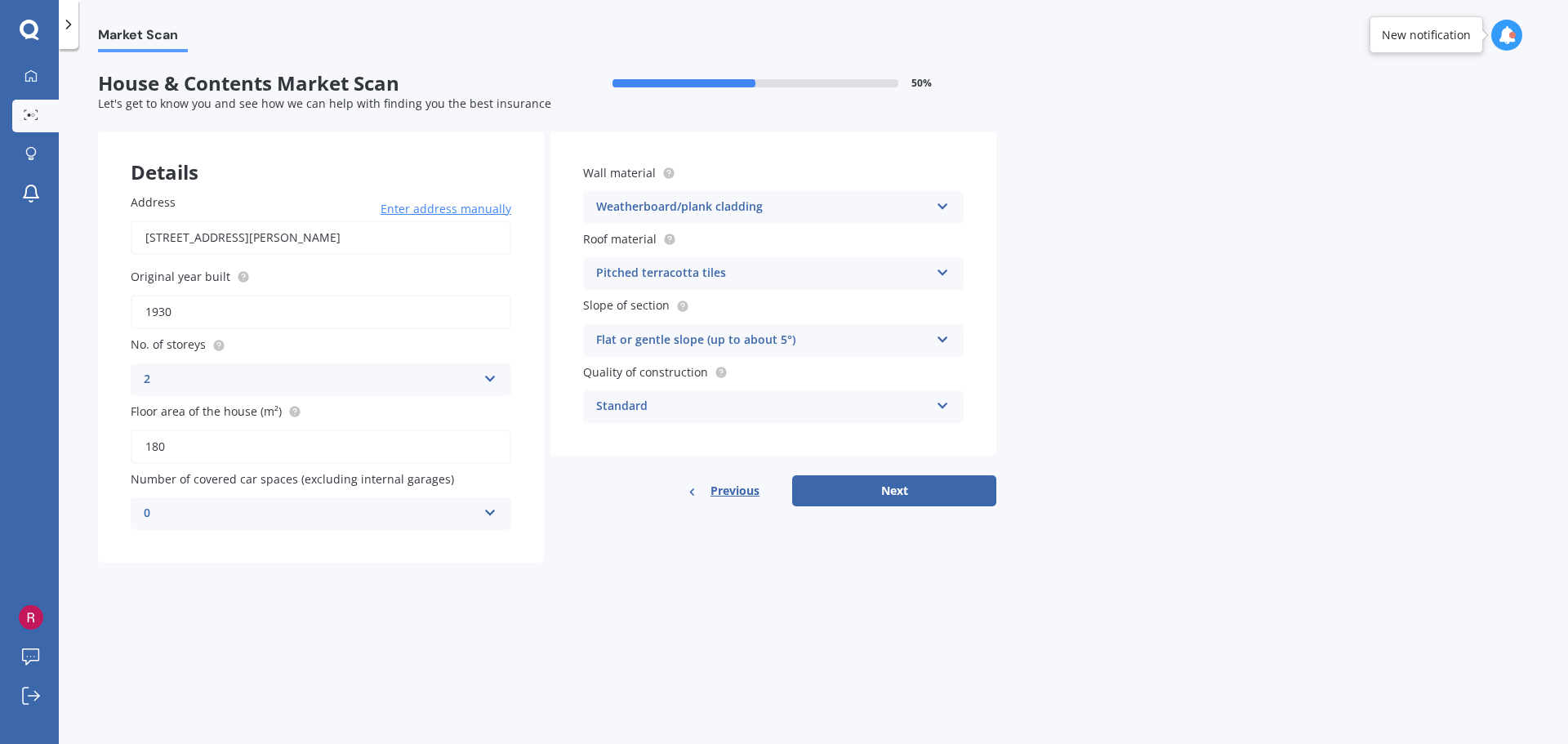
scroll to position [0, 0]
click at [248, 321] on input "1930" at bounding box center [321, 312] width 380 height 34
click at [333, 616] on div "Market Scan House & Contents Market Scan 50 % Let's get to know you and see how…" at bounding box center [813, 399] width 1509 height 695
click at [30, 73] on icon at bounding box center [31, 76] width 13 height 13
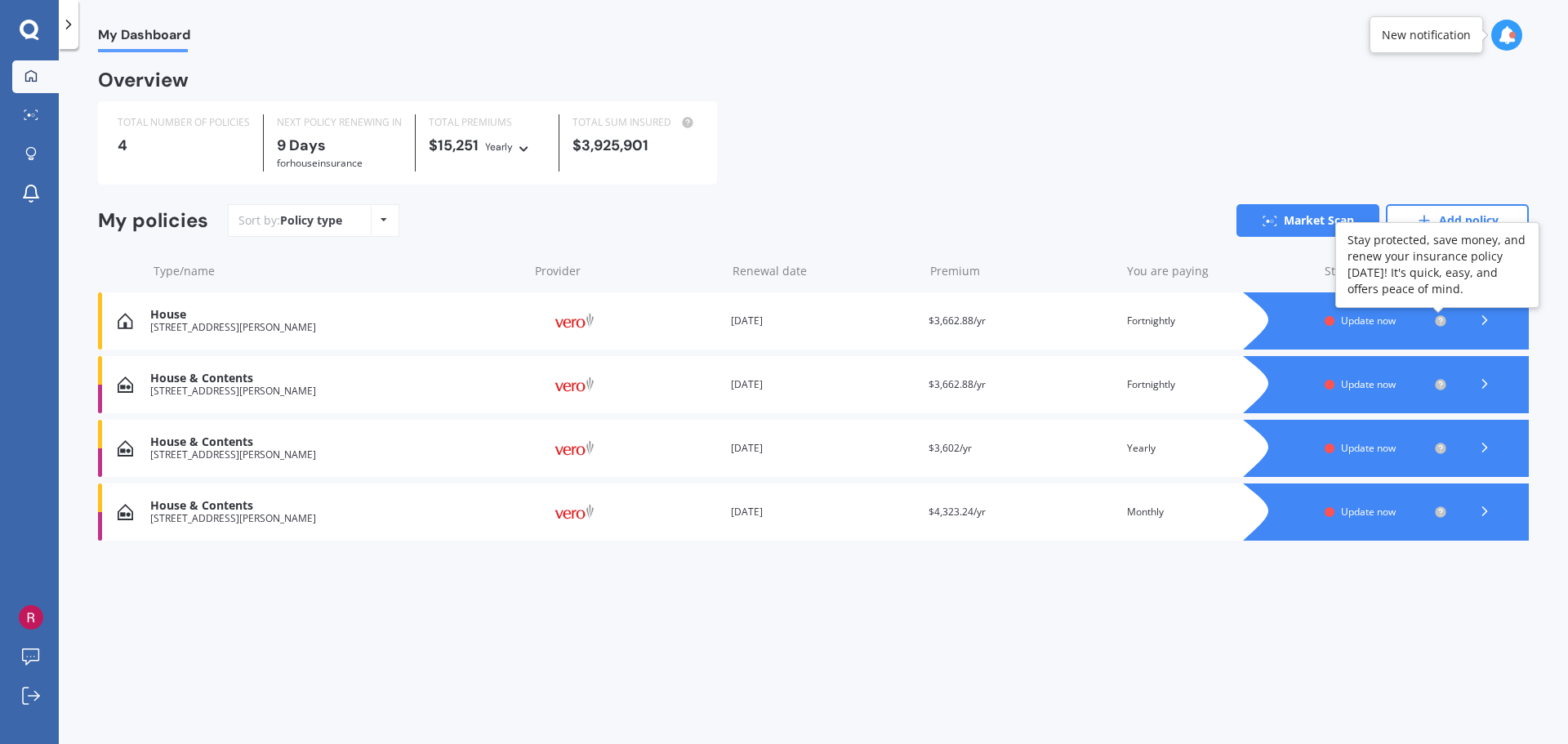
click at [1437, 319] on circle at bounding box center [1440, 321] width 11 height 11
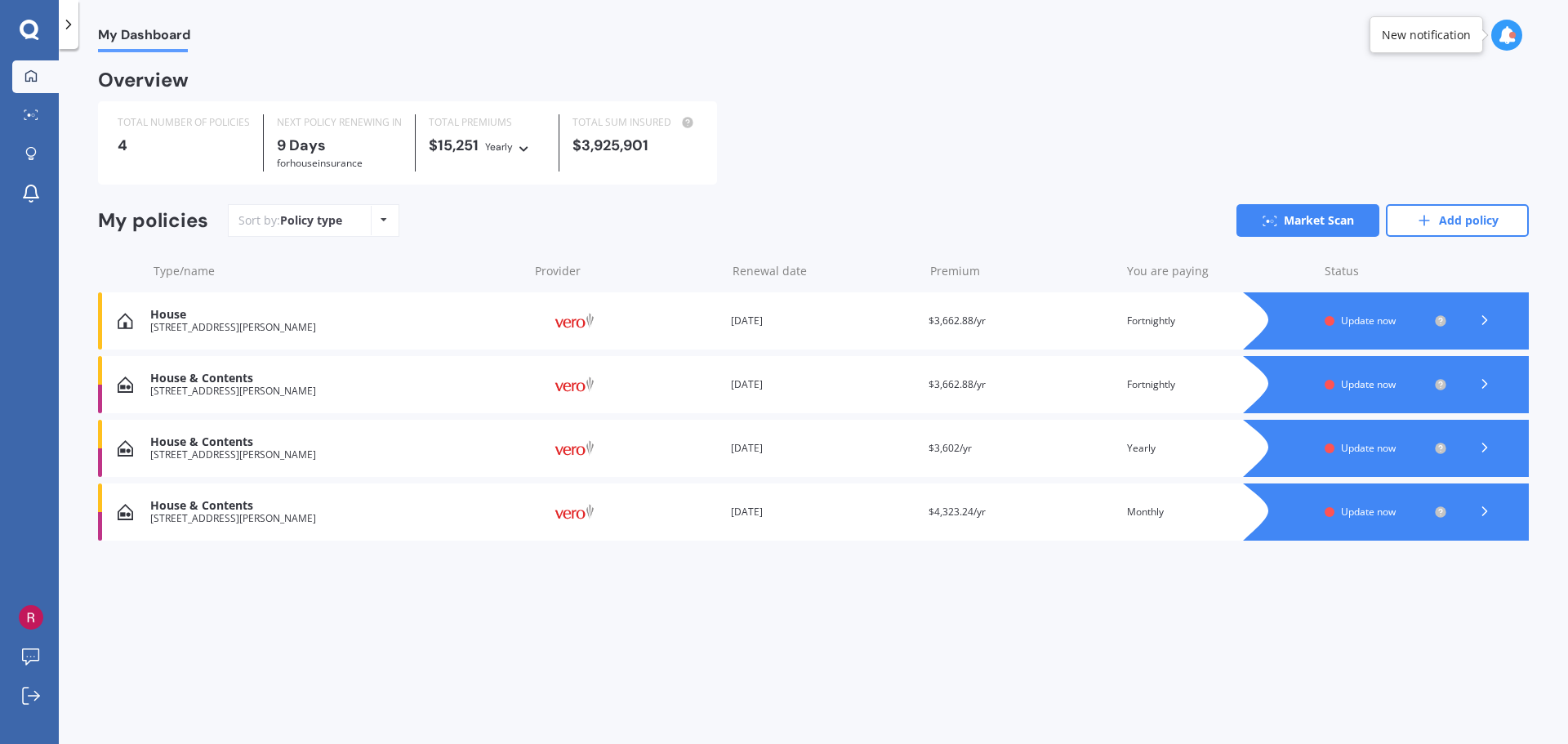
click at [1479, 319] on icon at bounding box center [1485, 320] width 17 height 17
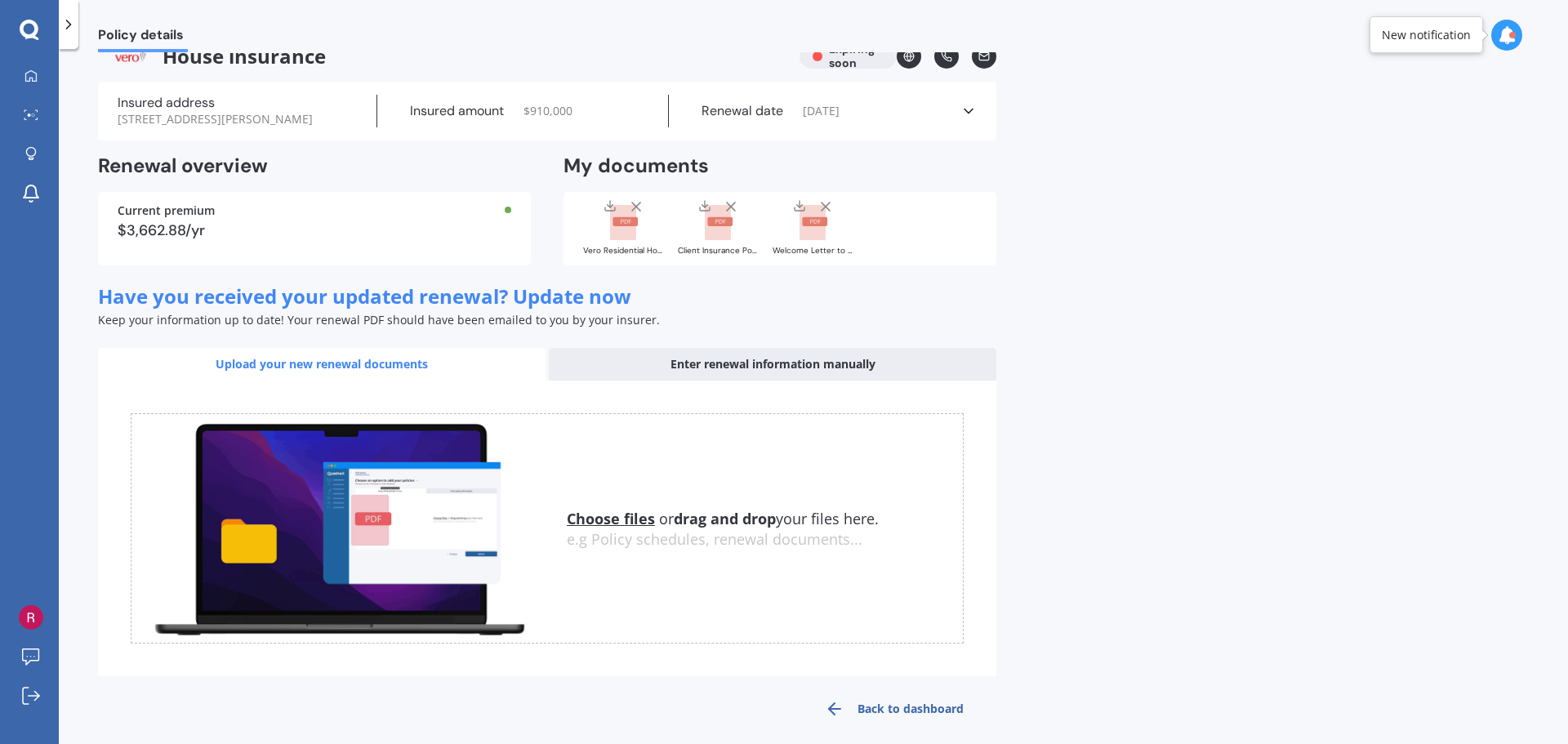
scroll to position [41, 0]
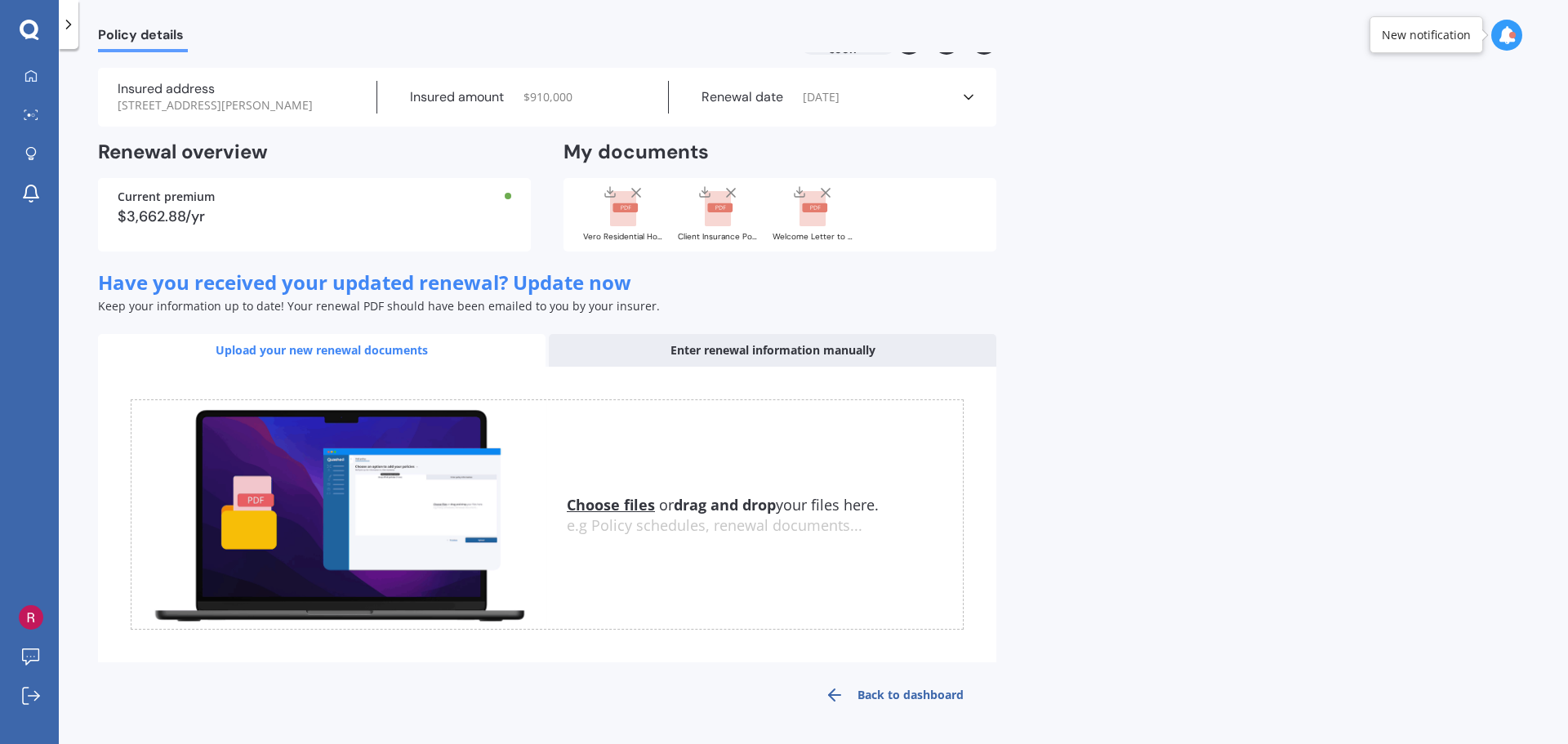
click at [901, 690] on link "Back to dashboard" at bounding box center [894, 695] width 204 height 40
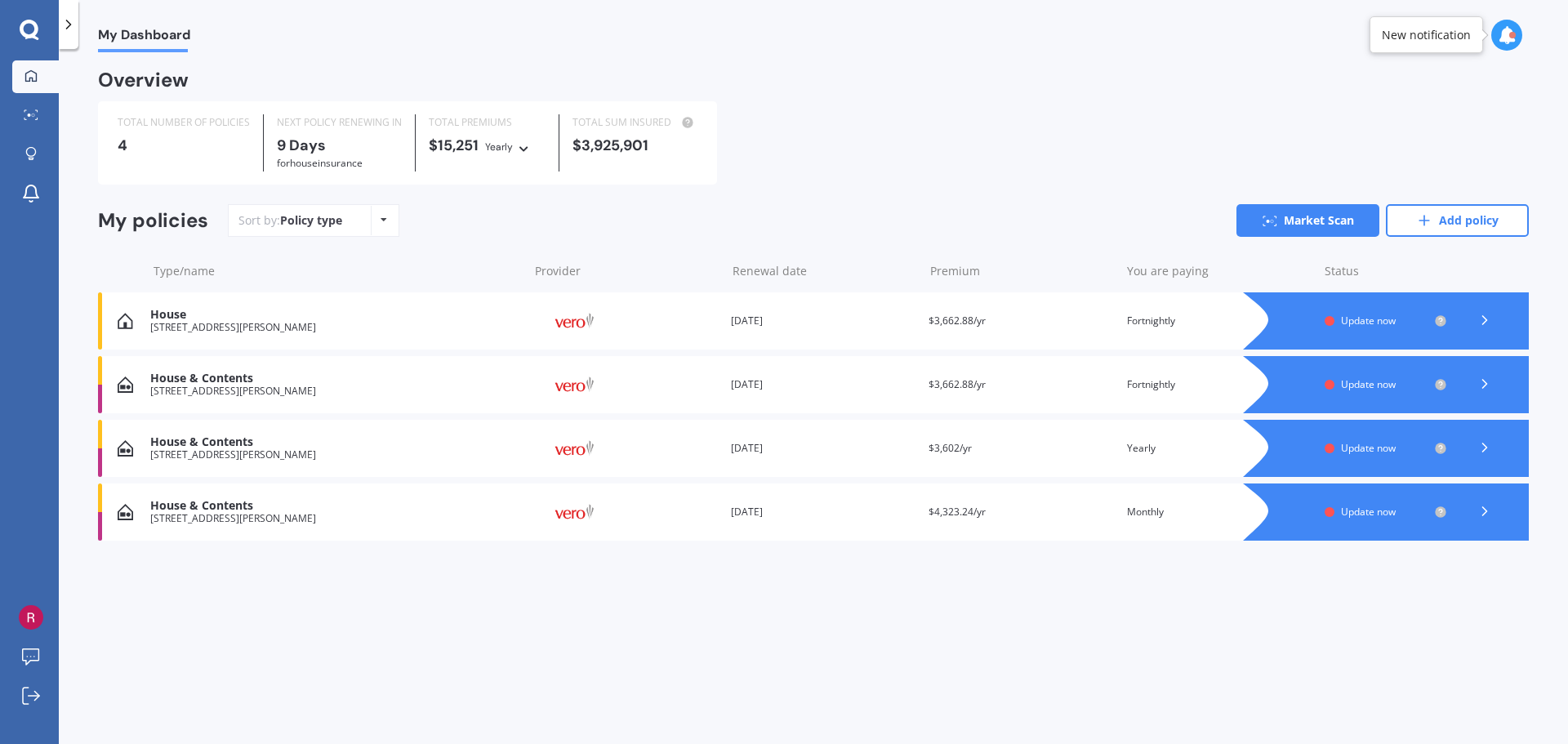
click at [588, 322] on img at bounding box center [574, 321] width 82 height 31
